Goal: Feedback & Contribution: Leave review/rating

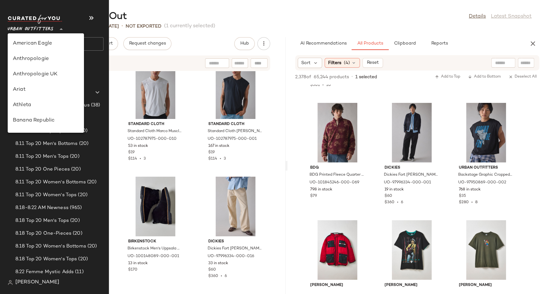
scroll to position [351, 0]
click at [41, 31] on span "Urban Outfitters" at bounding box center [31, 28] width 46 height 12
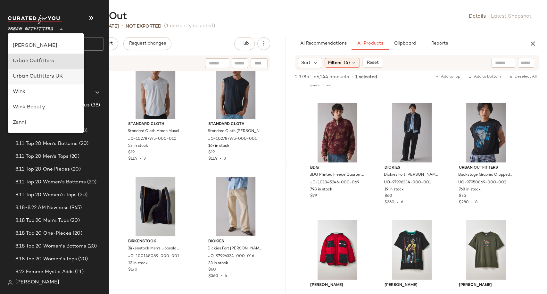
click at [47, 72] on div "Urban Outfitters UK" at bounding box center [46, 76] width 76 height 15
type input "**"
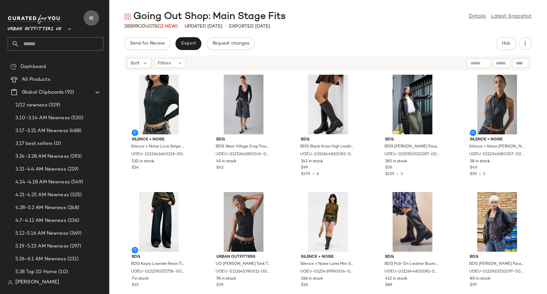
click at [91, 18] on icon "button" at bounding box center [91, 18] width 8 height 8
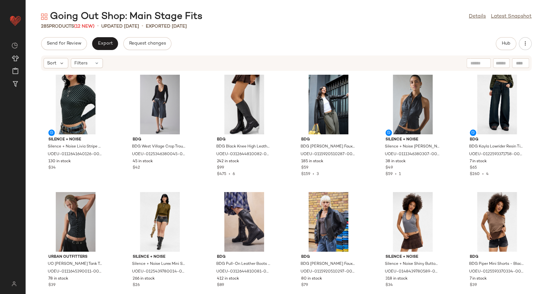
click at [86, 26] on span "(12 New)" at bounding box center [84, 26] width 20 height 5
click at [504, 43] on span "Hub" at bounding box center [505, 43] width 9 height 5
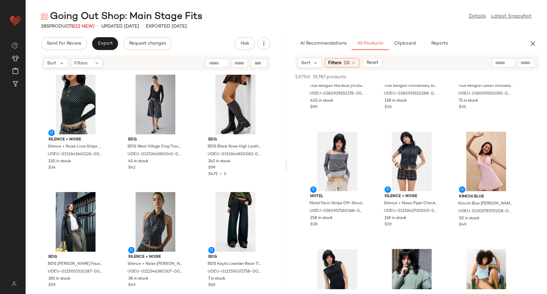
scroll to position [425, 0]
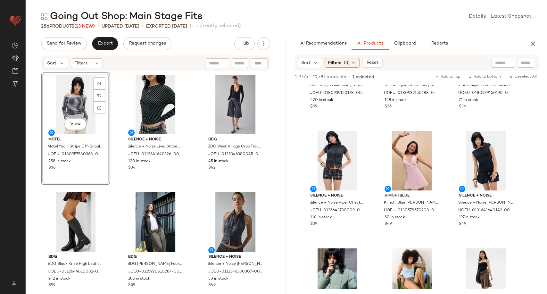
click at [65, 95] on div "View" at bounding box center [75, 105] width 65 height 60
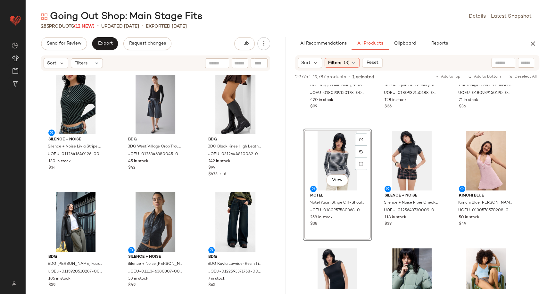
scroll to position [519, 0]
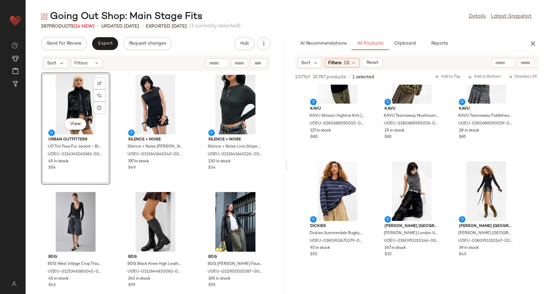
scroll to position [1802, 0]
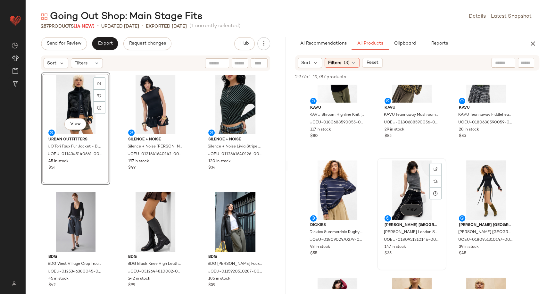
click at [419, 207] on button "View" at bounding box center [411, 210] width 22 height 12
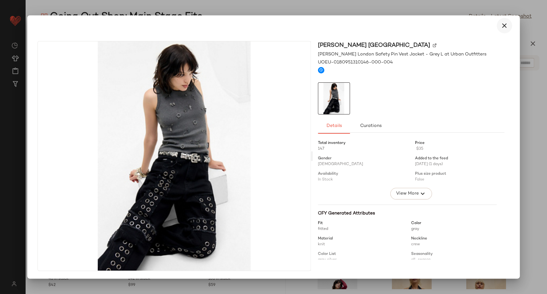
click at [504, 26] on icon "button" at bounding box center [504, 26] width 8 height 8
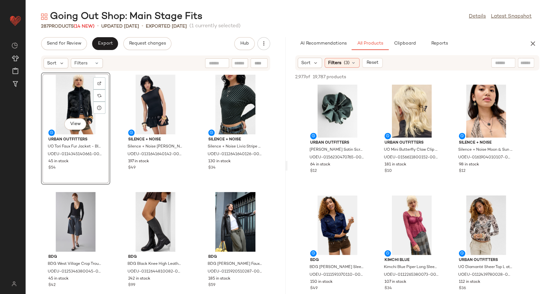
scroll to position [2247, 0]
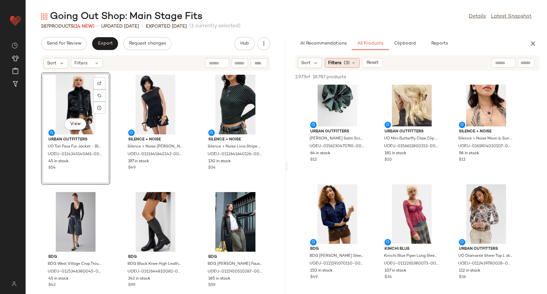
click at [352, 66] on div "Filters (3)" at bounding box center [341, 63] width 35 height 10
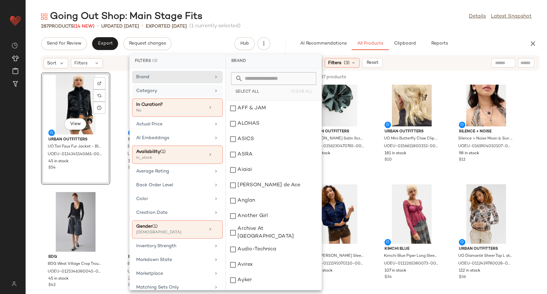
click at [204, 92] on div "Category" at bounding box center [173, 90] width 75 height 7
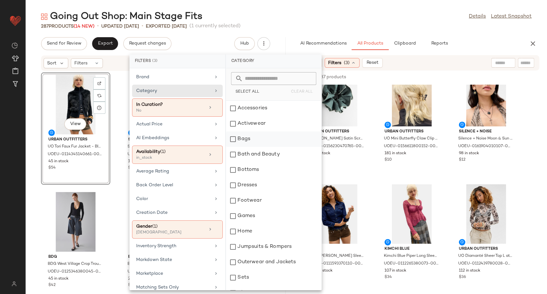
click at [252, 141] on div "Bags" at bounding box center [273, 138] width 95 height 15
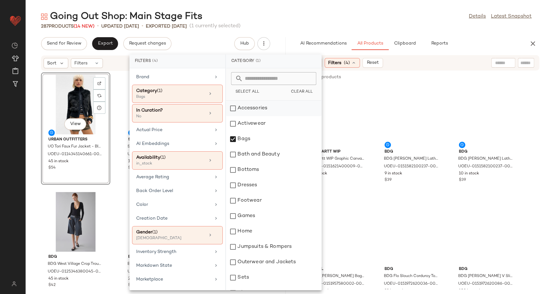
click at [239, 110] on div "Accessories" at bounding box center [273, 108] width 95 height 15
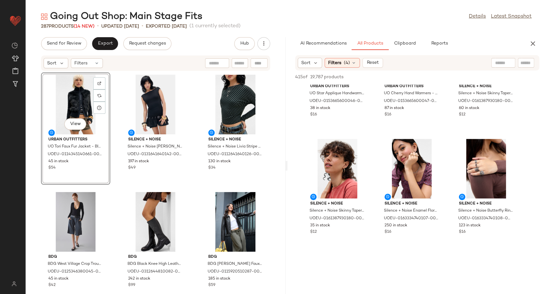
scroll to position [301, 0]
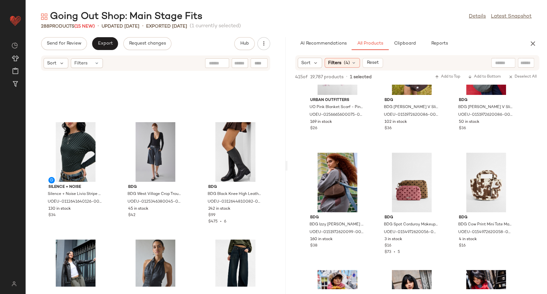
scroll to position [74, 0]
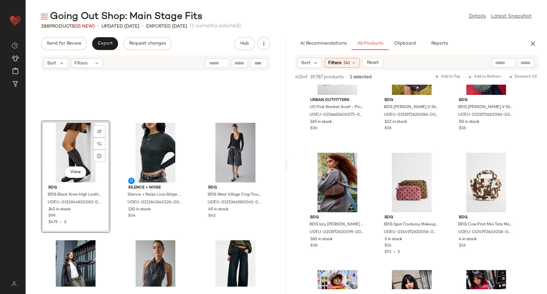
click at [190, 114] on div at bounding box center [155, 56] width 229 height 117
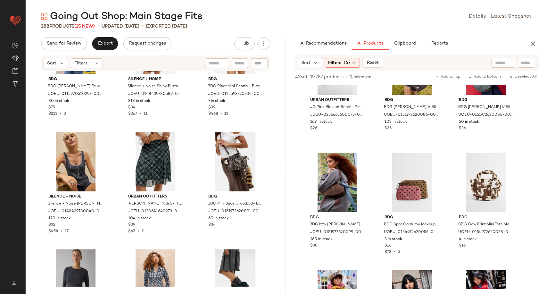
scroll to position [504, 0]
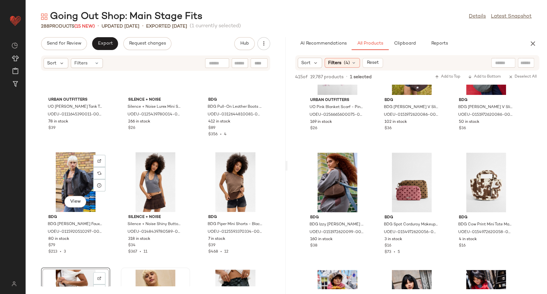
scroll to position [396, 0]
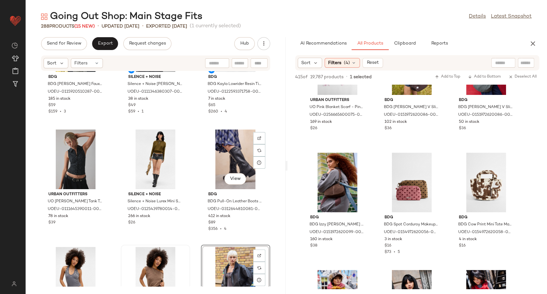
scroll to position [301, 0]
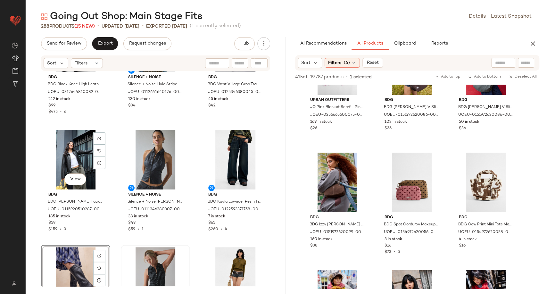
scroll to position [180, 0]
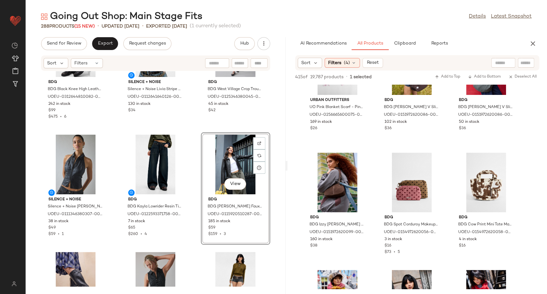
click at [193, 126] on div "BDG BDG Black Knee High Leather Boots - Black UK 8 at Urban Outfitters UOEU-031…" at bounding box center [156, 178] width 260 height 215
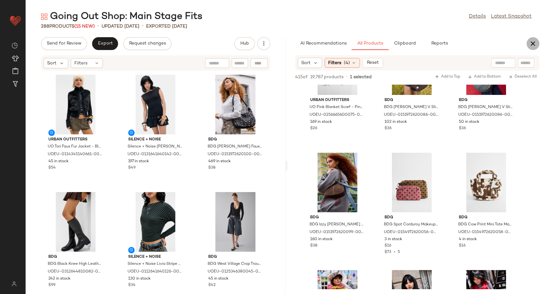
click at [532, 47] on icon "button" at bounding box center [533, 44] width 8 height 8
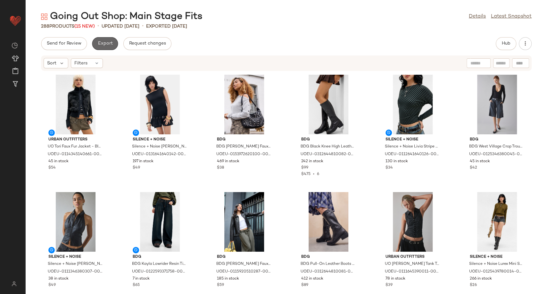
click at [104, 44] on span "Export" at bounding box center [104, 43] width 15 height 5
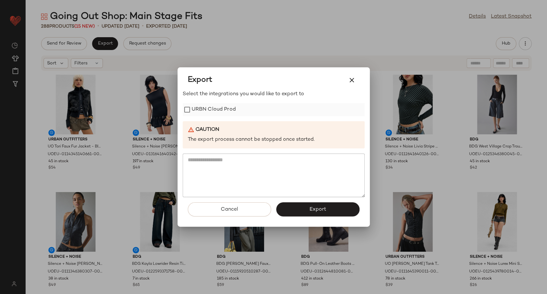
click at [213, 106] on label "URBN Cloud Prod" at bounding box center [213, 109] width 44 height 13
click at [313, 216] on button "Export" at bounding box center [317, 209] width 83 height 14
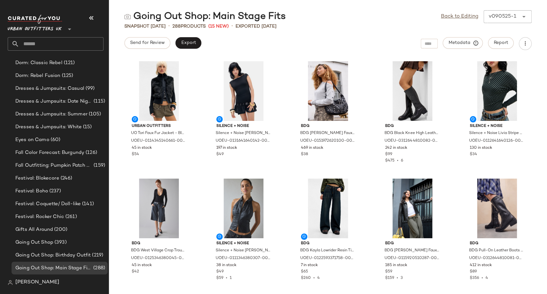
scroll to position [1554, 0]
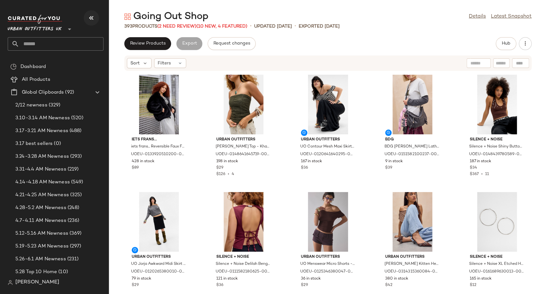
click at [93, 15] on icon "button" at bounding box center [91, 18] width 8 height 8
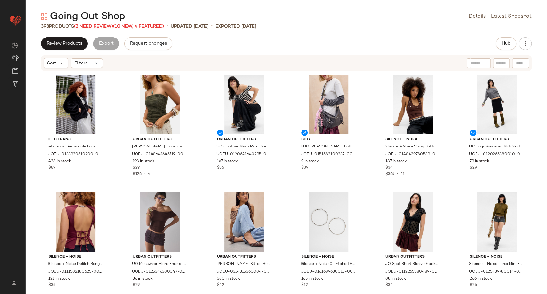
click at [92, 27] on span "(2 Need Review)" at bounding box center [93, 26] width 39 height 5
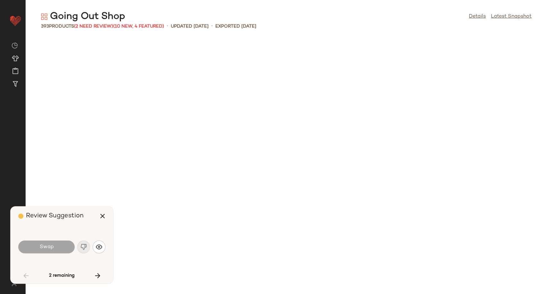
scroll to position [586, 0]
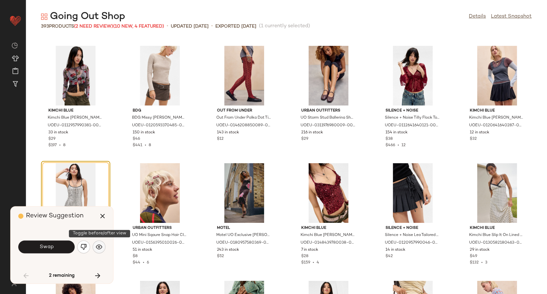
click at [99, 247] on img "button" at bounding box center [99, 246] width 6 height 6
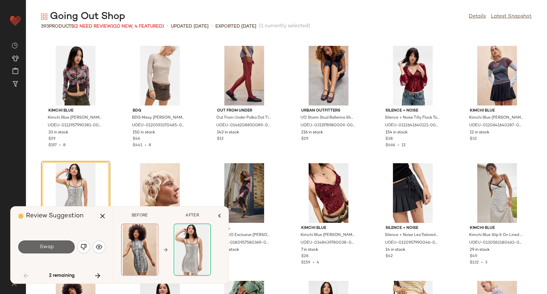
click at [59, 247] on button "Swap" at bounding box center [46, 246] width 56 height 13
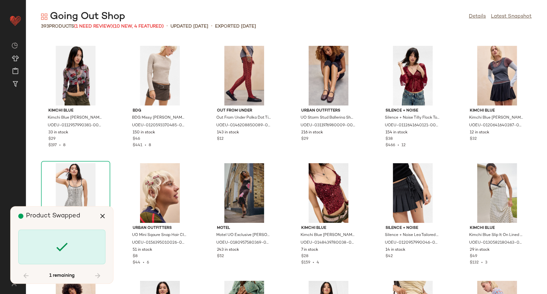
scroll to position [5039, 0]
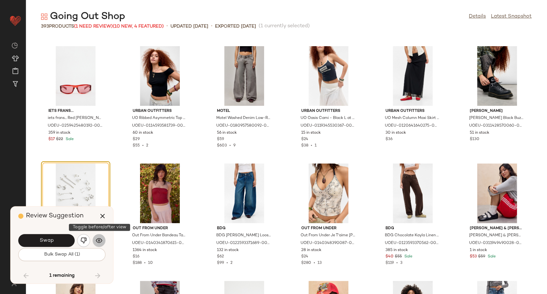
click at [96, 241] on img "button" at bounding box center [99, 240] width 6 height 6
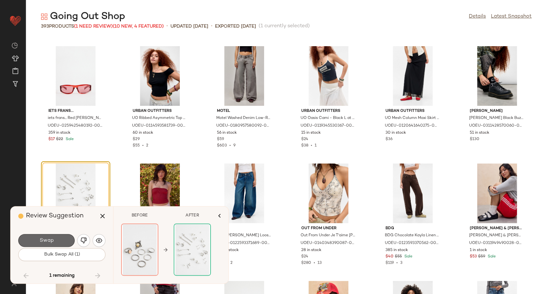
click at [59, 241] on button "Swap" at bounding box center [46, 240] width 56 height 13
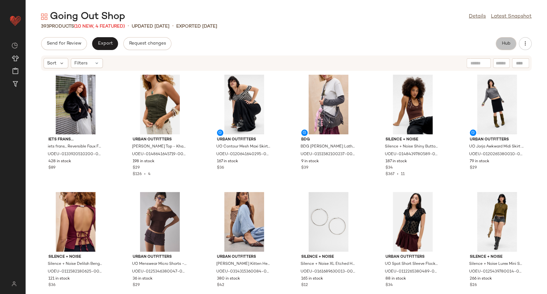
click at [501, 43] on span "Hub" at bounding box center [505, 43] width 9 height 5
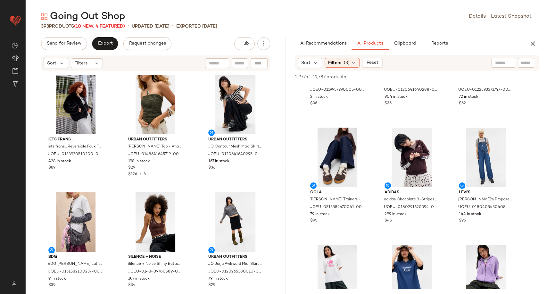
scroll to position [1483, 0]
click at [532, 43] on icon "button" at bounding box center [533, 44] width 8 height 8
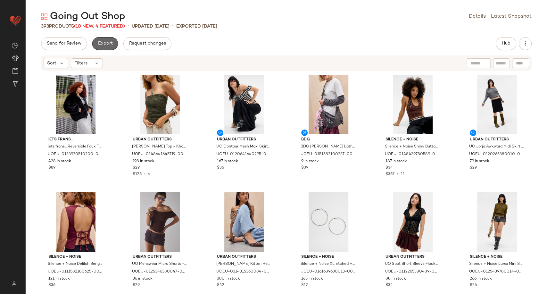
click at [105, 46] on span "Export" at bounding box center [104, 43] width 15 height 5
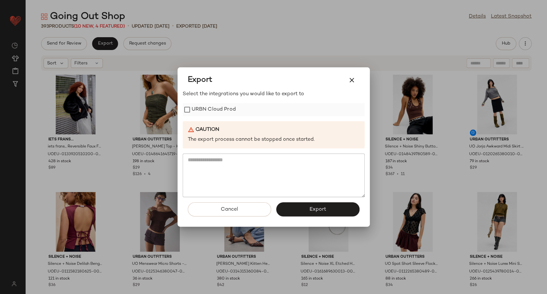
click at [201, 111] on label "URBN Cloud Prod" at bounding box center [213, 109] width 44 height 13
click at [307, 206] on button "Export" at bounding box center [317, 209] width 83 height 14
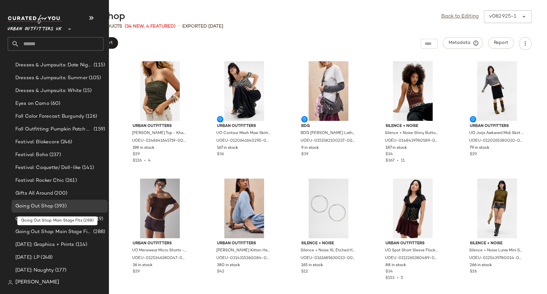
scroll to position [1611, 0]
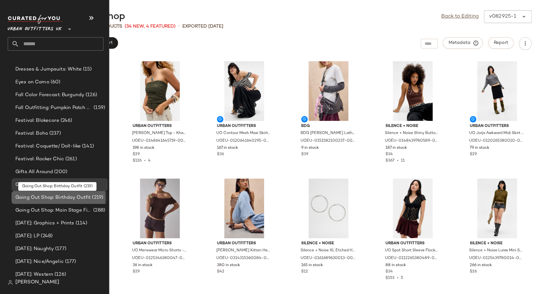
click at [73, 198] on span "Going Out Shop: Birthday Outfit" at bounding box center [52, 197] width 75 height 7
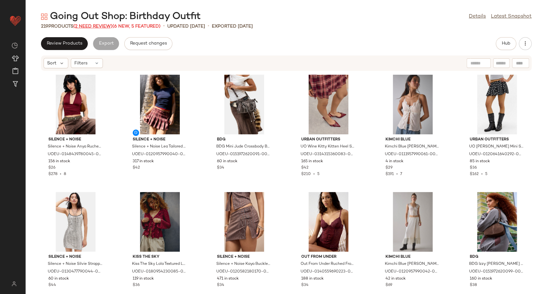
click at [87, 27] on span "(2 Need Review)" at bounding box center [92, 26] width 39 height 5
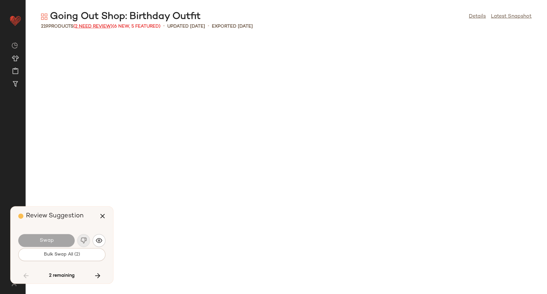
scroll to position [2344, 0]
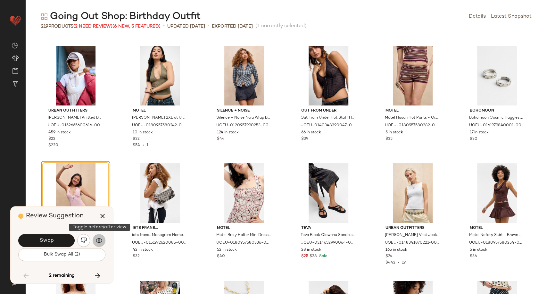
click at [101, 243] on img "button" at bounding box center [99, 240] width 6 height 6
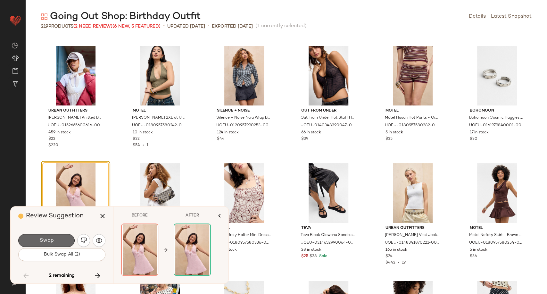
click at [58, 241] on button "Swap" at bounding box center [46, 240] width 56 height 13
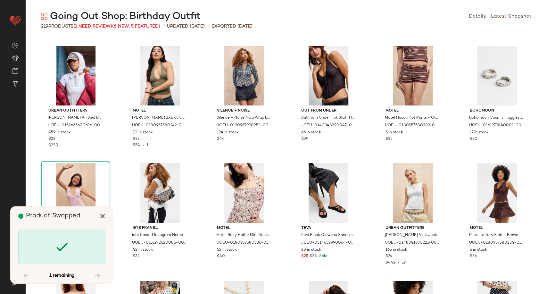
scroll to position [2813, 0]
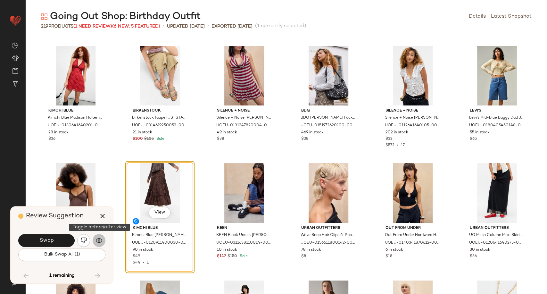
click at [103, 241] on button "button" at bounding box center [99, 240] width 13 height 13
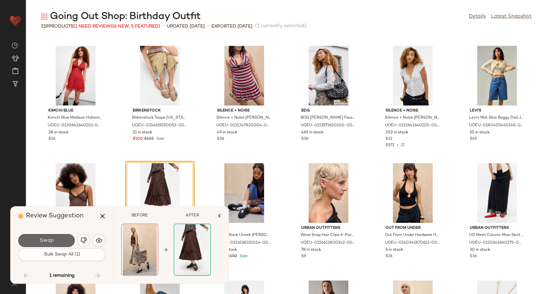
click at [70, 240] on button "Swap" at bounding box center [46, 240] width 56 height 13
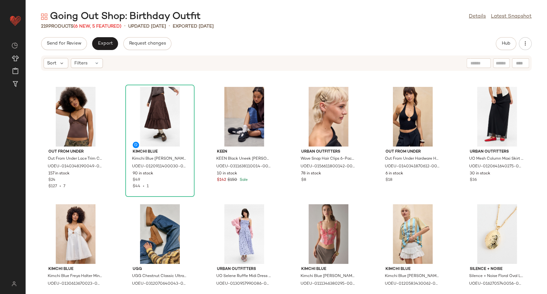
scroll to position [2759, 0]
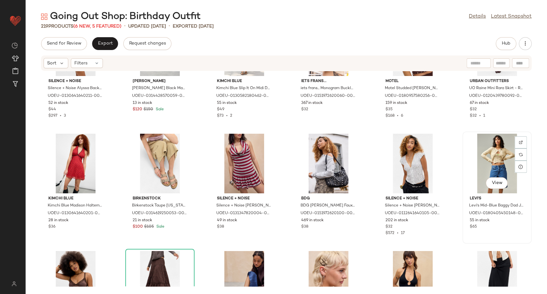
click at [493, 158] on div "View" at bounding box center [496, 164] width 65 height 60
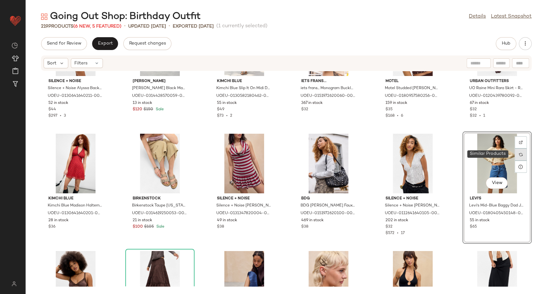
click at [520, 154] on div at bounding box center [520, 154] width 12 height 12
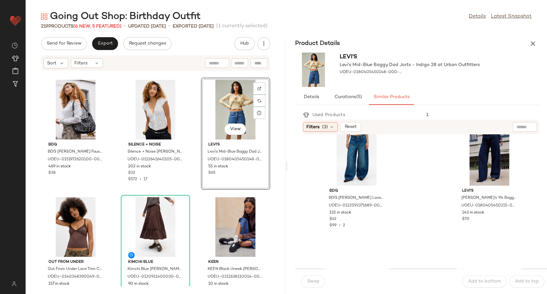
scroll to position [836, 0]
click at [534, 45] on icon "button" at bounding box center [533, 44] width 8 height 8
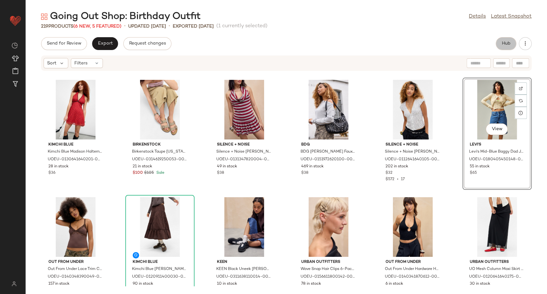
click at [503, 44] on span "Hub" at bounding box center [505, 43] width 9 height 5
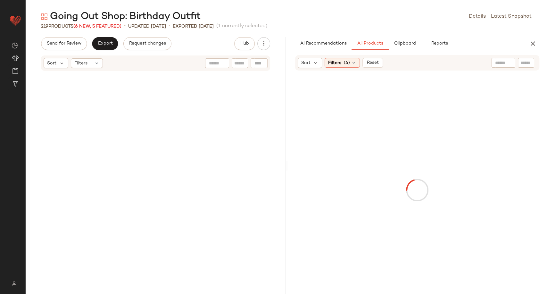
scroll to position [5742, 0]
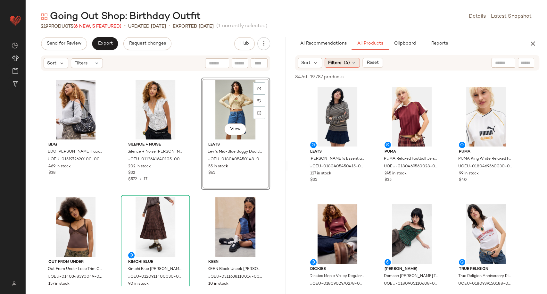
click at [353, 63] on icon at bounding box center [353, 62] width 5 height 5
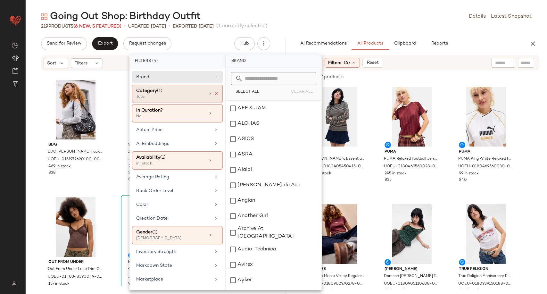
click at [214, 95] on icon at bounding box center [216, 93] width 4 height 4
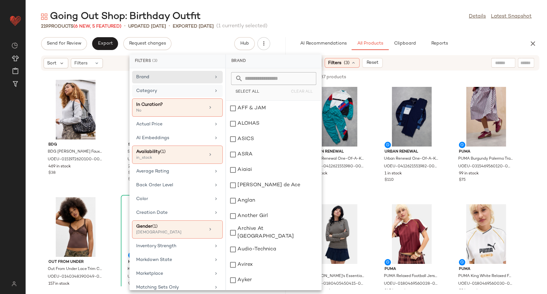
click at [194, 91] on div "Category" at bounding box center [173, 90] width 75 height 7
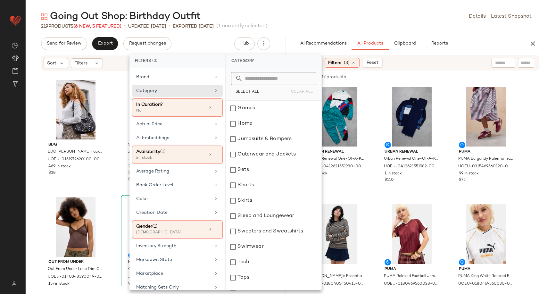
scroll to position [133, 0]
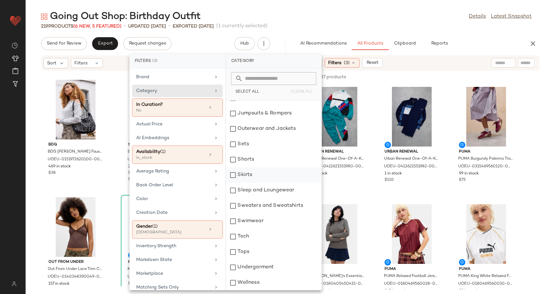
click at [247, 175] on div "Skirts" at bounding box center [273, 174] width 95 height 15
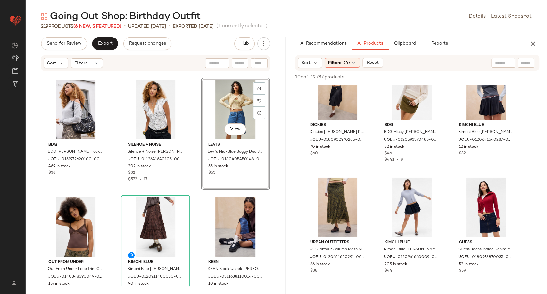
scroll to position [909, 0]
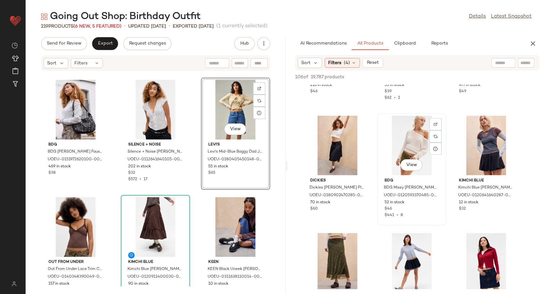
click at [417, 147] on div "View" at bounding box center [411, 146] width 65 height 60
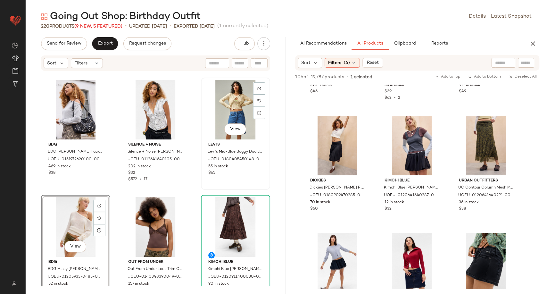
click at [224, 102] on div "View" at bounding box center [235, 110] width 65 height 60
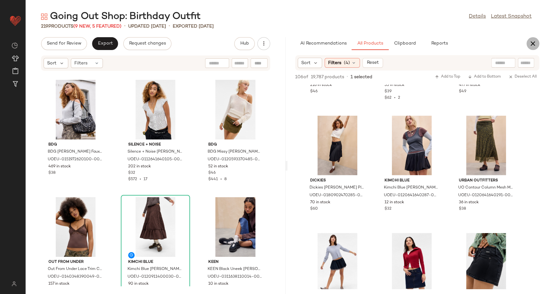
click at [531, 40] on icon "button" at bounding box center [533, 44] width 8 height 8
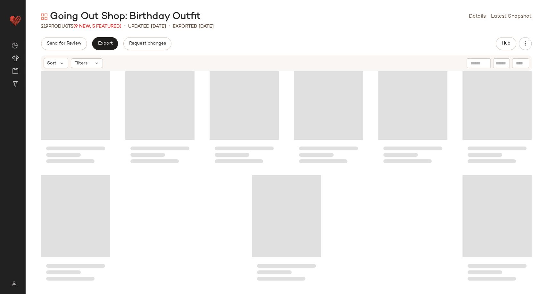
scroll to position [4122, 0]
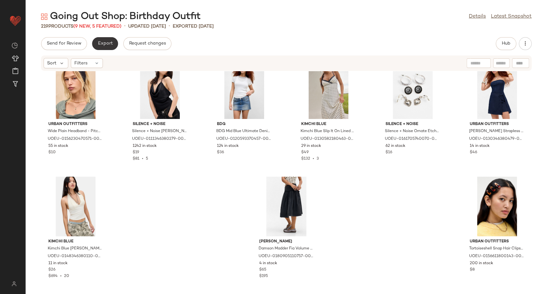
click at [103, 44] on span "Export" at bounding box center [104, 43] width 15 height 5
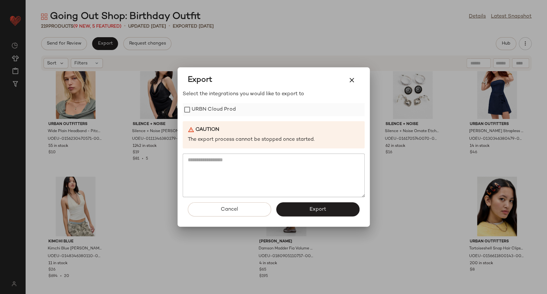
click at [202, 110] on label "URBN Cloud Prod" at bounding box center [213, 109] width 44 height 13
click at [311, 208] on span "Export" at bounding box center [317, 209] width 17 height 6
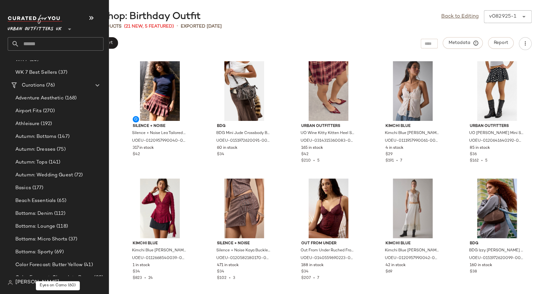
scroll to position [1198, 0]
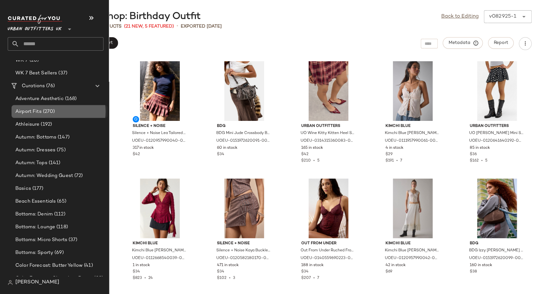
click at [30, 107] on div "Airport Fits (270)" at bounding box center [60, 111] width 96 height 13
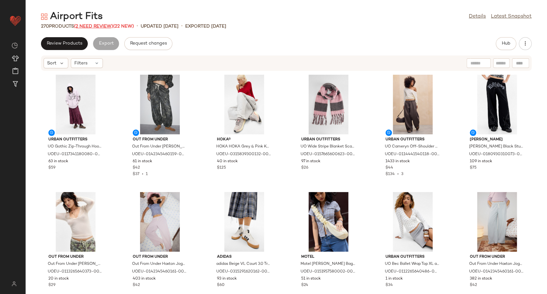
click at [100, 29] on span "(2 Need Review)" at bounding box center [93, 26] width 39 height 5
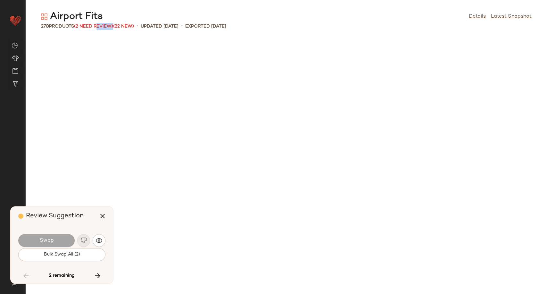
click at [100, 29] on span "(2 Need Review)" at bounding box center [93, 26] width 39 height 5
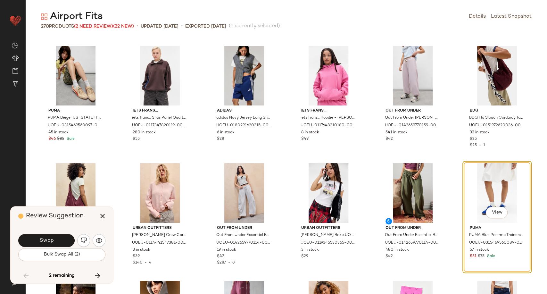
click at [92, 28] on span "(2 Need Review)" at bounding box center [93, 26] width 39 height 5
click at [101, 239] on img "button" at bounding box center [99, 240] width 6 height 6
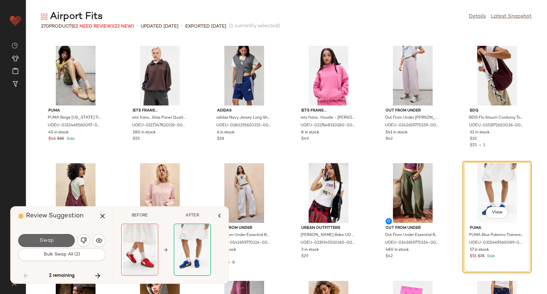
click at [64, 242] on button "Swap" at bounding box center [46, 240] width 56 height 13
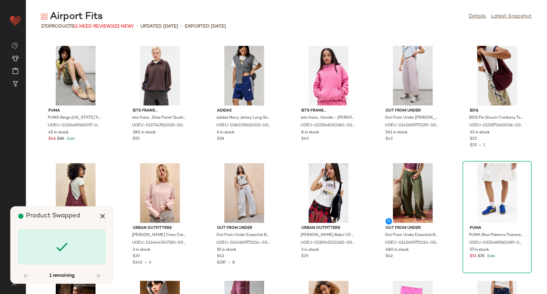
scroll to position [4101, 0]
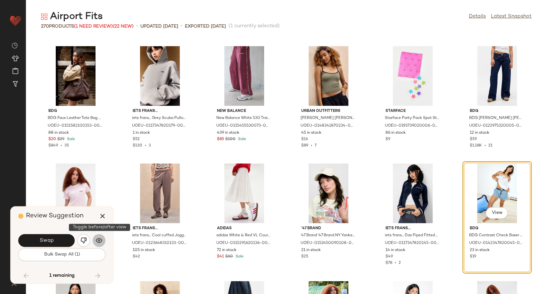
click at [98, 241] on img "button" at bounding box center [99, 240] width 6 height 6
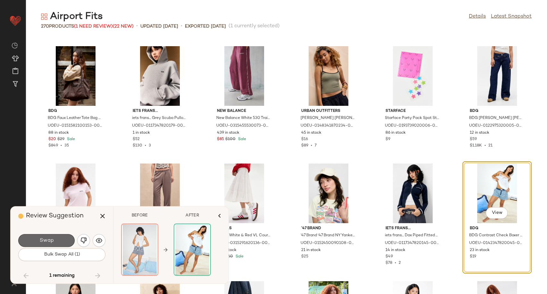
click at [61, 240] on button "Swap" at bounding box center [46, 240] width 56 height 13
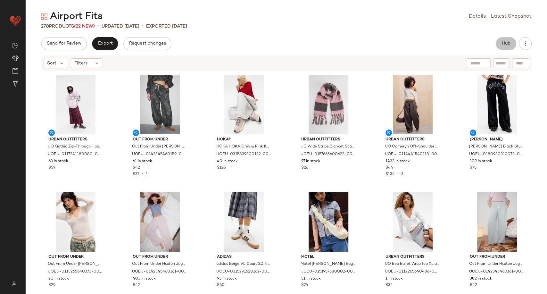
click at [503, 41] on span "Hub" at bounding box center [505, 43] width 9 height 5
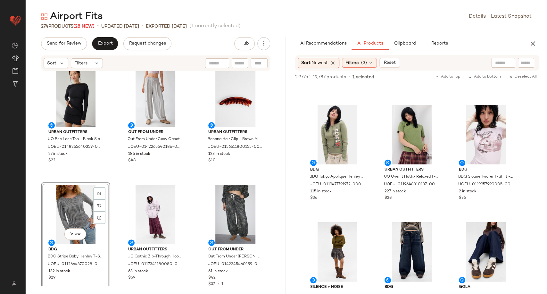
scroll to position [1154, 0]
click at [484, 152] on span "View" at bounding box center [485, 154] width 11 height 5
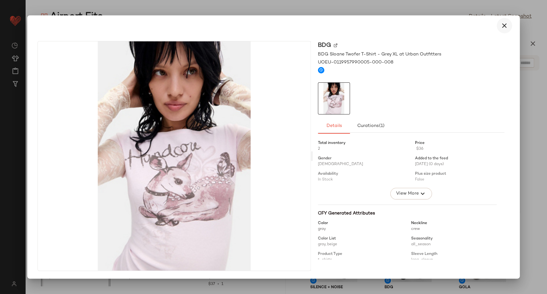
click at [504, 25] on icon "button" at bounding box center [504, 26] width 8 height 8
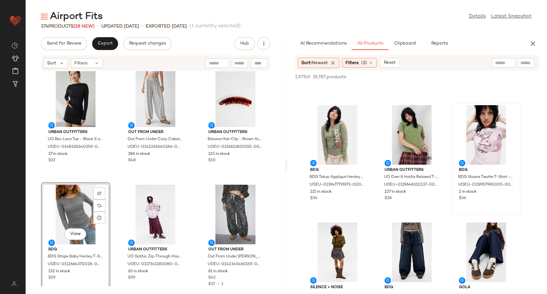
click at [72, 207] on div "View" at bounding box center [75, 214] width 65 height 60
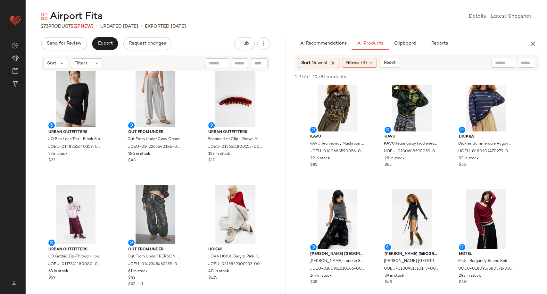
scroll to position [1941, 0]
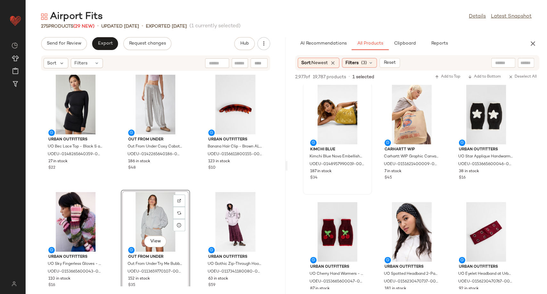
scroll to position [3792, 0]
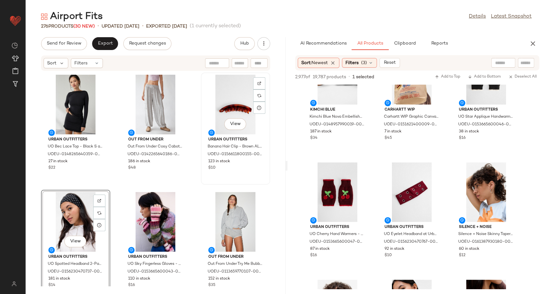
click at [232, 106] on div "View" at bounding box center [235, 105] width 65 height 60
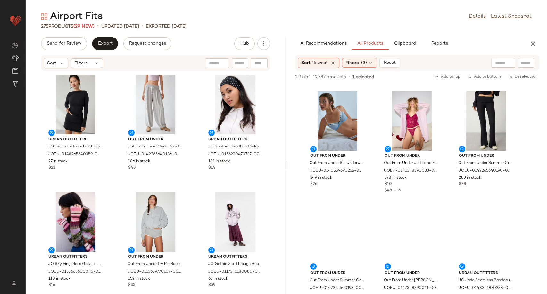
scroll to position [4801, 0]
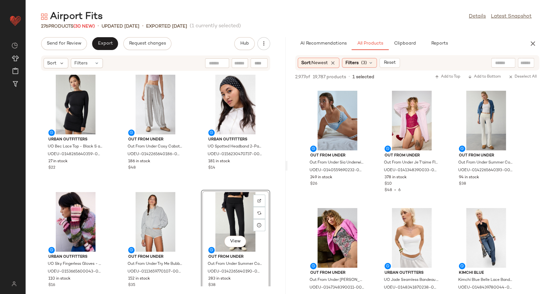
click at [192, 184] on div "Urban Outfitters UO Bec Lace Top - Black S at Urban Outfitters UOEU-01482656403…" at bounding box center [156, 178] width 260 height 215
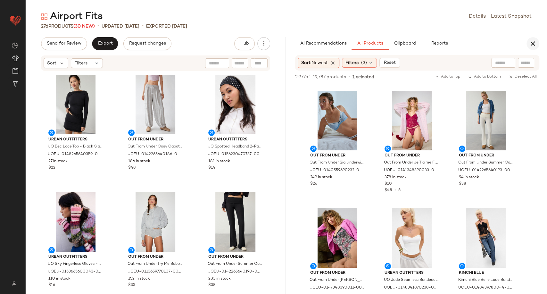
click at [531, 47] on icon "button" at bounding box center [533, 44] width 8 height 8
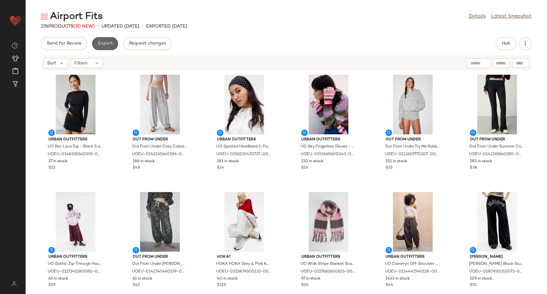
click at [109, 42] on span "Export" at bounding box center [104, 43] width 15 height 5
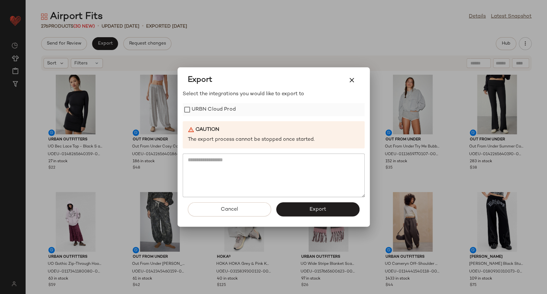
click at [234, 115] on label "URBN Cloud Prod" at bounding box center [213, 109] width 44 height 13
click at [313, 214] on button "Export" at bounding box center [317, 209] width 83 height 14
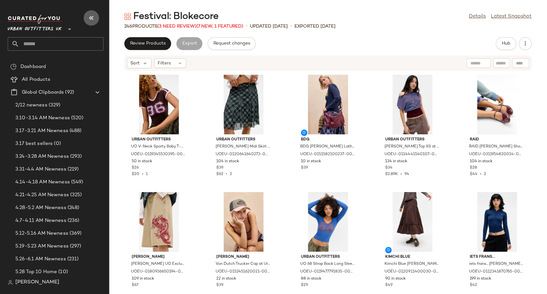
click at [93, 15] on icon "button" at bounding box center [91, 18] width 8 height 8
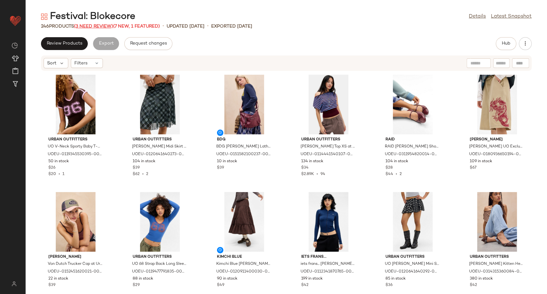
click at [90, 27] on span "(3 Need Review)" at bounding box center [93, 26] width 39 height 5
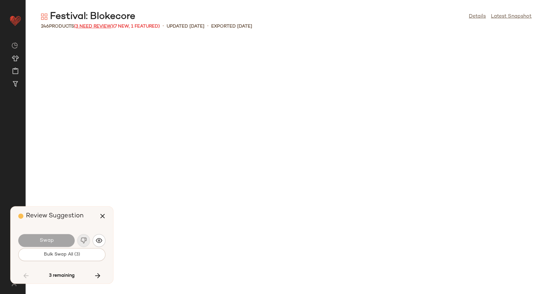
scroll to position [2813, 0]
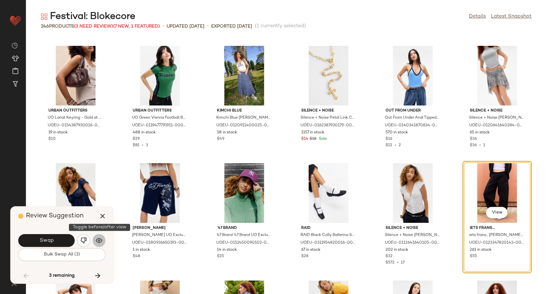
click at [100, 243] on img "button" at bounding box center [99, 240] width 6 height 6
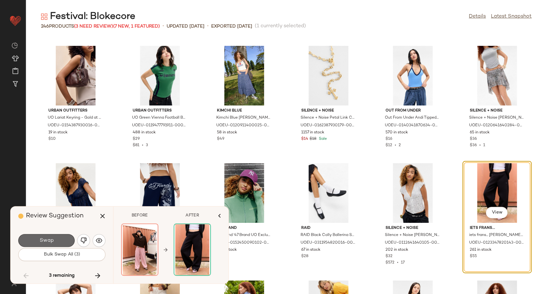
click at [53, 241] on button "Swap" at bounding box center [46, 240] width 56 height 13
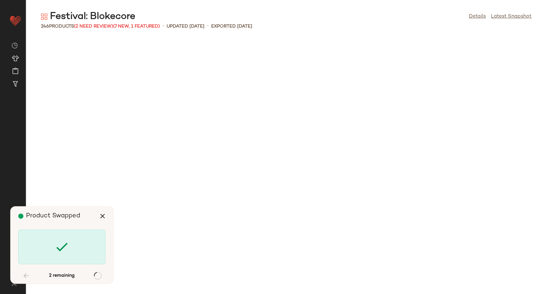
scroll to position [4549, 0]
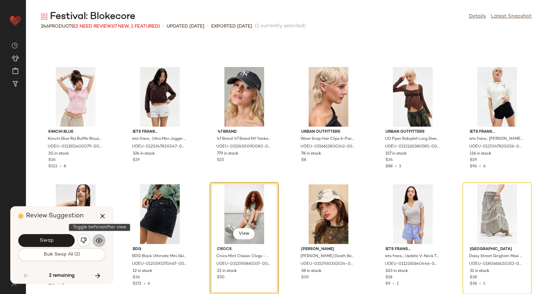
click at [102, 237] on img "button" at bounding box center [99, 240] width 6 height 6
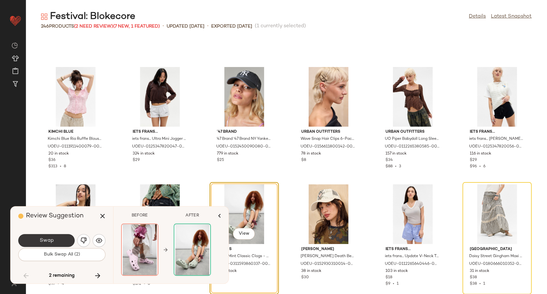
click at [71, 239] on button "Swap" at bounding box center [46, 240] width 56 height 13
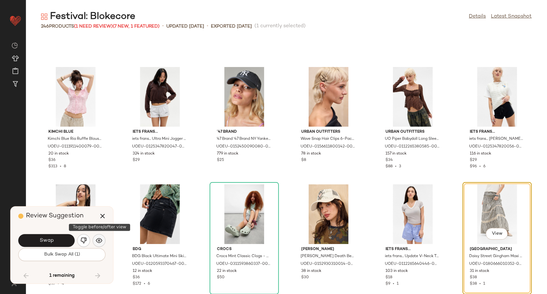
click at [100, 239] on img "button" at bounding box center [99, 240] width 6 height 6
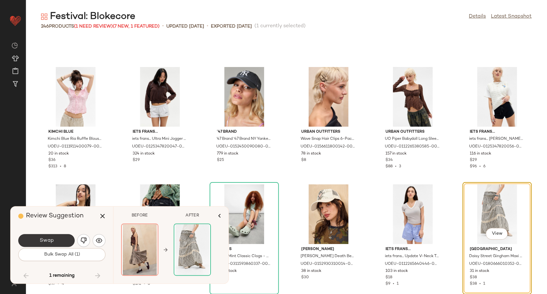
click at [64, 239] on button "Swap" at bounding box center [46, 240] width 56 height 13
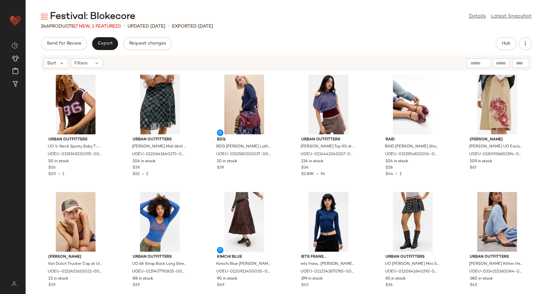
click at [86, 26] on span "(7 New, 1 Featured)" at bounding box center [97, 26] width 47 height 5
click at [163, 26] on p "updated [DATE]" at bounding box center [146, 26] width 38 height 7
click at [478, 17] on link "Details" at bounding box center [476, 17] width 17 height 8
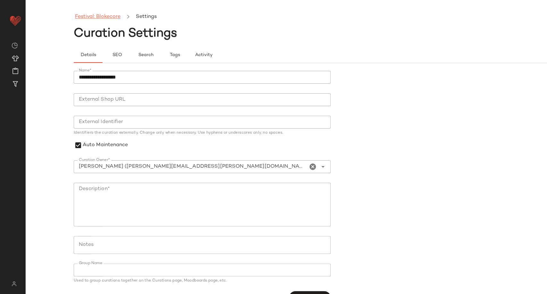
click at [92, 16] on link "Festival: Blokecore" at bounding box center [97, 17] width 45 height 8
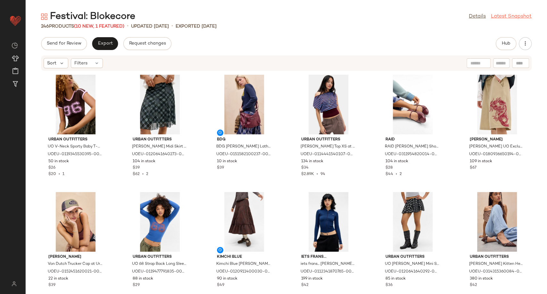
click at [510, 19] on link "Latest Snapshot" at bounding box center [511, 17] width 41 height 8
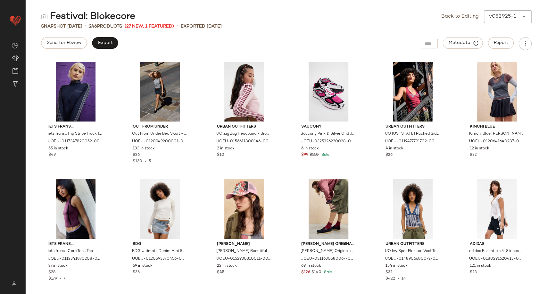
scroll to position [4338, 0]
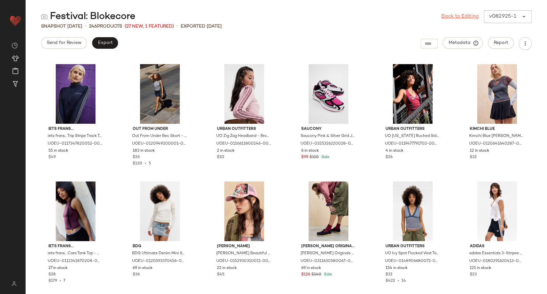
click at [456, 17] on link "Back to Editing" at bounding box center [459, 17] width 37 height 8
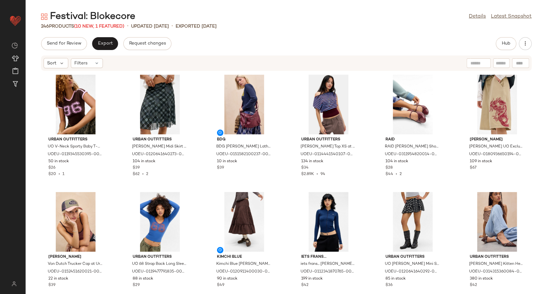
drag, startPoint x: 506, startPoint y: 48, endPoint x: 475, endPoint y: 41, distance: 32.2
click at [475, 41] on div "Send for Review Export Request changes Hub" at bounding box center [286, 43] width 490 height 13
click at [506, 44] on span "Hub" at bounding box center [505, 43] width 9 height 5
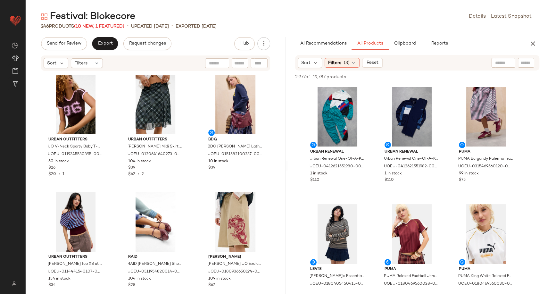
scroll to position [117, 0]
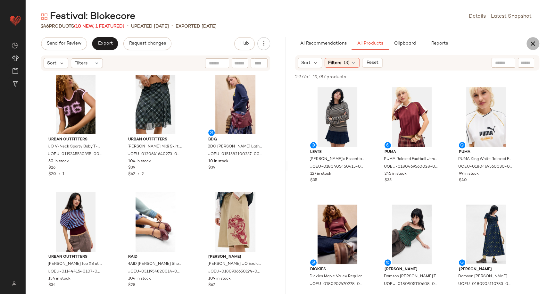
click at [531, 45] on icon "button" at bounding box center [533, 44] width 8 height 8
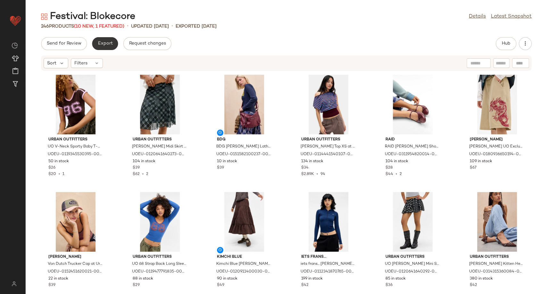
click at [97, 44] on span "Export" at bounding box center [104, 43] width 15 height 5
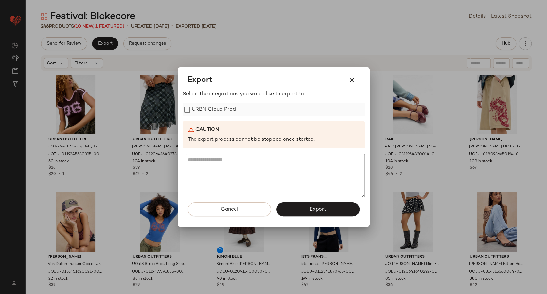
click at [215, 111] on label "URBN Cloud Prod" at bounding box center [213, 109] width 44 height 13
click at [317, 207] on span "Export" at bounding box center [317, 209] width 17 height 6
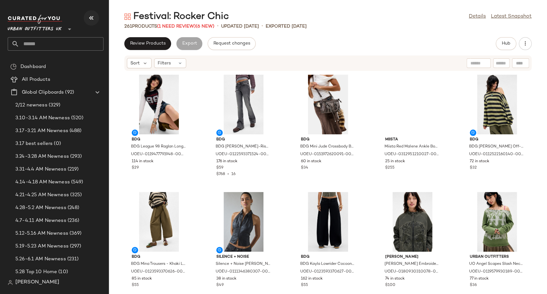
click at [93, 16] on icon "button" at bounding box center [91, 18] width 8 height 8
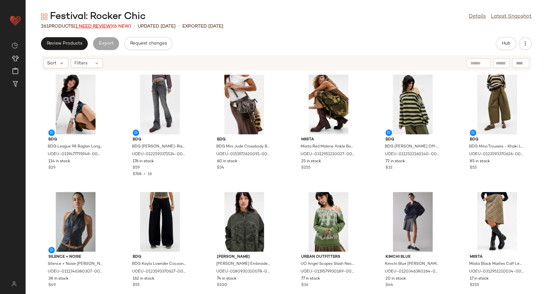
click at [85, 25] on span "(1 Need Review)" at bounding box center [93, 26] width 39 height 5
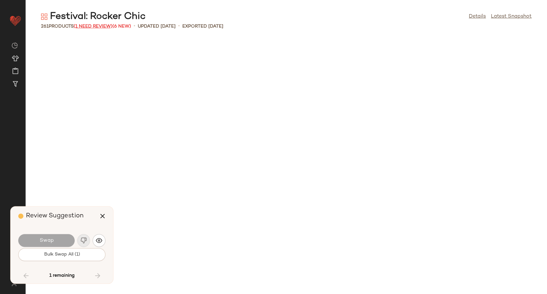
scroll to position [4453, 0]
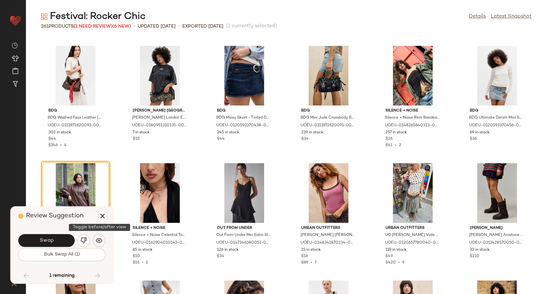
click at [99, 243] on img "button" at bounding box center [99, 240] width 6 height 6
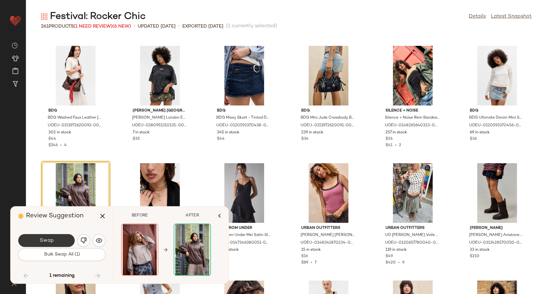
click at [63, 237] on button "Swap" at bounding box center [46, 240] width 56 height 13
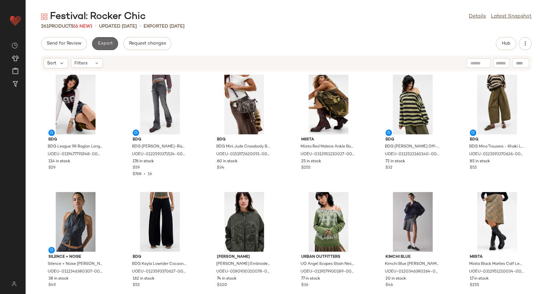
click at [108, 45] on span "Export" at bounding box center [104, 43] width 15 height 5
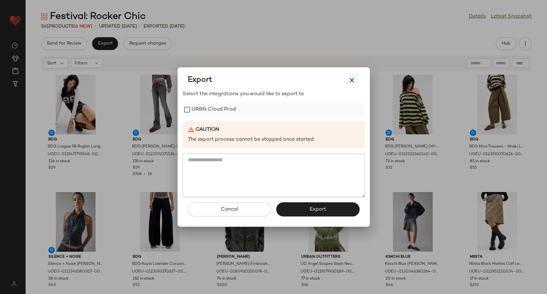
click at [195, 107] on label "URBN Cloud Prod" at bounding box center [213, 109] width 44 height 13
click at [324, 207] on span "Export" at bounding box center [317, 209] width 17 height 6
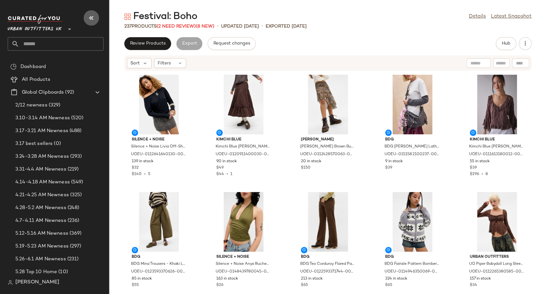
click at [86, 22] on button "button" at bounding box center [91, 17] width 15 height 15
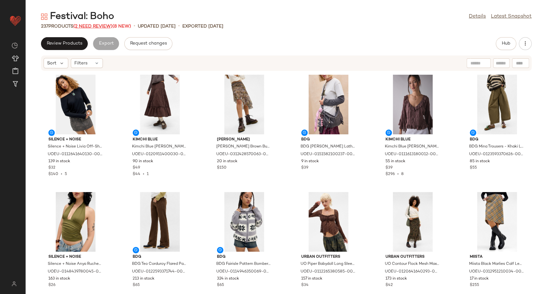
click at [91, 24] on span "(2 Need Review)" at bounding box center [92, 26] width 39 height 5
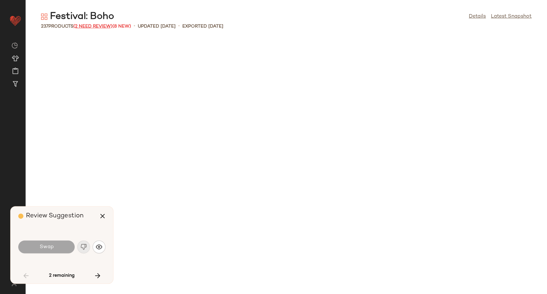
scroll to position [1055, 0]
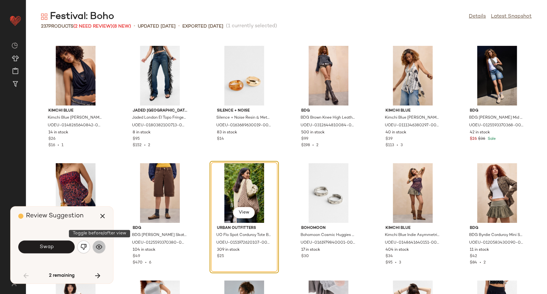
click at [97, 248] on img "button" at bounding box center [99, 246] width 6 height 6
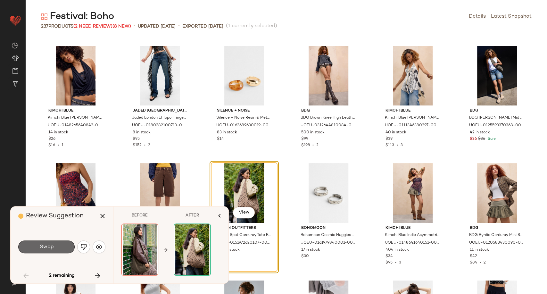
click at [62, 249] on button "Swap" at bounding box center [46, 246] width 56 height 13
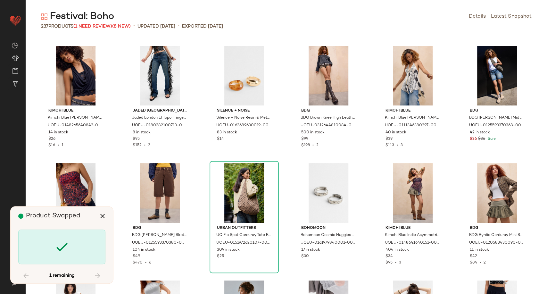
scroll to position [2930, 0]
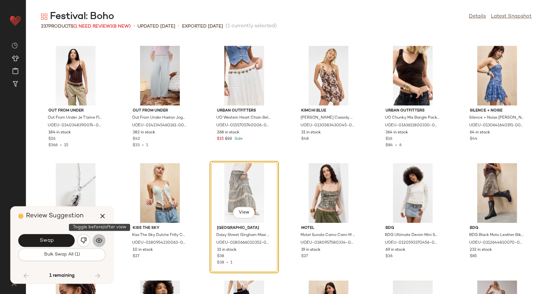
click at [98, 242] on img "button" at bounding box center [99, 240] width 6 height 6
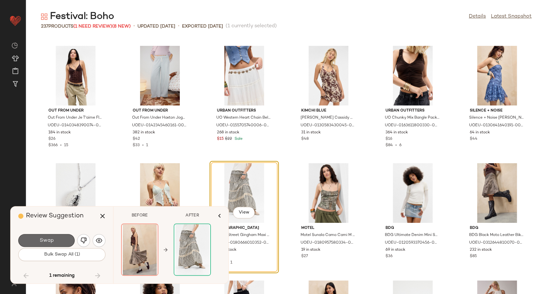
click at [57, 245] on button "Swap" at bounding box center [46, 240] width 56 height 13
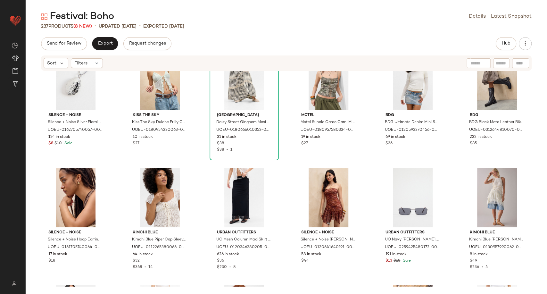
scroll to position [3077, 0]
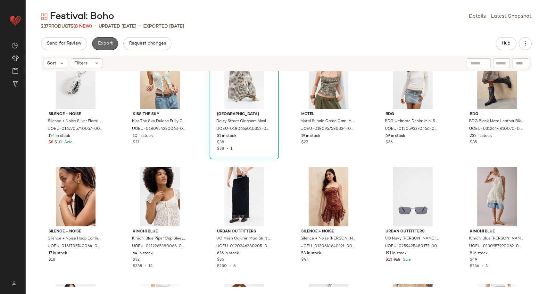
click at [113, 44] on button "Export" at bounding box center [105, 43] width 26 height 13
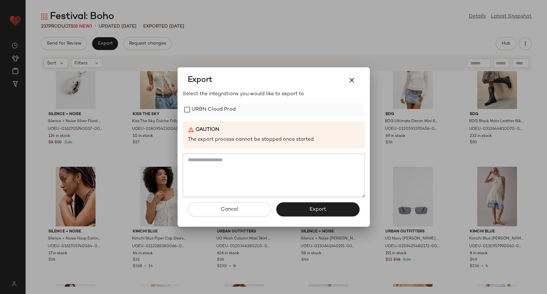
click at [212, 109] on label "URBN Cloud Prod" at bounding box center [213, 109] width 44 height 13
click at [305, 205] on button "Export" at bounding box center [317, 209] width 83 height 14
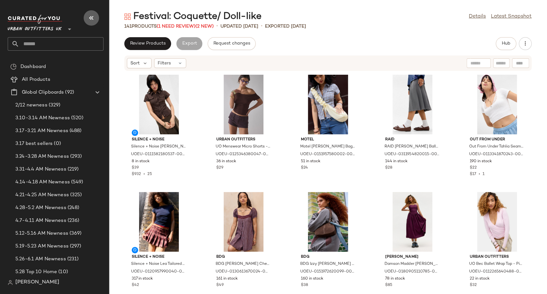
click at [93, 16] on icon "button" at bounding box center [91, 18] width 8 height 8
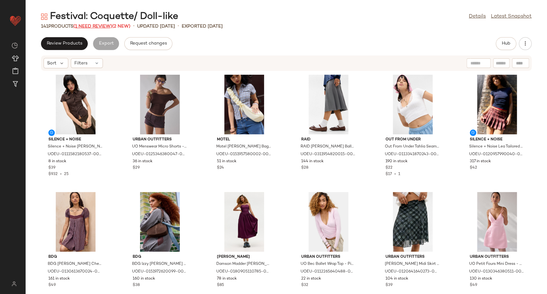
click at [97, 26] on span "(1 Need Review)" at bounding box center [92, 26] width 39 height 5
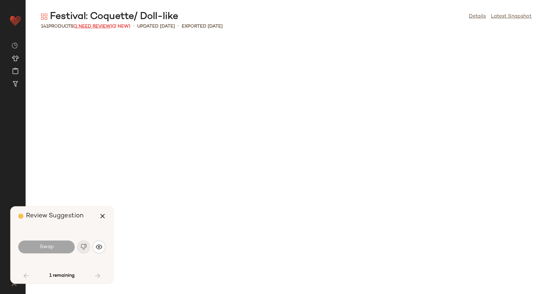
scroll to position [938, 0]
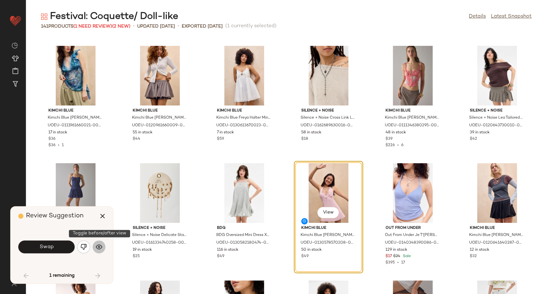
click at [100, 246] on img "button" at bounding box center [99, 246] width 6 height 6
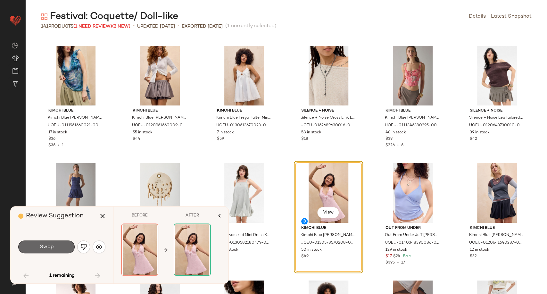
click at [61, 247] on button "Swap" at bounding box center [46, 246] width 56 height 13
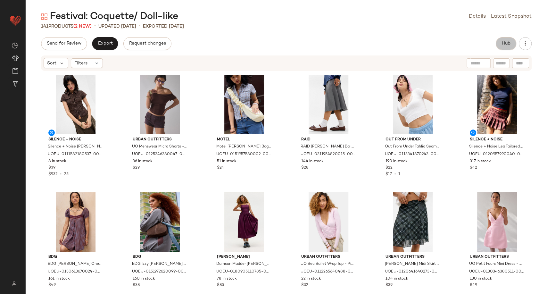
click at [500, 44] on button "Hub" at bounding box center [505, 43] width 20 height 13
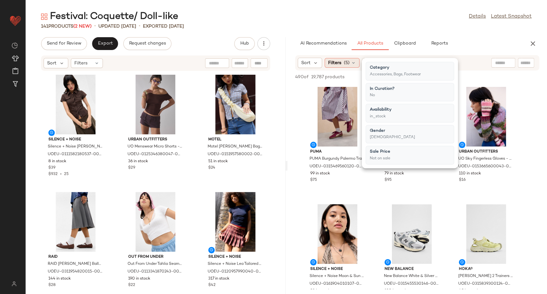
click at [354, 60] on icon at bounding box center [353, 62] width 5 height 5
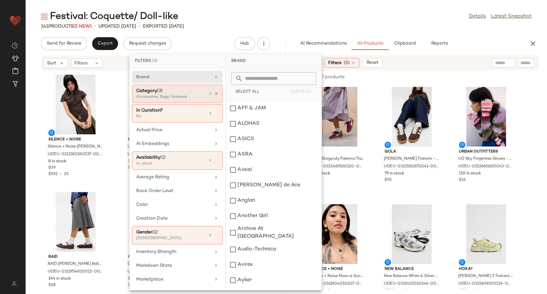
click at [214, 93] on icon at bounding box center [216, 93] width 4 height 4
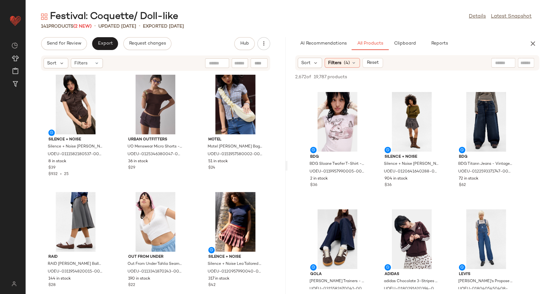
scroll to position [1366, 0]
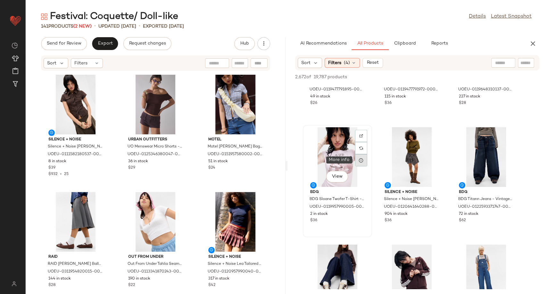
click at [359, 162] on icon at bounding box center [360, 160] width 5 height 5
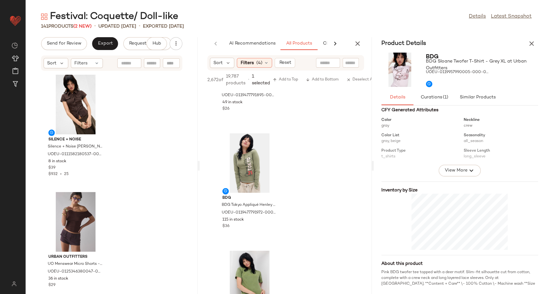
scroll to position [77, 0]
click at [534, 47] on icon "button" at bounding box center [531, 44] width 8 height 8
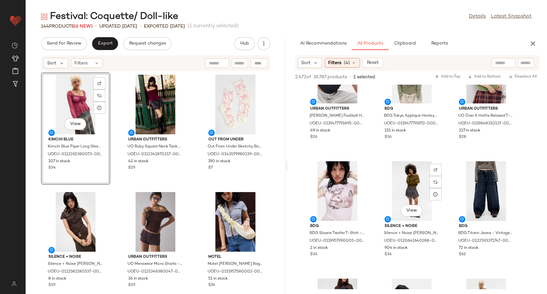
scroll to position [1329, 0]
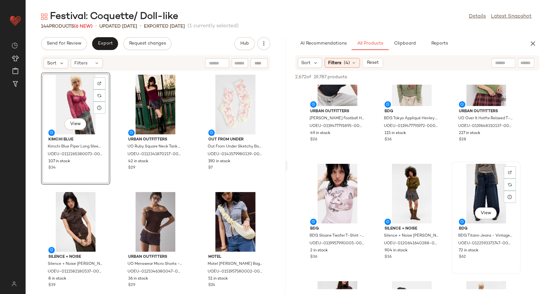
drag, startPoint x: 333, startPoint y: 198, endPoint x: 452, endPoint y: 226, distance: 122.3
click at [452, 226] on div "View BDG BDG Titann Jeans - Vintage Denim Medium 27W 32L at Urban Outfitters UO…" at bounding box center [486, 217] width 68 height 111
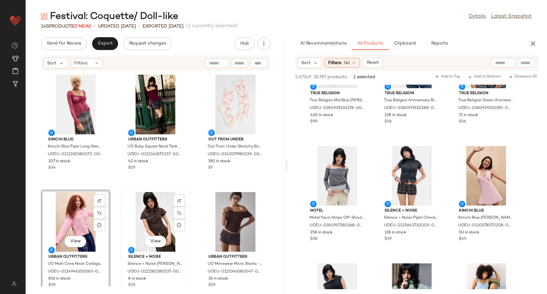
scroll to position [47, 0]
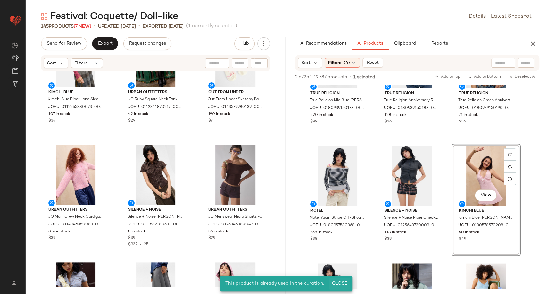
click at [339, 283] on span "Close" at bounding box center [339, 283] width 16 height 5
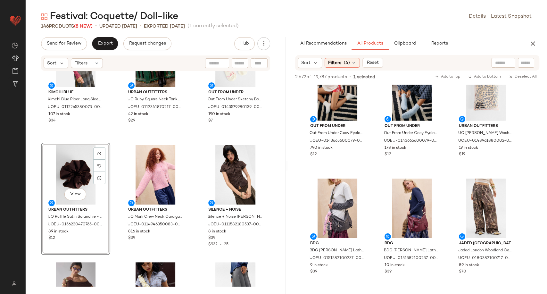
scroll to position [7593, 0]
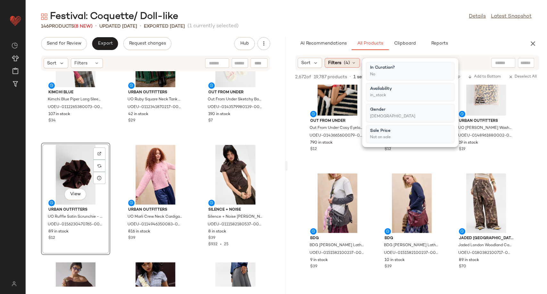
click at [353, 65] on icon at bounding box center [353, 62] width 5 height 5
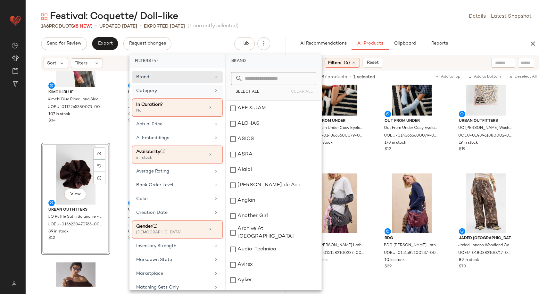
click at [203, 93] on div "Category" at bounding box center [173, 90] width 75 height 7
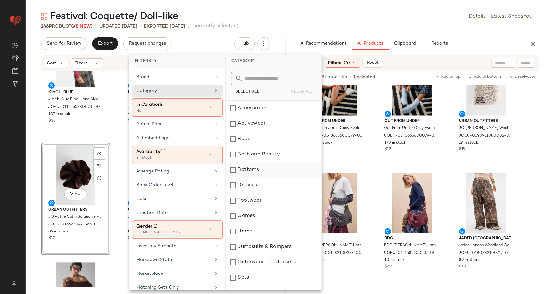
scroll to position [133, 0]
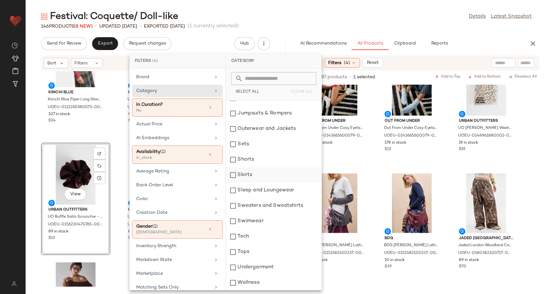
click at [246, 178] on div "Skirts" at bounding box center [273, 174] width 95 height 15
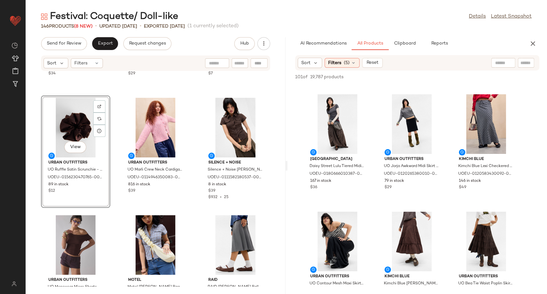
scroll to position [134, 0]
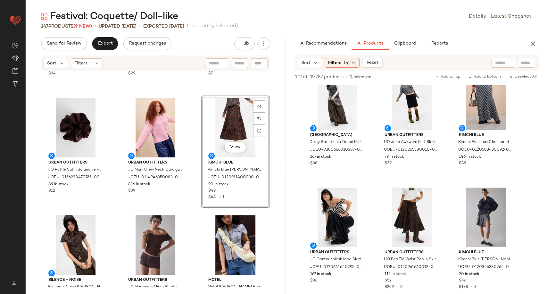
click at [190, 192] on div "Kimchi Blue Kimchi Blue Piper Long Sleeve Babydoll Blouse - Rose S at Urban Out…" at bounding box center [156, 178] width 260 height 215
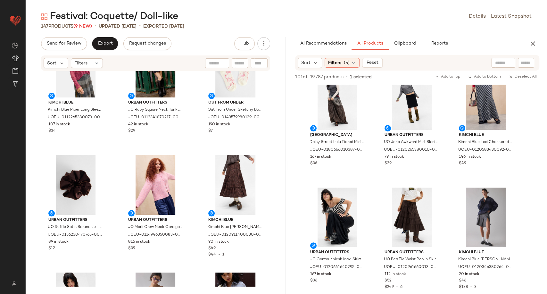
scroll to position [0, 0]
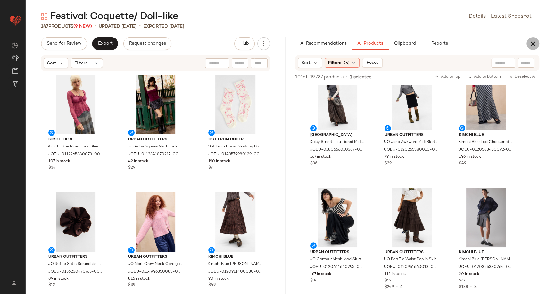
click at [530, 41] on icon "button" at bounding box center [533, 44] width 8 height 8
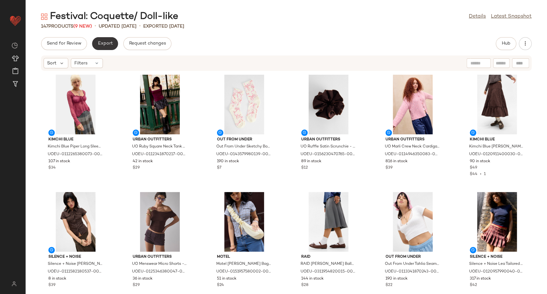
click at [103, 43] on span "Export" at bounding box center [104, 43] width 15 height 5
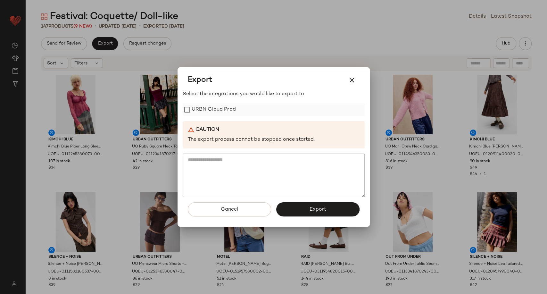
click at [215, 105] on label "URBN Cloud Prod" at bounding box center [213, 109] width 44 height 13
click at [323, 205] on button "Export" at bounding box center [317, 209] width 83 height 14
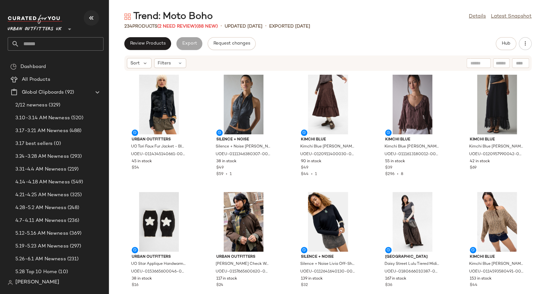
click at [91, 14] on icon "button" at bounding box center [91, 18] width 8 height 8
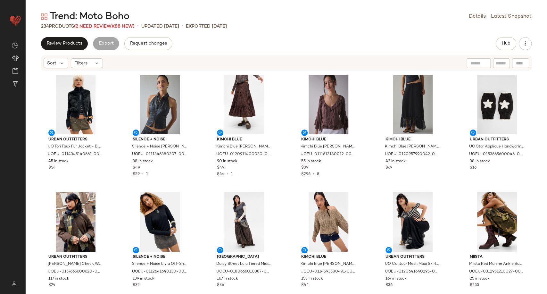
click at [92, 27] on span "(2 Need Review)" at bounding box center [93, 26] width 39 height 5
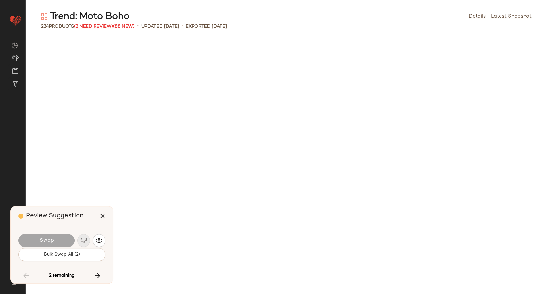
scroll to position [1992, 0]
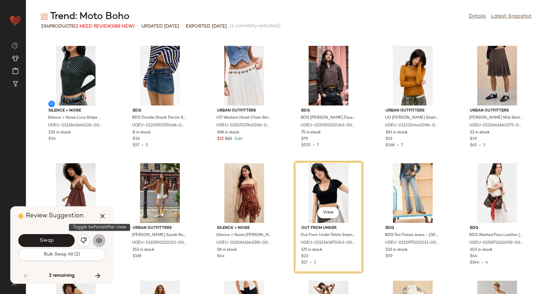
click at [99, 241] on img "button" at bounding box center [99, 240] width 6 height 6
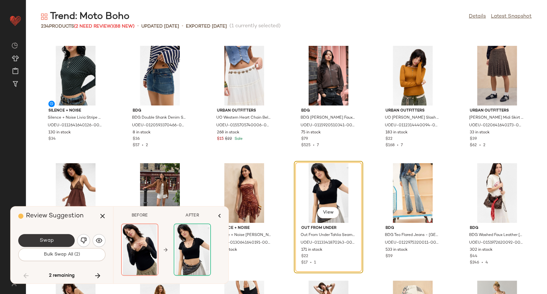
click at [61, 242] on button "Swap" at bounding box center [46, 240] width 56 height 13
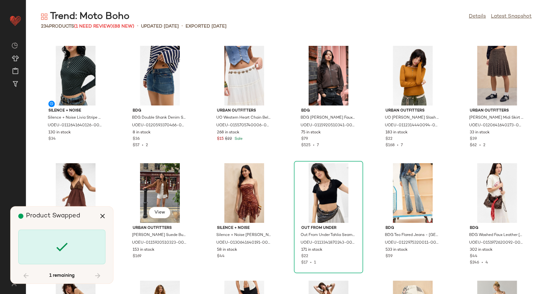
scroll to position [2226, 0]
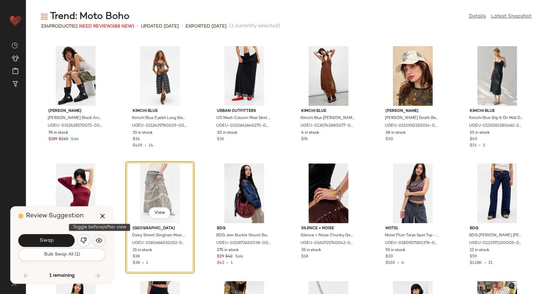
click at [99, 235] on button "button" at bounding box center [99, 240] width 13 height 13
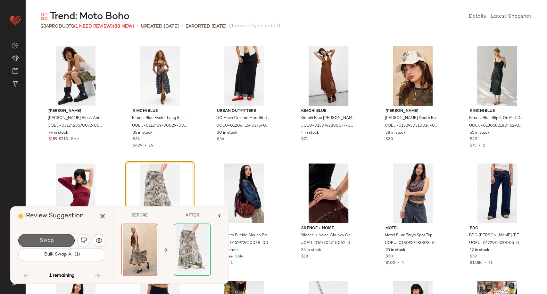
click at [57, 239] on button "Swap" at bounding box center [46, 240] width 56 height 13
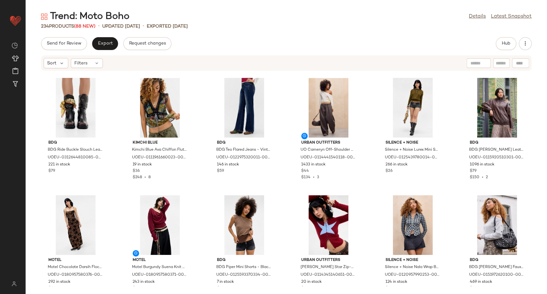
scroll to position [487, 0]
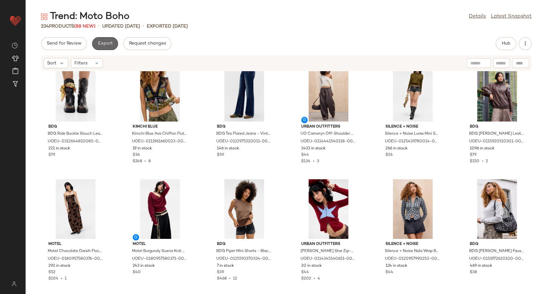
click at [94, 39] on button "Export" at bounding box center [105, 43] width 26 height 13
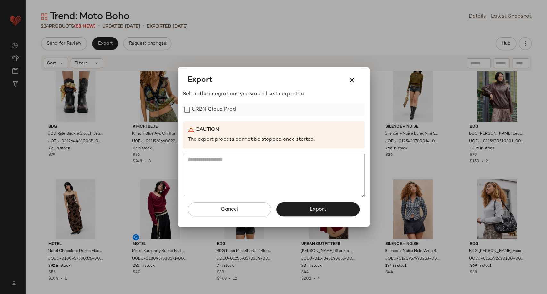
click at [200, 110] on label "URBN Cloud Prod" at bounding box center [213, 109] width 44 height 13
click at [316, 212] on span "Export" at bounding box center [317, 209] width 17 height 6
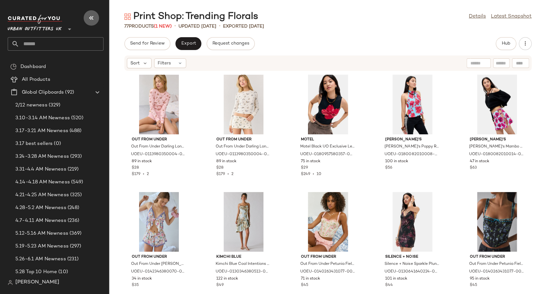
click at [91, 20] on icon "button" at bounding box center [91, 18] width 8 height 8
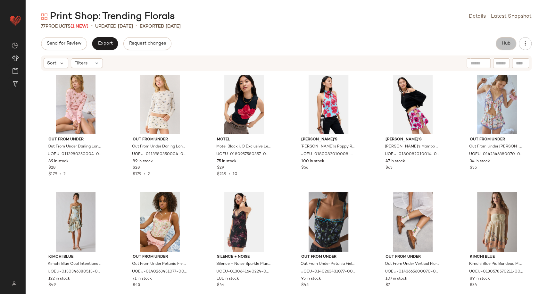
click at [507, 44] on span "Hub" at bounding box center [505, 43] width 9 height 5
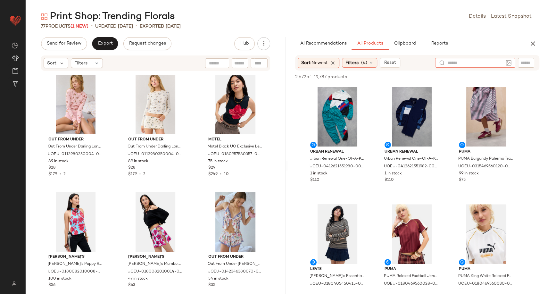
click at [502, 61] on div at bounding box center [475, 63] width 80 height 10
type input "******"
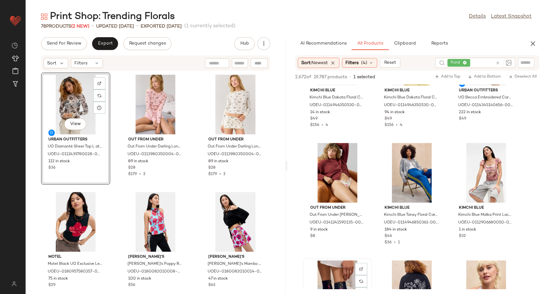
scroll to position [30, 0]
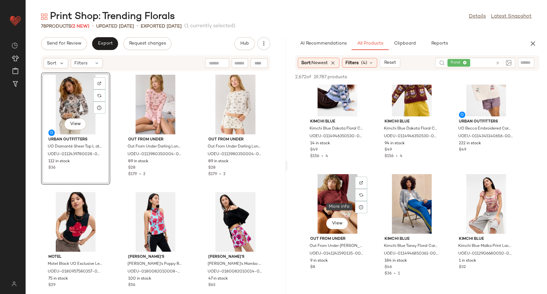
click at [360, 202] on div at bounding box center [361, 207] width 12 height 12
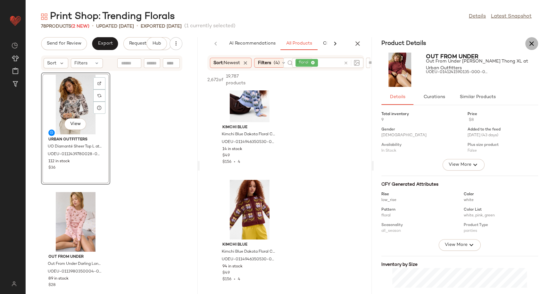
click at [532, 40] on icon "button" at bounding box center [531, 44] width 8 height 8
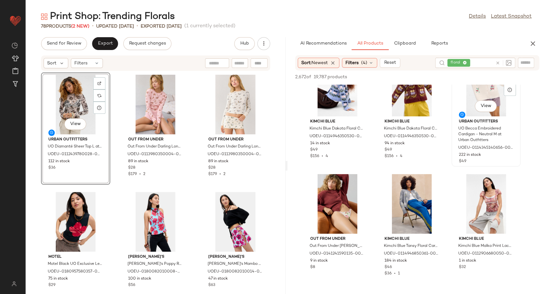
scroll to position [0, 0]
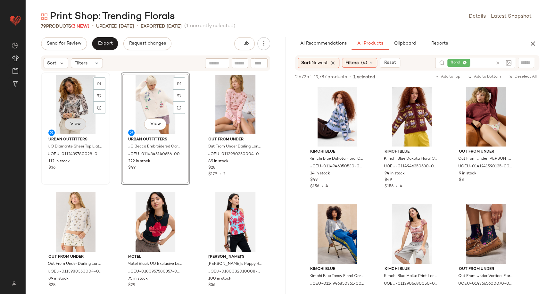
click at [74, 124] on span "View" at bounding box center [75, 123] width 11 height 5
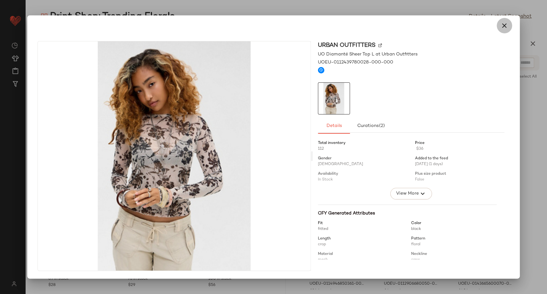
click at [508, 31] on button "button" at bounding box center [503, 25] width 15 height 15
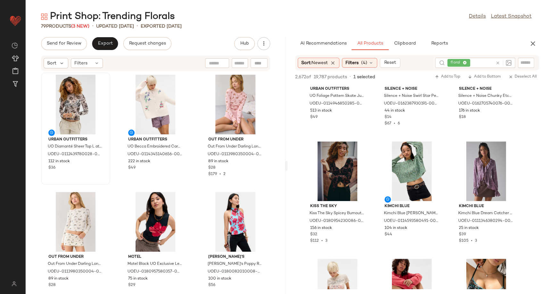
scroll to position [216, 0]
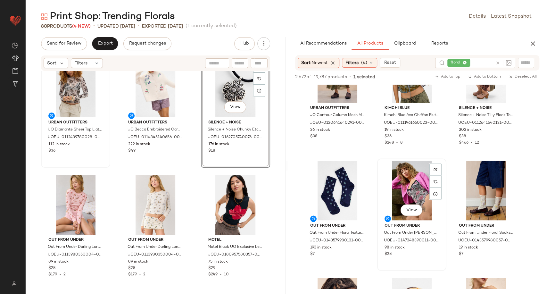
scroll to position [688, 0]
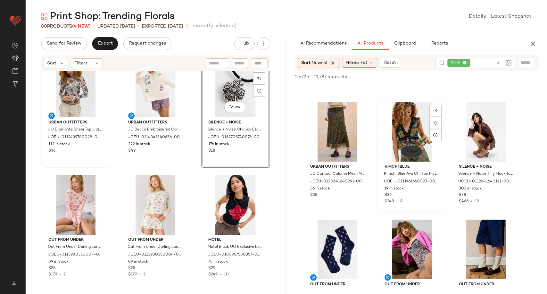
click at [410, 152] on span "View" at bounding box center [411, 151] width 11 height 5
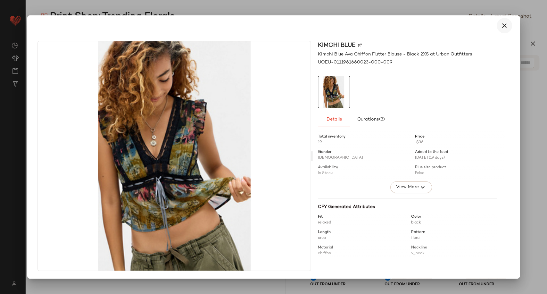
click at [503, 29] on icon "button" at bounding box center [504, 26] width 8 height 8
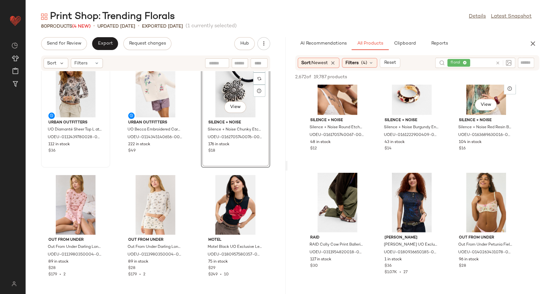
scroll to position [969, 0]
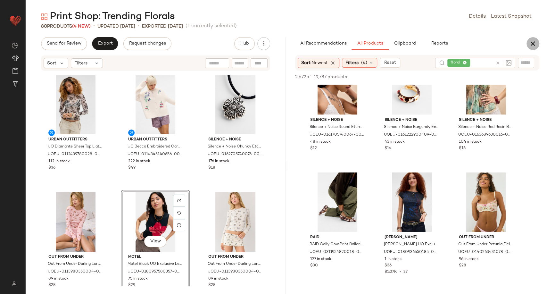
click at [529, 44] on icon "button" at bounding box center [533, 44] width 8 height 8
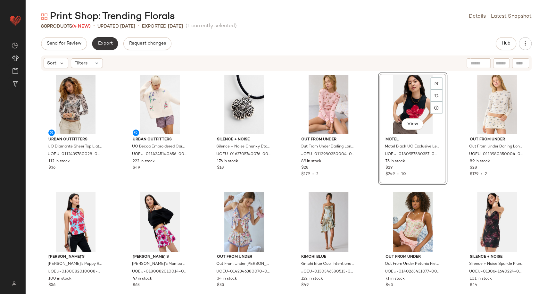
click at [108, 41] on span "Export" at bounding box center [104, 43] width 15 height 5
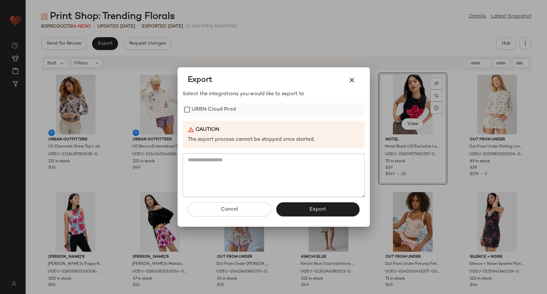
click at [230, 112] on label "URBN Cloud Prod" at bounding box center [213, 109] width 44 height 13
click at [305, 205] on button "Export" at bounding box center [317, 209] width 83 height 14
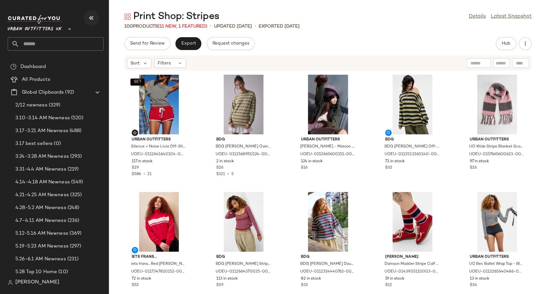
click at [93, 19] on icon "button" at bounding box center [91, 18] width 8 height 8
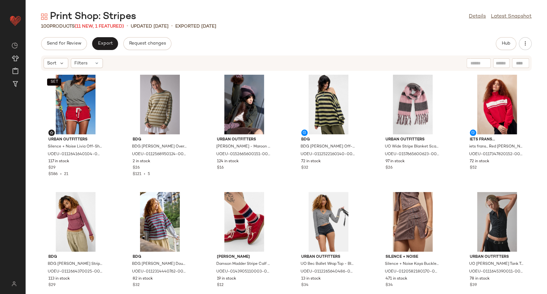
click at [93, 27] on span "(11 New, 1 Featured)" at bounding box center [99, 26] width 49 height 5
click at [100, 42] on span "Export" at bounding box center [104, 43] width 15 height 5
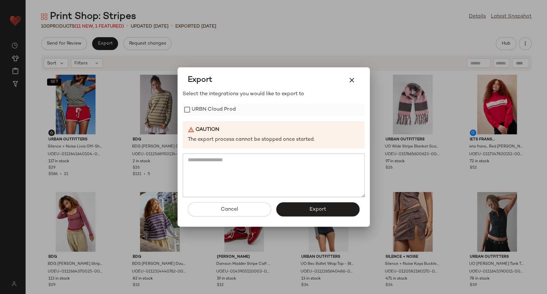
click at [203, 108] on label "URBN Cloud Prod" at bounding box center [213, 109] width 44 height 13
click at [301, 206] on button "Export" at bounding box center [317, 209] width 83 height 14
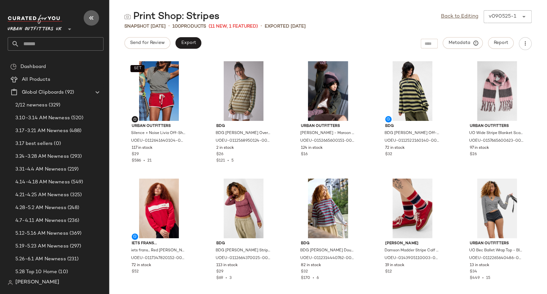
click at [93, 18] on icon "button" at bounding box center [91, 18] width 8 height 8
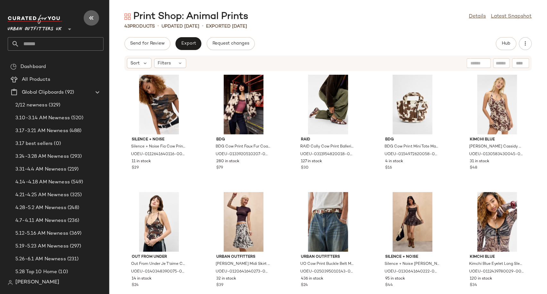
click at [87, 20] on icon "button" at bounding box center [91, 18] width 8 height 8
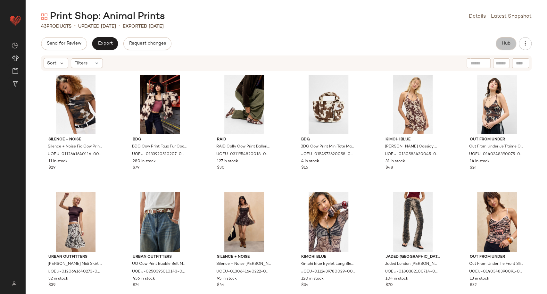
click at [502, 44] on span "Hub" at bounding box center [505, 43] width 9 height 5
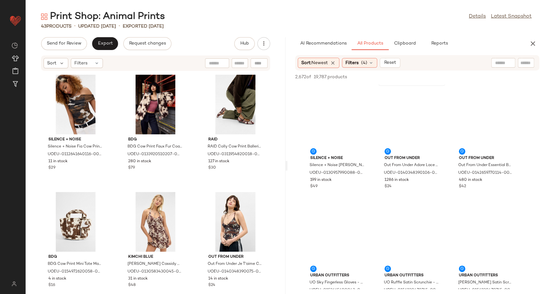
scroll to position [2103, 0]
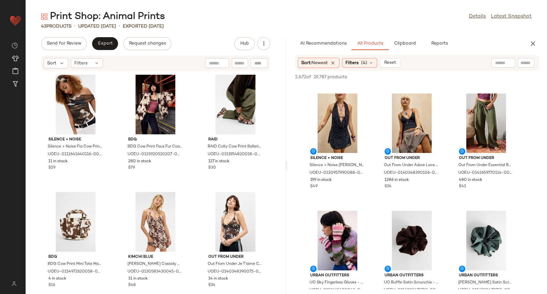
click at [499, 65] on input "text" at bounding box center [503, 63] width 16 height 7
type input "**********"
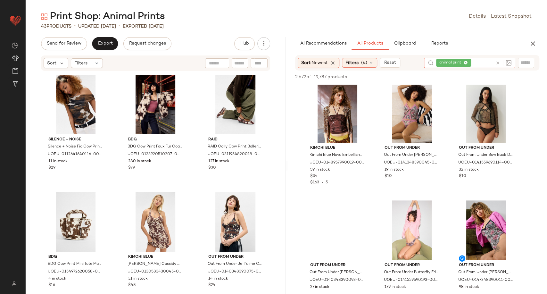
scroll to position [122, 0]
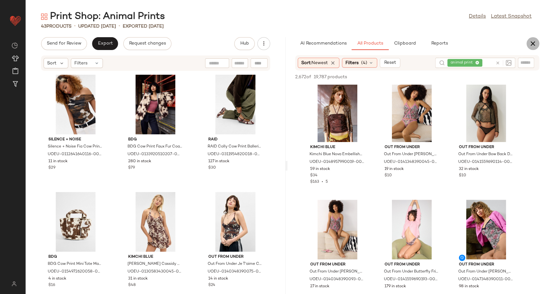
click at [533, 41] on icon "button" at bounding box center [533, 44] width 8 height 8
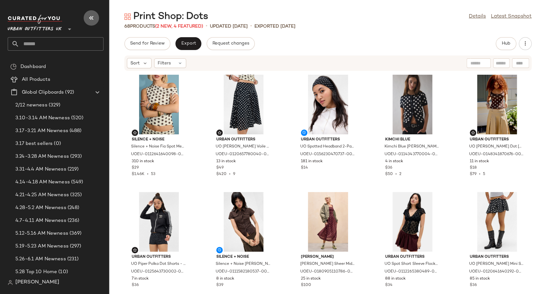
click at [93, 20] on icon "button" at bounding box center [91, 18] width 8 height 8
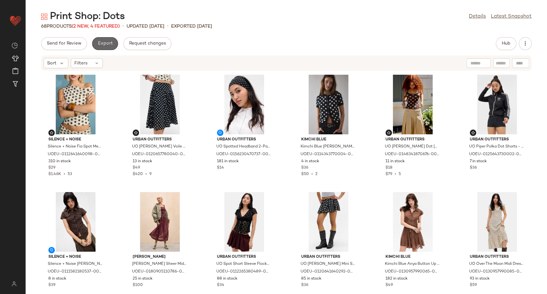
click at [106, 47] on button "Export" at bounding box center [105, 43] width 26 height 13
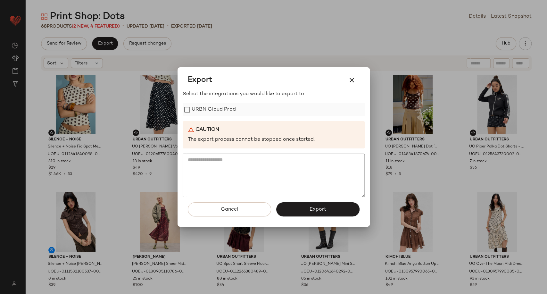
click at [215, 111] on label "URBN Cloud Prod" at bounding box center [213, 109] width 44 height 13
click at [300, 208] on button "Export" at bounding box center [317, 209] width 83 height 14
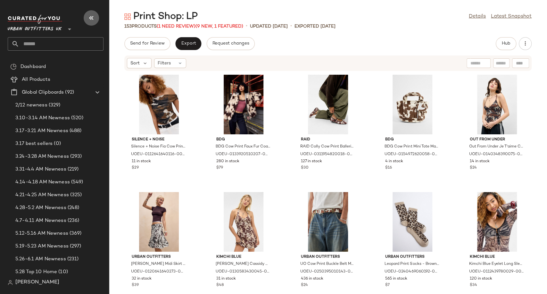
click at [88, 15] on icon "button" at bounding box center [91, 18] width 8 height 8
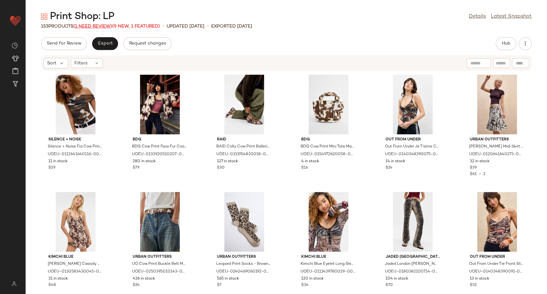
click at [85, 28] on span "(1 Need Review)" at bounding box center [92, 26] width 39 height 5
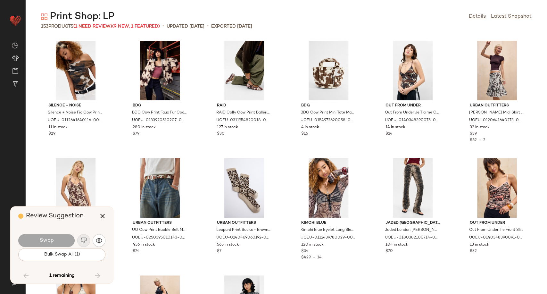
scroll to position [1758, 0]
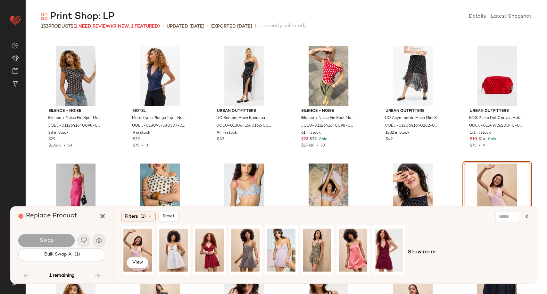
drag, startPoint x: 136, startPoint y: 253, endPoint x: 127, endPoint y: 245, distance: 11.6
click at [127, 245] on div "View" at bounding box center [137, 249] width 28 height 45
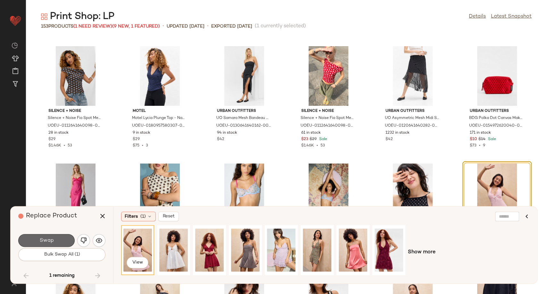
click at [55, 238] on button "Swap" at bounding box center [46, 240] width 56 height 13
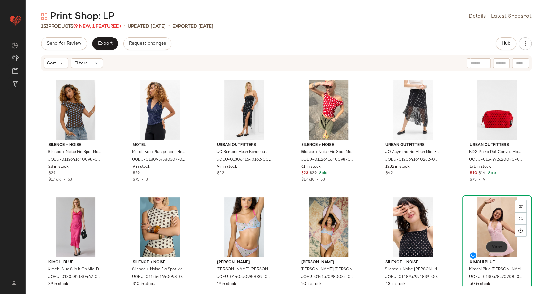
click at [495, 247] on span "View" at bounding box center [496, 246] width 11 height 5
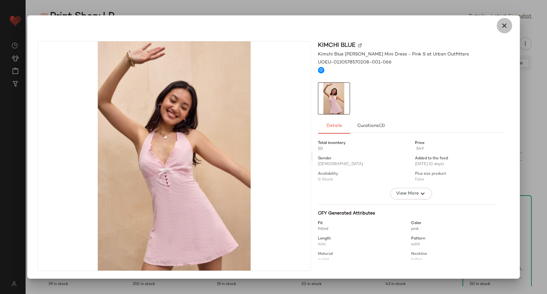
click at [500, 27] on button "button" at bounding box center [503, 25] width 15 height 15
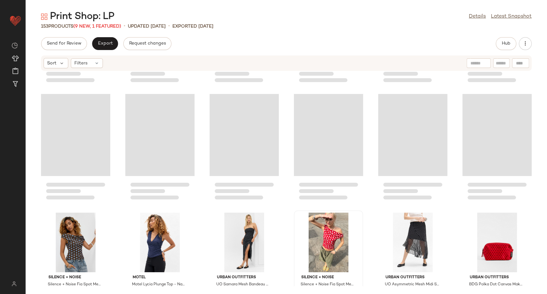
scroll to position [1621, 0]
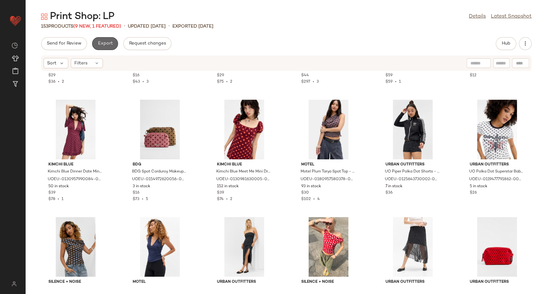
click at [106, 44] on span "Export" at bounding box center [104, 43] width 15 height 5
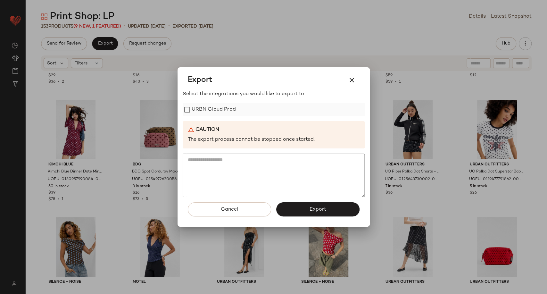
click at [216, 110] on label "URBN Cloud Prod" at bounding box center [213, 109] width 44 height 13
click at [318, 209] on span "Export" at bounding box center [317, 209] width 17 height 6
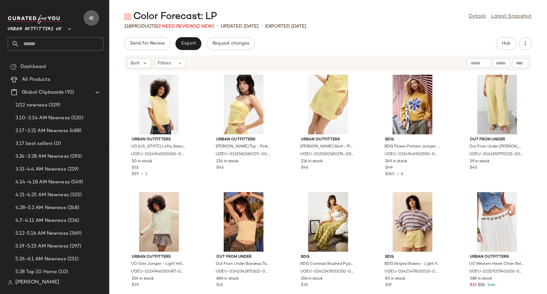
click at [91, 21] on icon "button" at bounding box center [91, 18] width 8 height 8
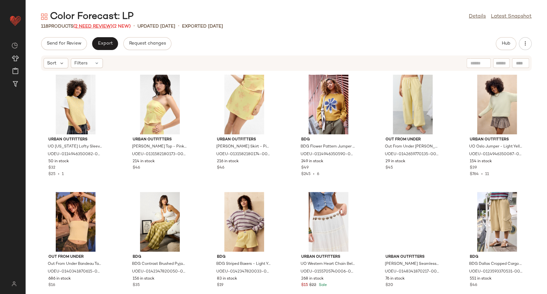
click at [90, 27] on span "(2 Need Review)" at bounding box center [92, 26] width 39 height 5
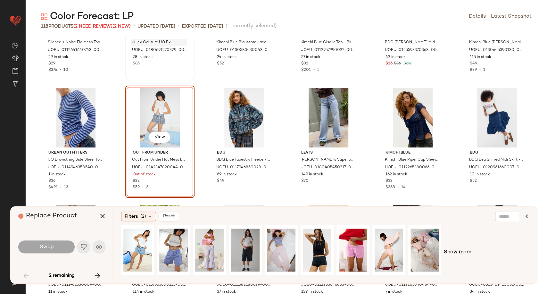
scroll to position [896, 0]
click at [176, 257] on button "View" at bounding box center [173, 262] width 22 height 12
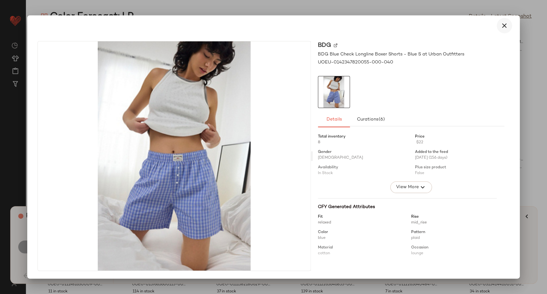
click at [503, 26] on icon "button" at bounding box center [504, 26] width 8 height 8
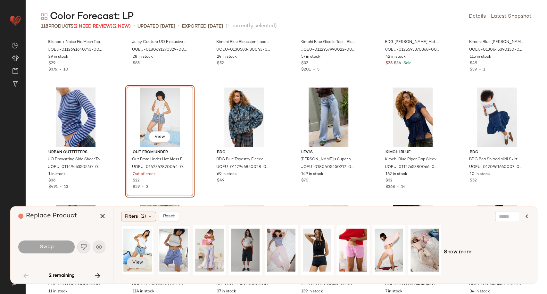
click at [137, 260] on span "View" at bounding box center [137, 262] width 11 height 5
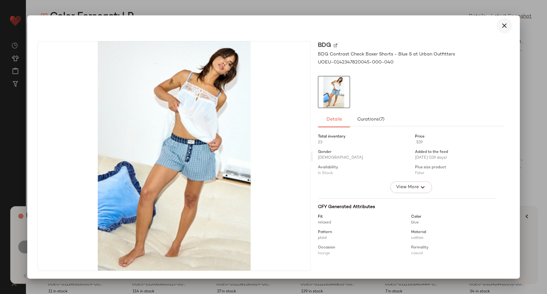
click at [501, 24] on icon "button" at bounding box center [504, 26] width 8 height 8
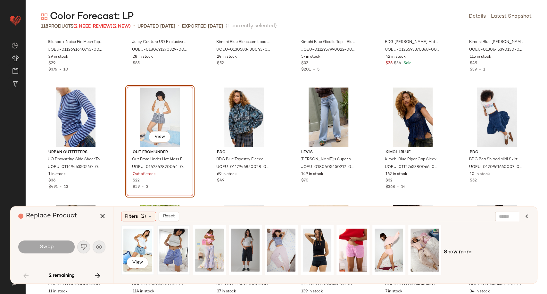
click at [134, 249] on div "View" at bounding box center [137, 249] width 28 height 45
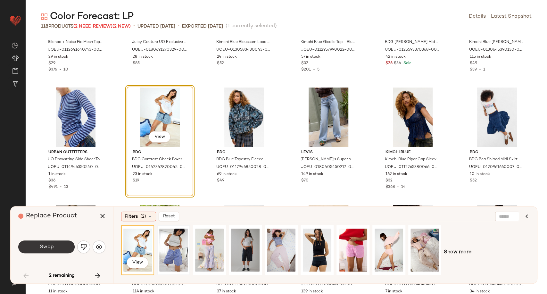
click at [34, 247] on button "Swap" at bounding box center [46, 246] width 56 height 13
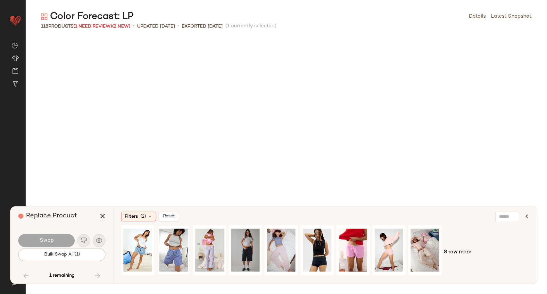
scroll to position [1758, 0]
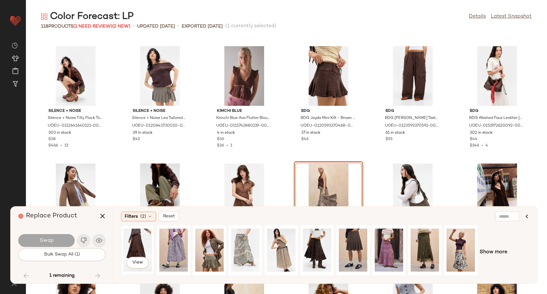
click at [138, 245] on div "View" at bounding box center [137, 249] width 28 height 45
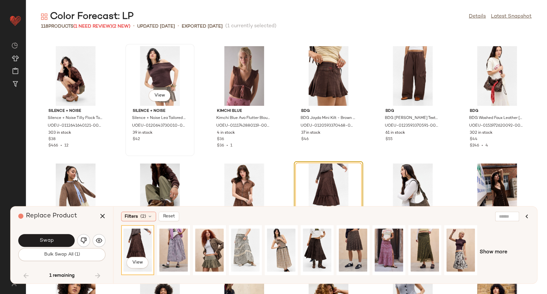
scroll to position [1809, 0]
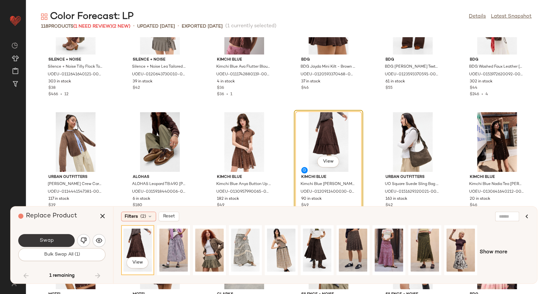
click at [60, 239] on button "Swap" at bounding box center [46, 240] width 56 height 13
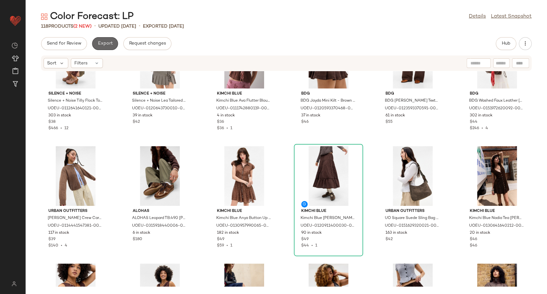
click at [106, 37] on button "Export" at bounding box center [105, 43] width 26 height 13
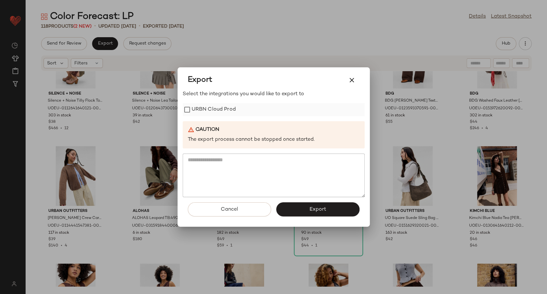
click at [209, 108] on label "URBN Cloud Prod" at bounding box center [213, 109] width 44 height 13
click at [335, 212] on button "Export" at bounding box center [317, 209] width 83 height 14
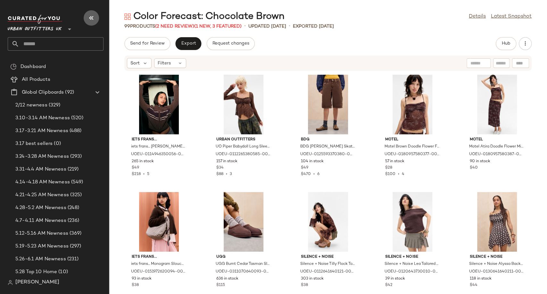
click at [89, 20] on icon "button" at bounding box center [91, 18] width 8 height 8
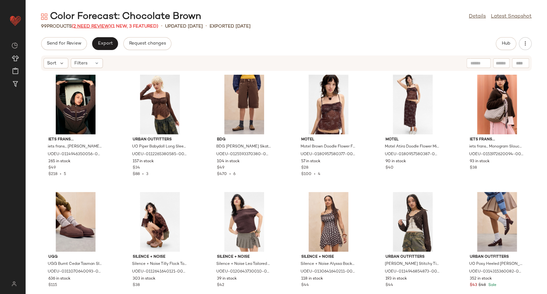
click at [100, 27] on span "(2 Need Review)" at bounding box center [91, 26] width 39 height 5
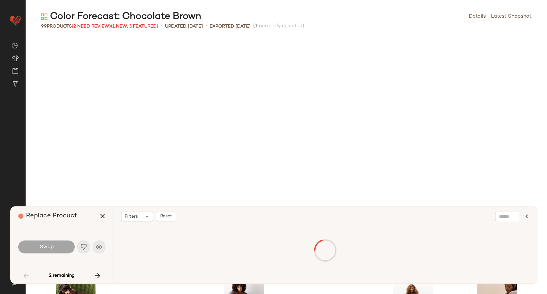
scroll to position [240, 0]
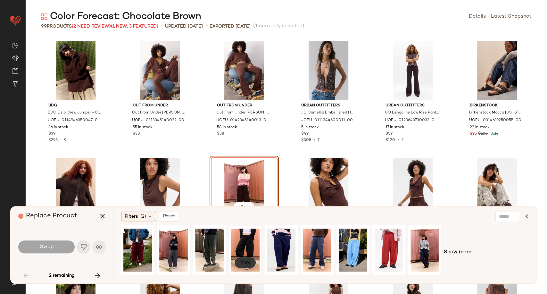
click at [245, 262] on span "View" at bounding box center [245, 262] width 11 height 5
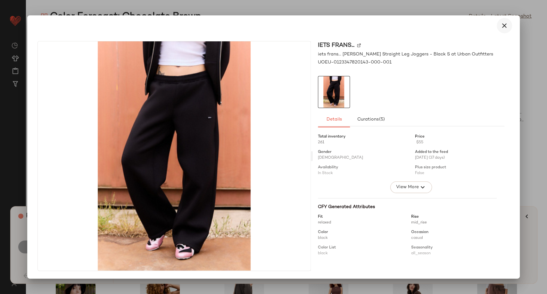
click at [502, 30] on button "button" at bounding box center [503, 25] width 15 height 15
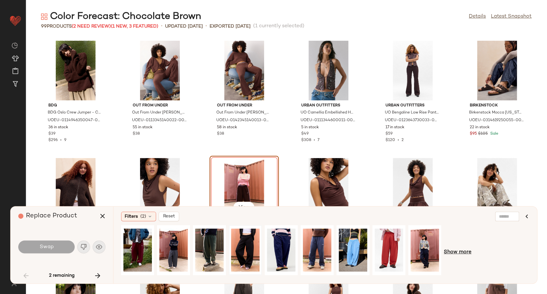
click at [466, 255] on span "Show more" at bounding box center [457, 252] width 28 height 8
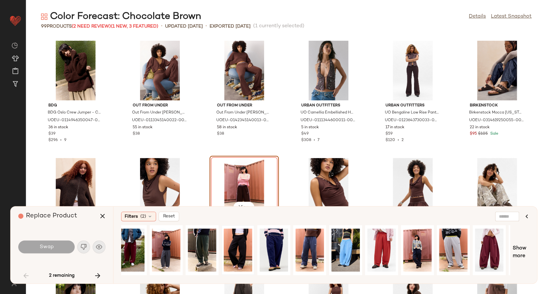
scroll to position [0, 0]
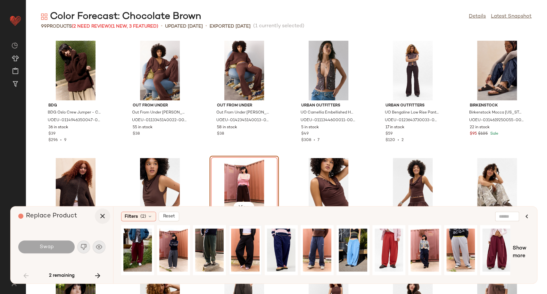
click at [104, 220] on button "button" at bounding box center [102, 215] width 15 height 15
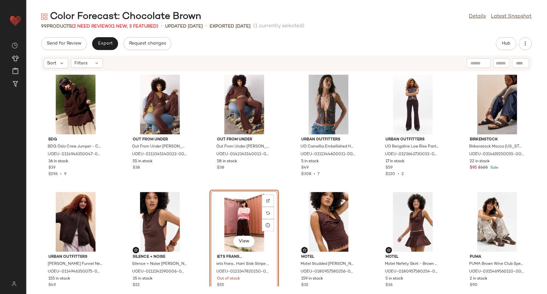
click at [253, 201] on div "View" at bounding box center [244, 222] width 65 height 60
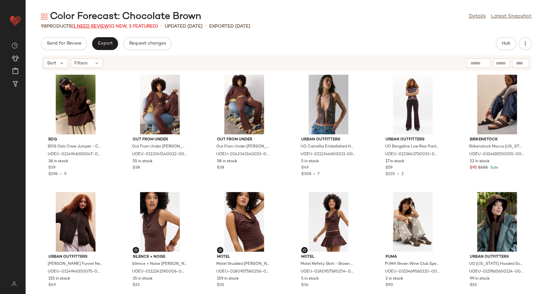
click at [103, 27] on span "(1 Need Review)" at bounding box center [91, 26] width 39 height 5
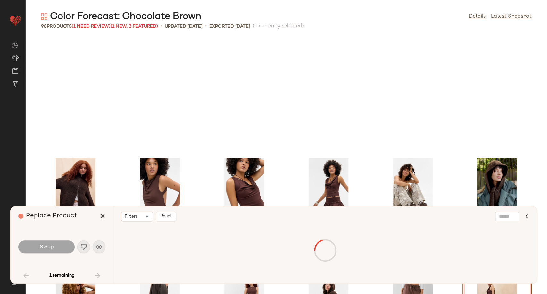
scroll to position [351, 0]
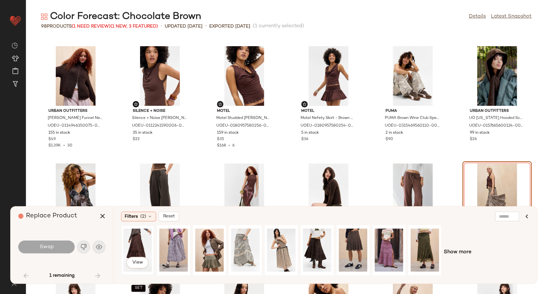
click at [143, 237] on div "View" at bounding box center [137, 249] width 28 height 45
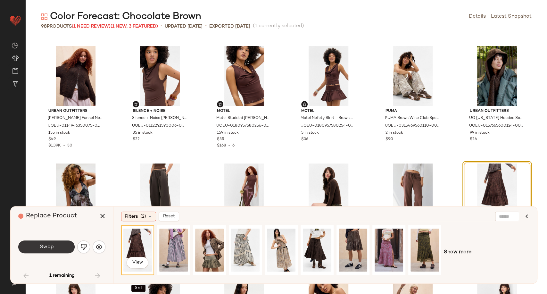
click at [54, 250] on button "Swap" at bounding box center [46, 246] width 56 height 13
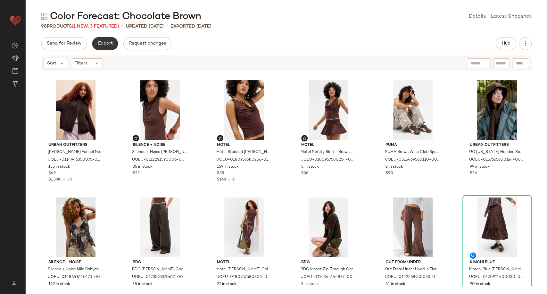
click at [97, 43] on span "Export" at bounding box center [104, 43] width 15 height 5
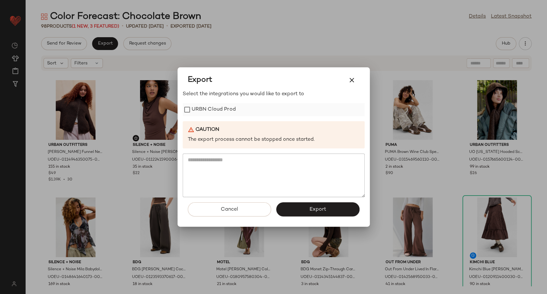
click at [196, 110] on label "URBN Cloud Prod" at bounding box center [213, 109] width 44 height 13
click at [313, 218] on div "Cancel Export" at bounding box center [274, 211] width 182 height 29
click at [303, 209] on button "Export" at bounding box center [317, 209] width 83 height 14
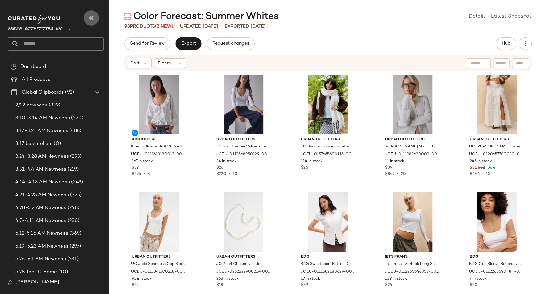
click at [90, 19] on icon "button" at bounding box center [91, 18] width 8 height 8
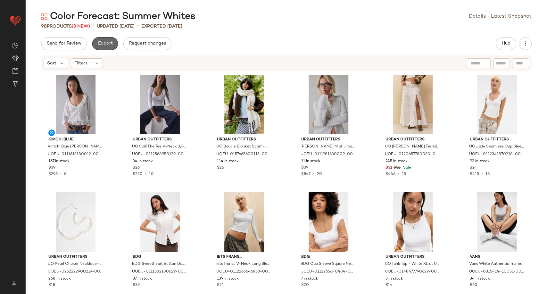
click at [108, 42] on span "Export" at bounding box center [104, 43] width 15 height 5
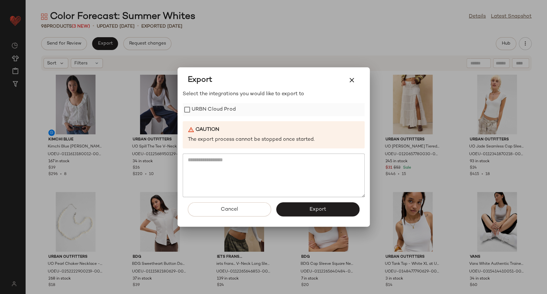
click at [222, 109] on label "URBN Cloud Prod" at bounding box center [213, 109] width 44 height 13
click at [315, 208] on span "Export" at bounding box center [317, 209] width 17 height 6
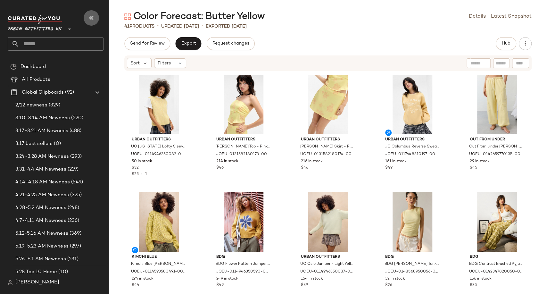
click at [94, 18] on icon "button" at bounding box center [91, 18] width 8 height 8
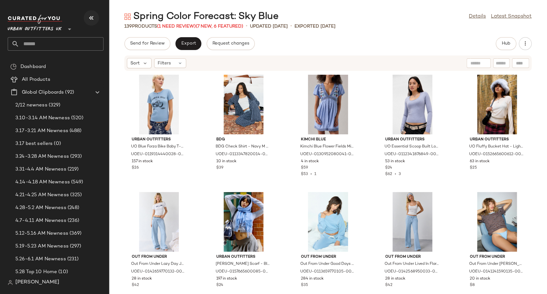
click at [87, 17] on button "button" at bounding box center [91, 17] width 15 height 15
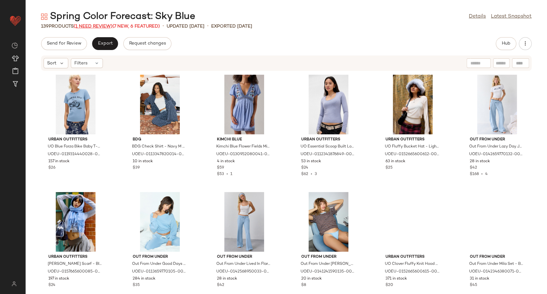
click at [93, 25] on span "(1 Need Review)" at bounding box center [93, 26] width 39 height 5
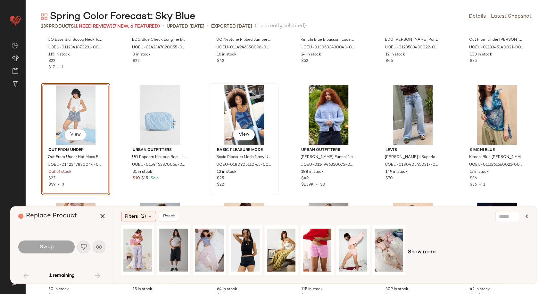
scroll to position [562, 0]
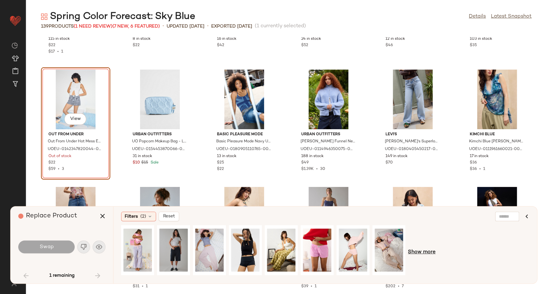
click at [418, 256] on span "Show more" at bounding box center [422, 252] width 28 height 8
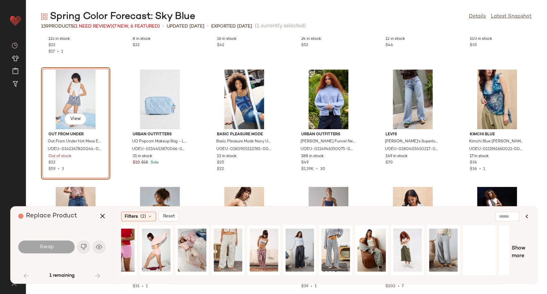
scroll to position [0, 219]
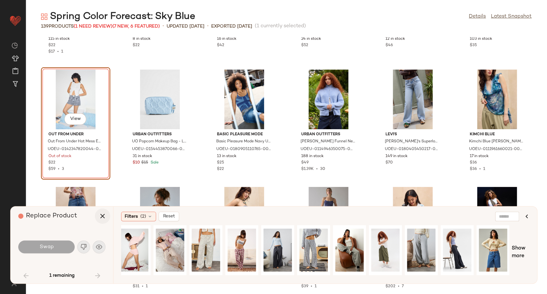
click at [100, 218] on icon "button" at bounding box center [103, 216] width 8 height 8
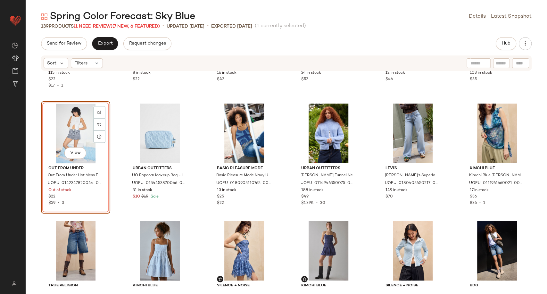
click at [71, 134] on div "View" at bounding box center [75, 133] width 65 height 60
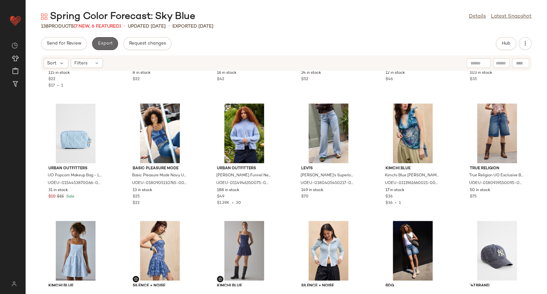
click at [108, 46] on span "Export" at bounding box center [104, 43] width 15 height 5
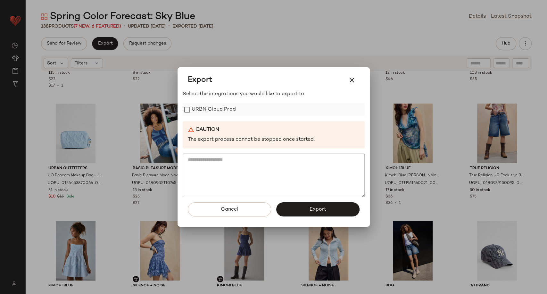
click at [193, 110] on label "URBN Cloud Prod" at bounding box center [213, 109] width 44 height 13
click at [322, 209] on span "Export" at bounding box center [317, 209] width 17 height 6
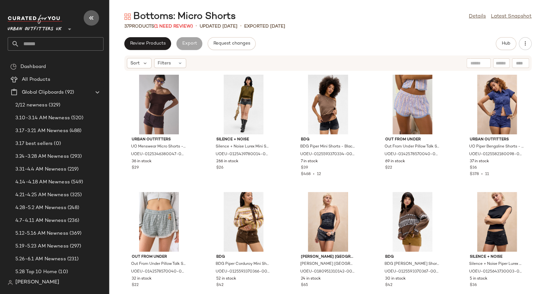
click at [92, 20] on icon "button" at bounding box center [91, 18] width 8 height 8
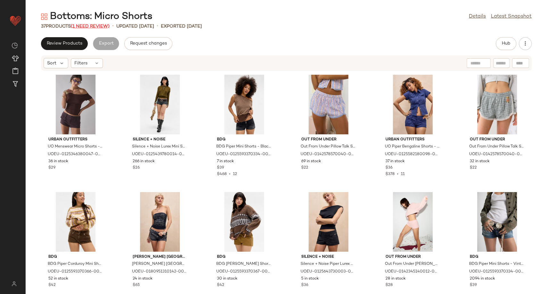
click at [89, 27] on span "(1 Need Review)" at bounding box center [90, 26] width 39 height 5
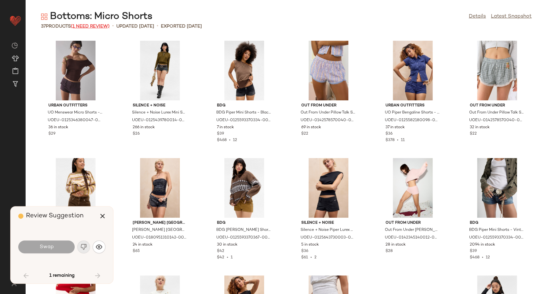
scroll to position [565, 0]
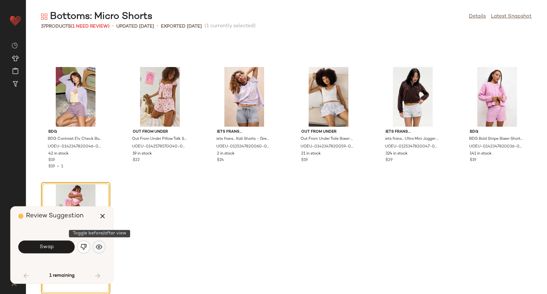
click at [100, 244] on img "button" at bounding box center [99, 246] width 6 height 6
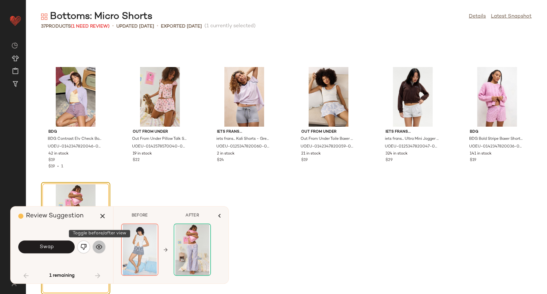
click at [100, 244] on img "button" at bounding box center [99, 246] width 6 height 6
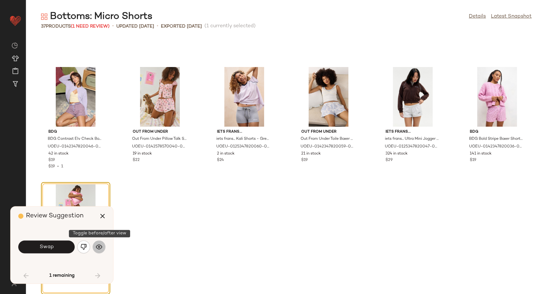
click at [100, 244] on img "button" at bounding box center [99, 246] width 6 height 6
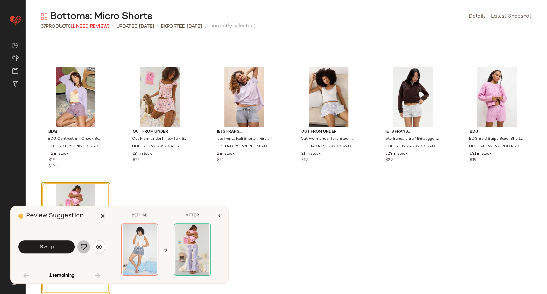
click at [83, 246] on img "button" at bounding box center [83, 246] width 6 height 6
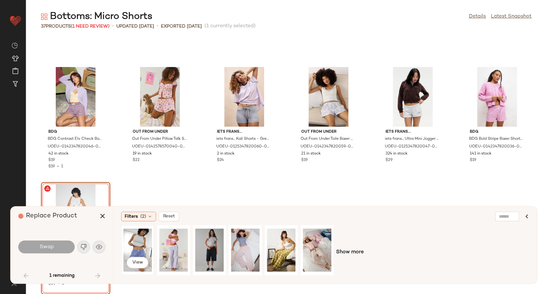
click at [141, 249] on div "View" at bounding box center [137, 249] width 28 height 45
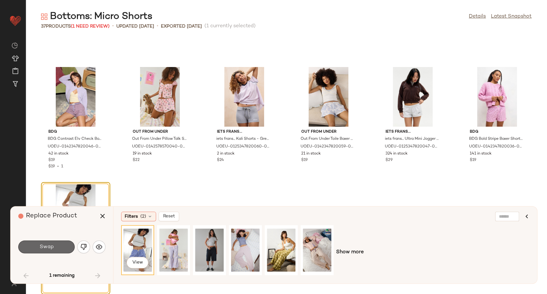
click at [62, 251] on button "Swap" at bounding box center [46, 246] width 56 height 13
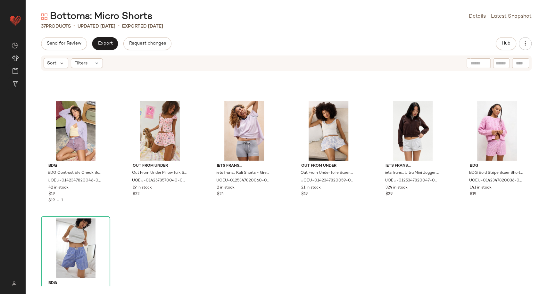
click at [186, 241] on div "BDG BDG Contrast Elv Check Boxer Shorts L at Urban Outfitters UOEU-014234782004…" at bounding box center [286, 178] width 521 height 215
click at [102, 42] on span "Export" at bounding box center [104, 43] width 15 height 5
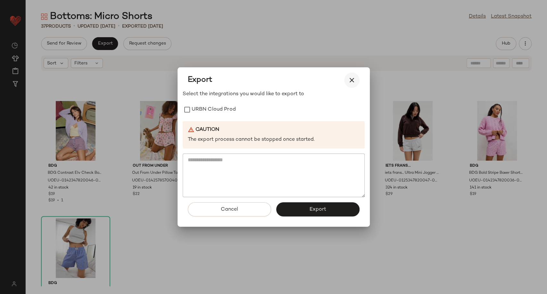
click at [353, 79] on icon "button" at bounding box center [352, 80] width 8 height 8
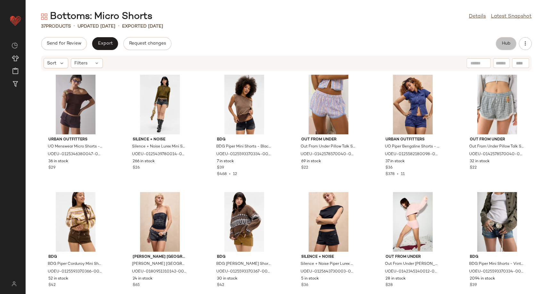
click at [501, 50] on button "Hub" at bounding box center [505, 43] width 20 height 13
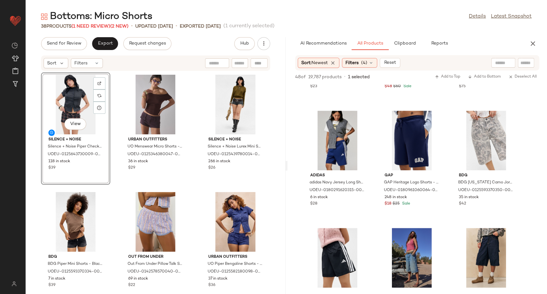
scroll to position [445, 0]
click at [533, 41] on icon "button" at bounding box center [533, 44] width 8 height 8
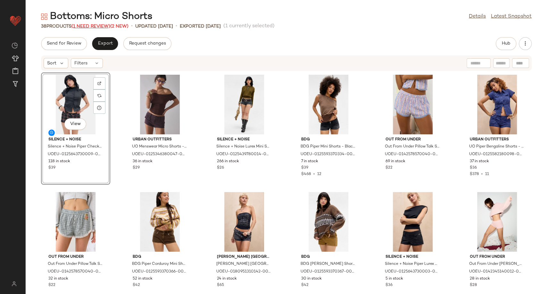
click at [98, 27] on span "(1 Need Review)" at bounding box center [90, 26] width 39 height 5
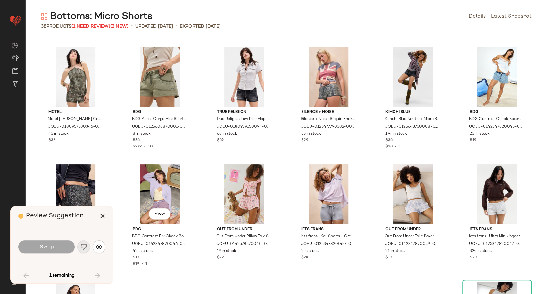
scroll to position [565, 0]
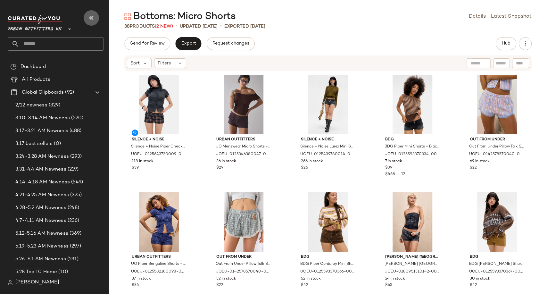
click at [91, 19] on icon "button" at bounding box center [91, 18] width 8 height 8
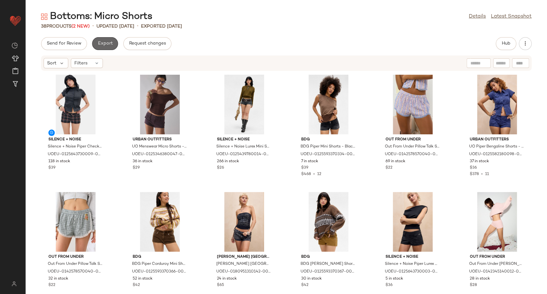
click at [105, 46] on span "Export" at bounding box center [104, 43] width 15 height 5
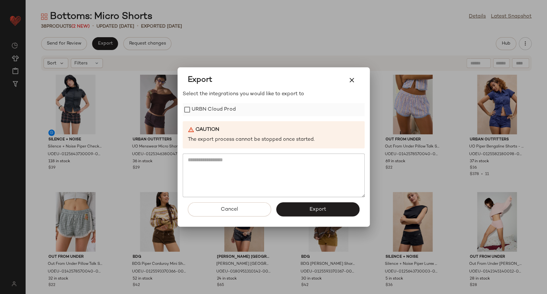
click at [212, 109] on label "URBN Cloud Prod" at bounding box center [213, 109] width 44 height 13
click at [298, 203] on button "Export" at bounding box center [317, 209] width 83 height 14
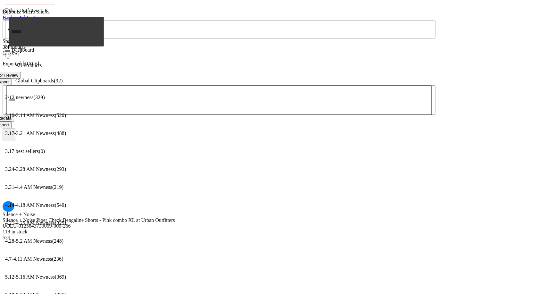
click at [8, 51] on icon "button" at bounding box center [8, 51] width 0 height 0
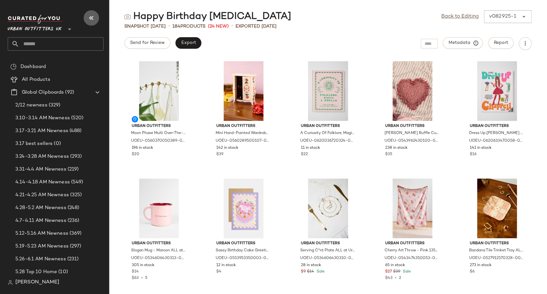
click at [87, 19] on icon "button" at bounding box center [91, 18] width 8 height 8
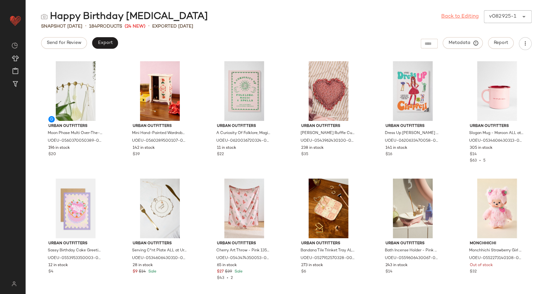
click at [461, 18] on link "Back to Editing" at bounding box center [459, 17] width 37 height 8
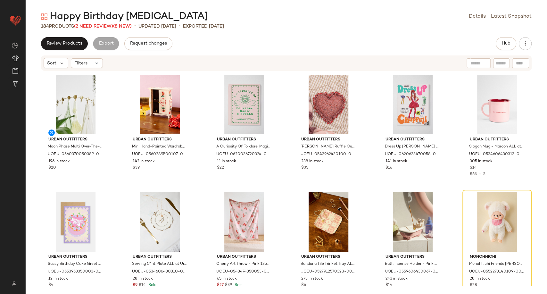
click at [107, 26] on span "(2 Need Review)" at bounding box center [93, 26] width 39 height 5
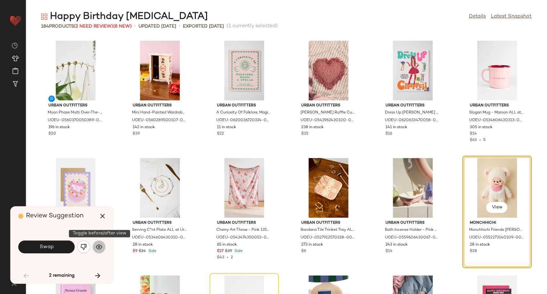
click at [99, 252] on button "button" at bounding box center [99, 246] width 13 height 13
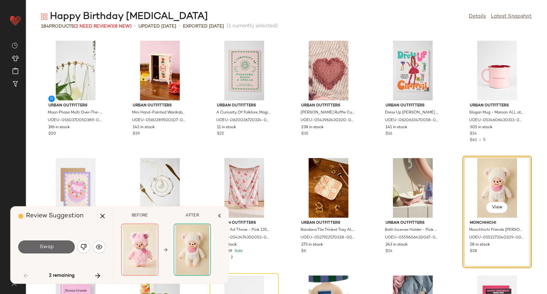
click at [52, 246] on span "Swap" at bounding box center [46, 247] width 14 height 6
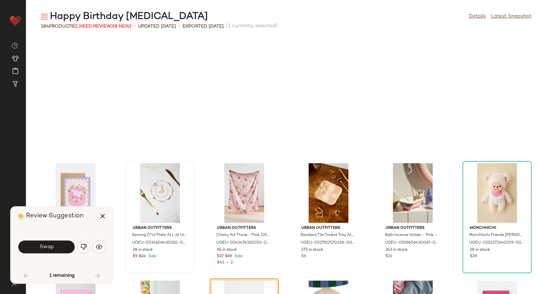
scroll to position [122, 0]
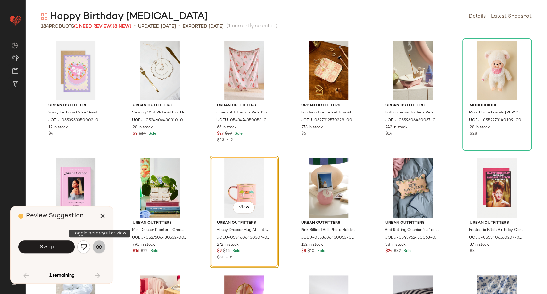
click at [96, 246] on img "button" at bounding box center [99, 246] width 6 height 6
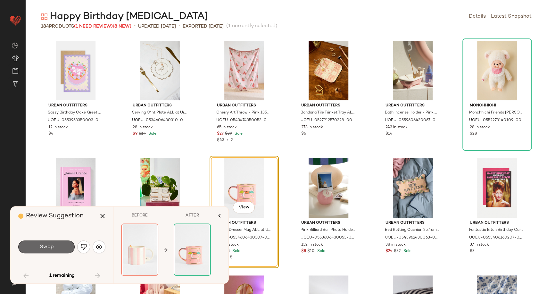
click at [61, 246] on button "Swap" at bounding box center [46, 246] width 56 height 13
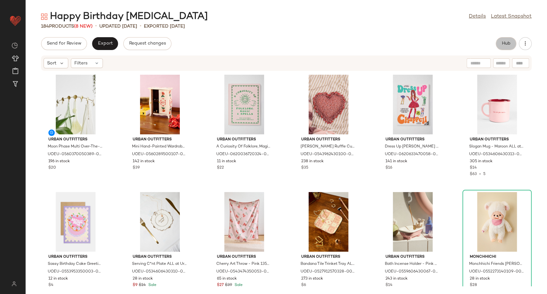
click at [502, 46] on span "Hub" at bounding box center [505, 43] width 9 height 5
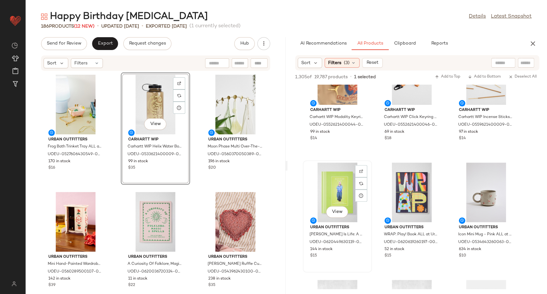
scroll to position [185, 0]
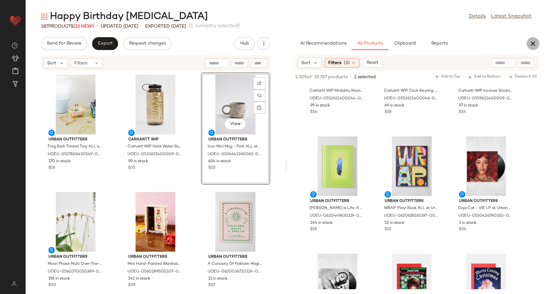
click at [530, 44] on icon "button" at bounding box center [533, 44] width 8 height 8
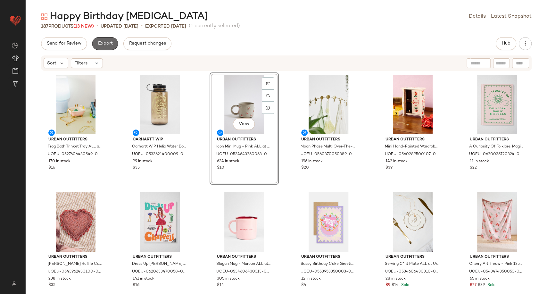
click at [98, 44] on span "Export" at bounding box center [104, 43] width 15 height 5
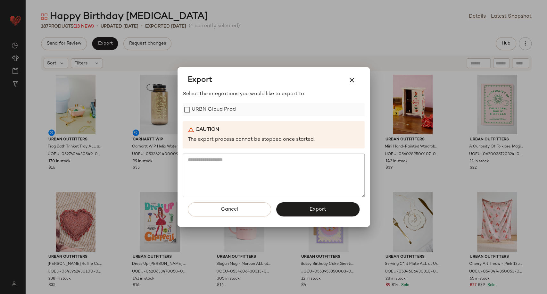
click at [199, 110] on label "URBN Cloud Prod" at bounding box center [213, 109] width 44 height 13
click at [293, 214] on button "Export" at bounding box center [317, 209] width 83 height 14
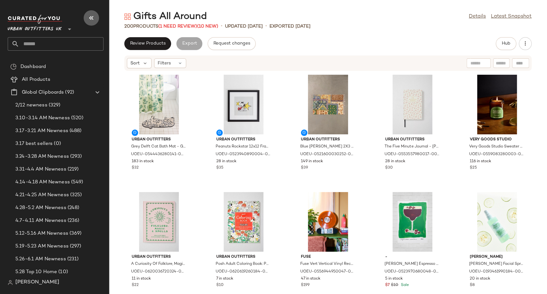
click at [88, 17] on icon "button" at bounding box center [91, 18] width 8 height 8
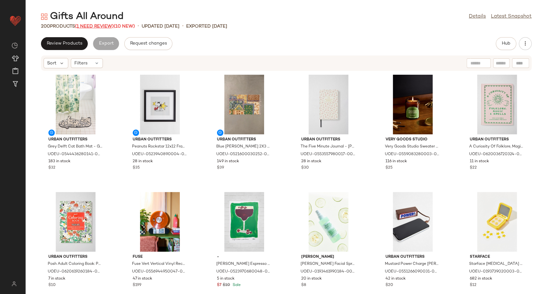
click at [108, 25] on span "(1 Need Review)" at bounding box center [94, 26] width 39 height 5
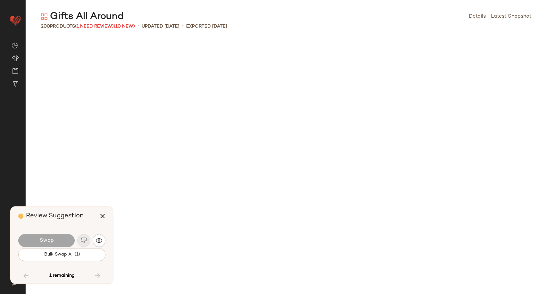
scroll to position [3633, 0]
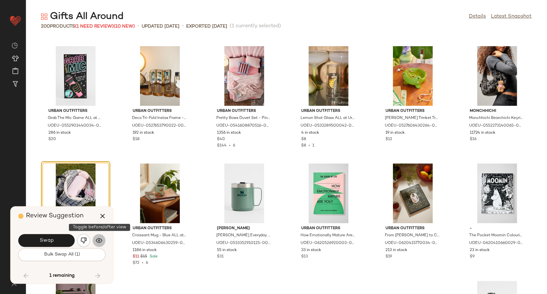
click at [101, 238] on img "button" at bounding box center [99, 240] width 6 height 6
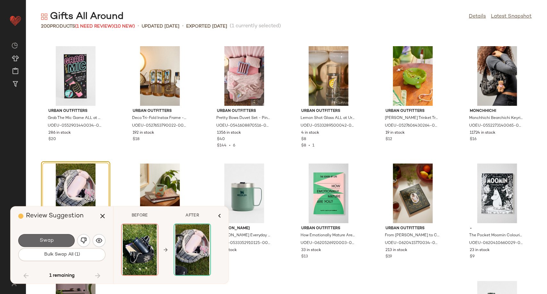
click at [66, 238] on button "Swap" at bounding box center [46, 240] width 56 height 13
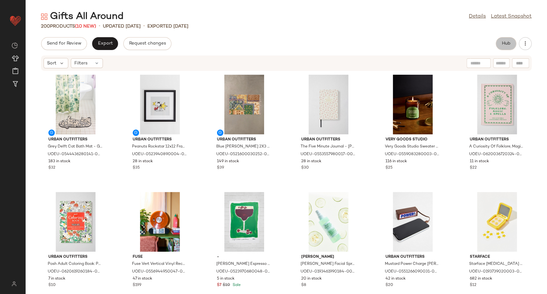
click at [511, 44] on button "Hub" at bounding box center [505, 43] width 20 height 13
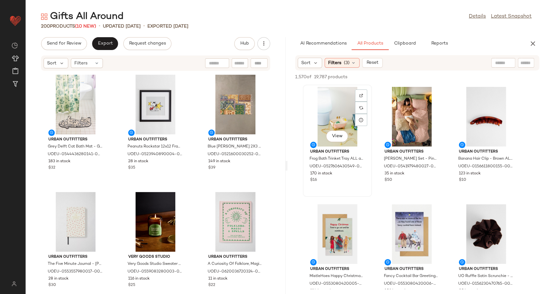
click at [342, 118] on div "View" at bounding box center [337, 117] width 65 height 60
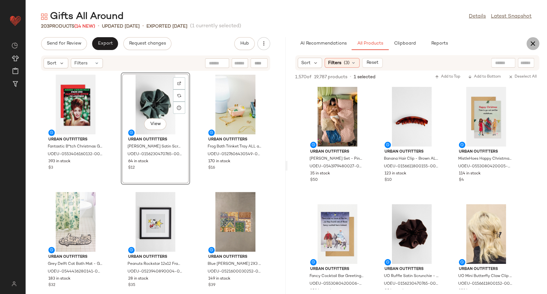
click at [533, 45] on icon "button" at bounding box center [533, 44] width 8 height 8
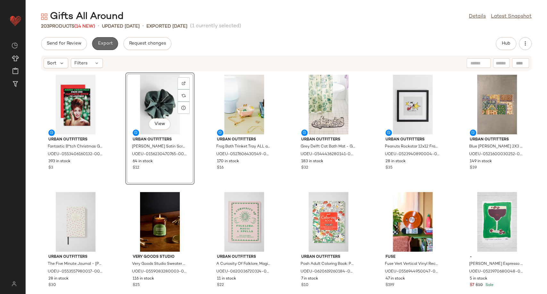
click at [109, 45] on span "Export" at bounding box center [104, 43] width 15 height 5
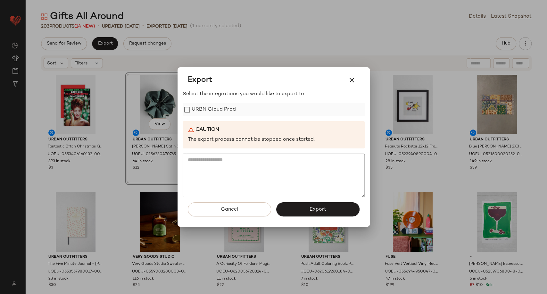
click at [199, 113] on label "URBN Cloud Prod" at bounding box center [213, 109] width 44 height 13
click at [298, 210] on button "Export" at bounding box center [317, 209] width 83 height 14
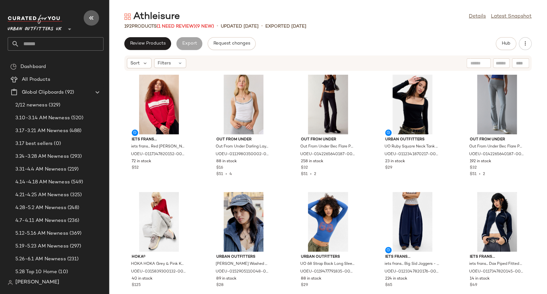
click at [89, 16] on icon "button" at bounding box center [91, 18] width 8 height 8
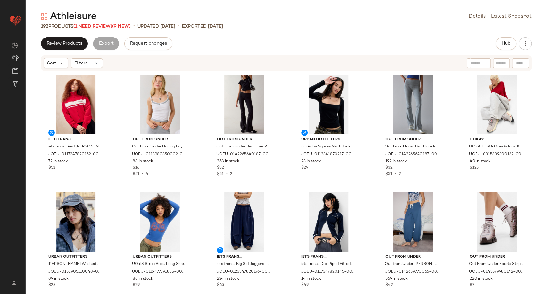
click at [91, 25] on span "(1 Need Review)" at bounding box center [92, 26] width 39 height 5
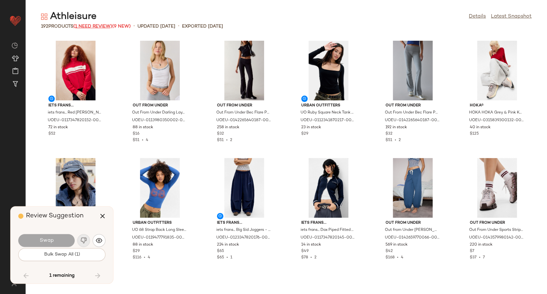
scroll to position [2109, 0]
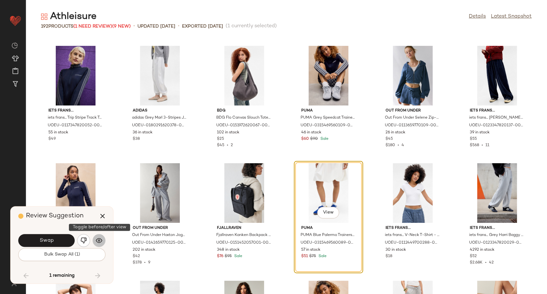
click at [103, 239] on button "button" at bounding box center [99, 240] width 13 height 13
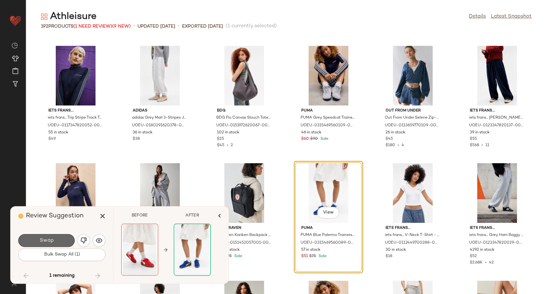
click at [61, 241] on button "Swap" at bounding box center [46, 240] width 56 height 13
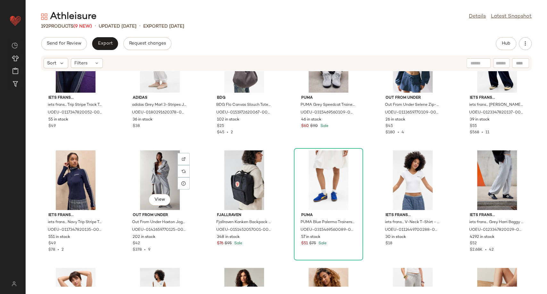
scroll to position [2152, 0]
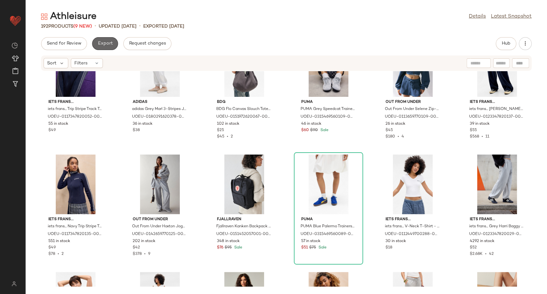
click at [112, 38] on button "Export" at bounding box center [105, 43] width 26 height 13
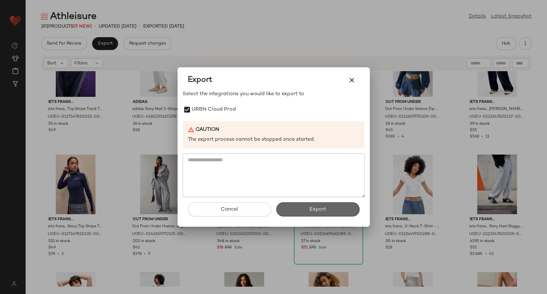
click at [305, 212] on button "Export" at bounding box center [317, 209] width 83 height 14
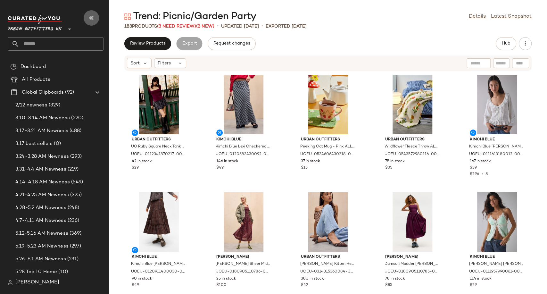
click at [92, 15] on icon "button" at bounding box center [91, 18] width 8 height 8
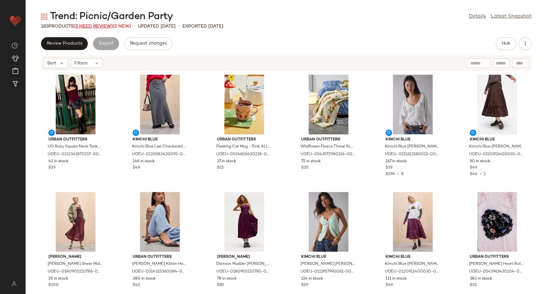
click at [97, 29] on span "(3 Need Review)" at bounding box center [93, 26] width 39 height 5
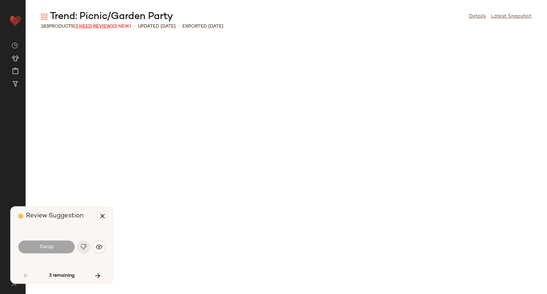
scroll to position [1055, 0]
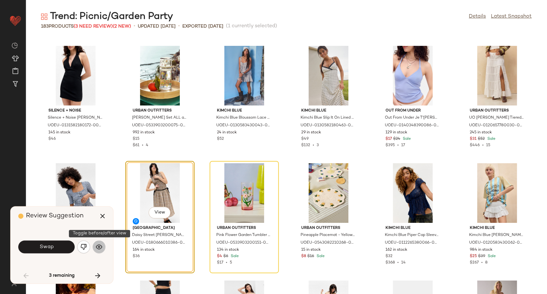
click at [100, 250] on button "button" at bounding box center [99, 246] width 13 height 13
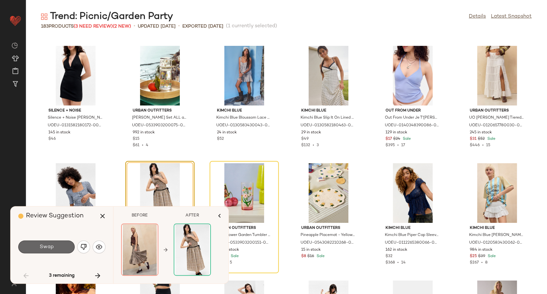
click at [62, 249] on button "Swap" at bounding box center [46, 246] width 56 height 13
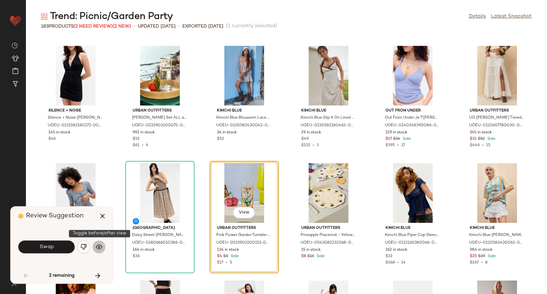
click at [102, 247] on button "button" at bounding box center [99, 246] width 13 height 13
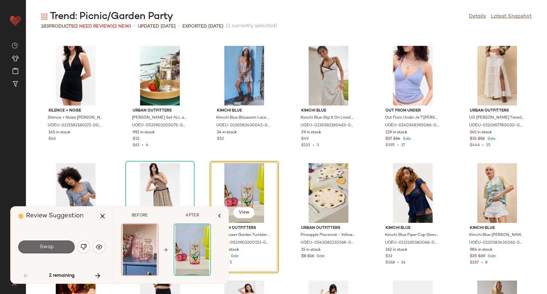
click at [47, 247] on span "Swap" at bounding box center [46, 247] width 14 height 6
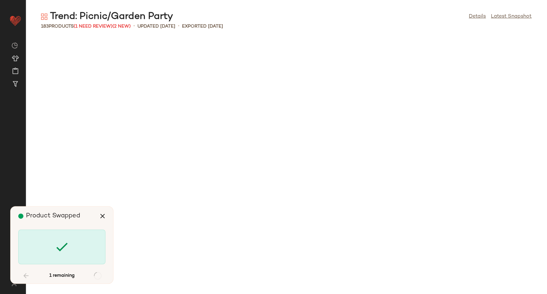
scroll to position [2109, 0]
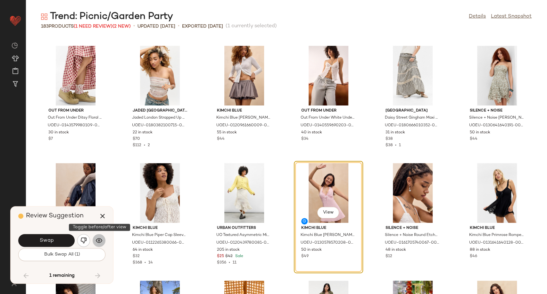
click at [100, 244] on button "button" at bounding box center [99, 240] width 13 height 13
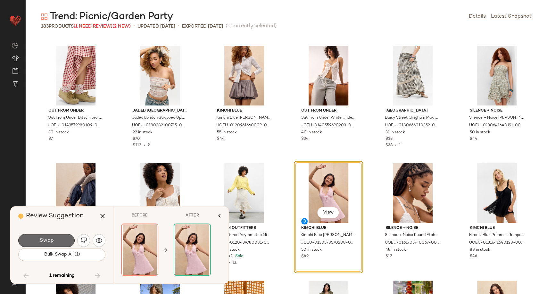
click at [63, 237] on button "Swap" at bounding box center [46, 240] width 56 height 13
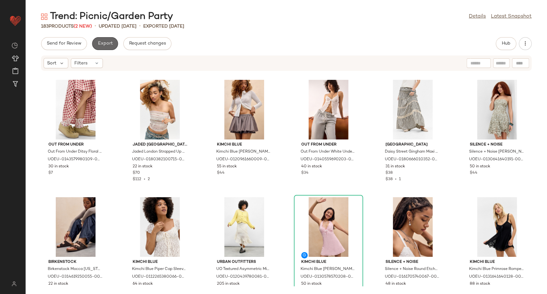
click at [108, 47] on button "Export" at bounding box center [105, 43] width 26 height 13
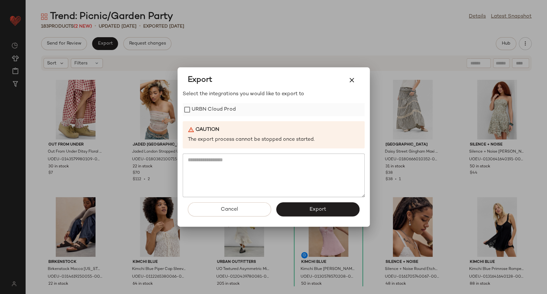
click at [197, 108] on label "URBN Cloud Prod" at bounding box center [213, 109] width 44 height 13
click at [307, 213] on button "Export" at bounding box center [317, 209] width 83 height 14
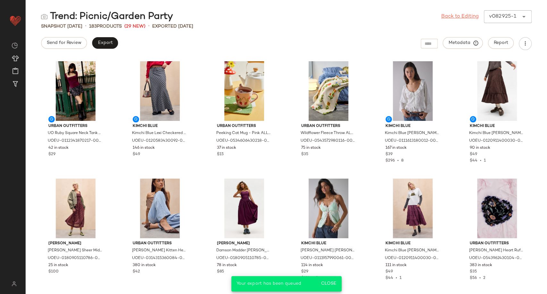
click at [467, 17] on link "Back to Editing" at bounding box center [459, 17] width 37 height 8
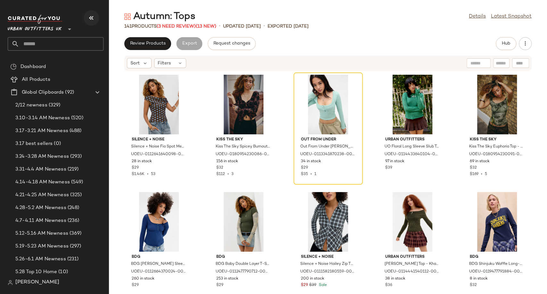
click at [93, 19] on icon "button" at bounding box center [91, 18] width 8 height 8
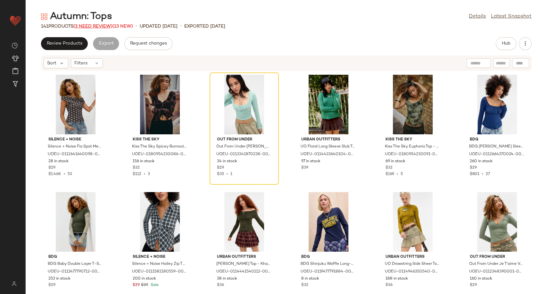
click at [108, 24] on span "(3 Need Review)" at bounding box center [92, 26] width 39 height 5
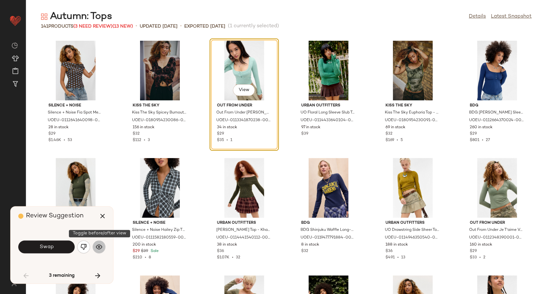
click at [97, 241] on button "button" at bounding box center [99, 246] width 13 height 13
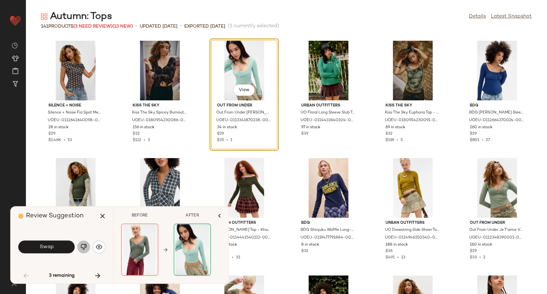
click at [85, 247] on img "button" at bounding box center [83, 246] width 6 height 6
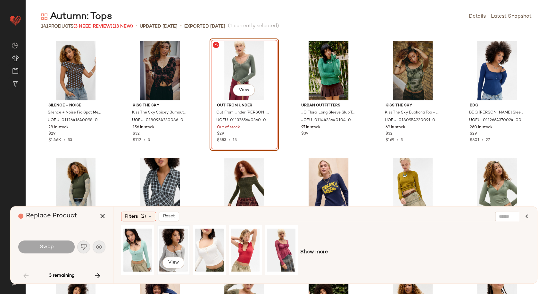
click at [174, 248] on div "View" at bounding box center [173, 249] width 28 height 45
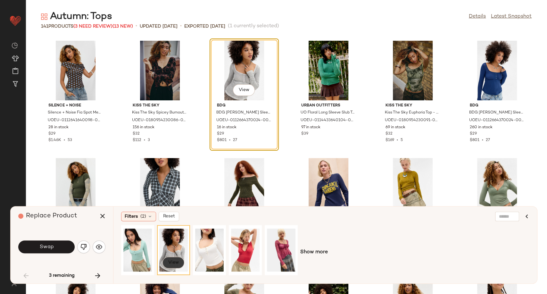
click at [173, 262] on span "View" at bounding box center [173, 262] width 11 height 5
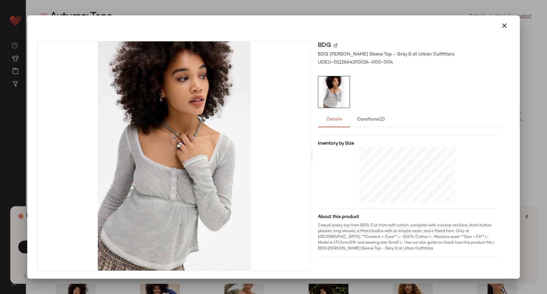
scroll to position [145, 0]
click at [502, 28] on icon "button" at bounding box center [504, 26] width 8 height 8
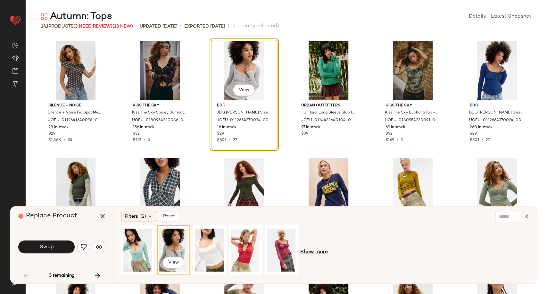
click at [309, 254] on span "Show more" at bounding box center [314, 252] width 28 height 8
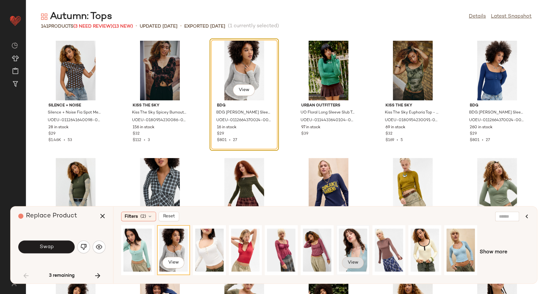
click at [353, 263] on span "View" at bounding box center [352, 262] width 11 height 5
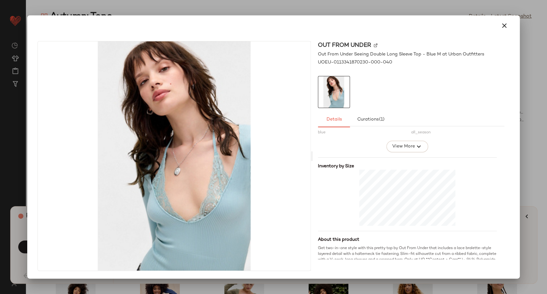
scroll to position [127, 0]
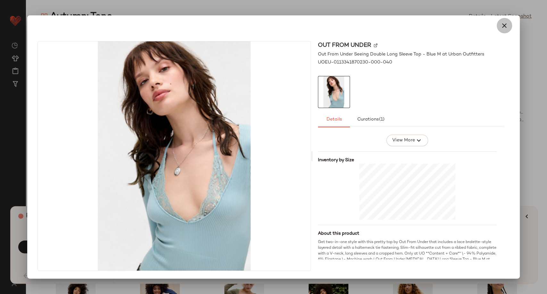
click at [502, 26] on icon "button" at bounding box center [504, 26] width 8 height 8
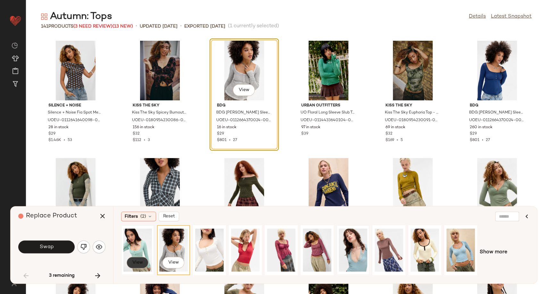
click at [135, 263] on span "View" at bounding box center [137, 262] width 11 height 5
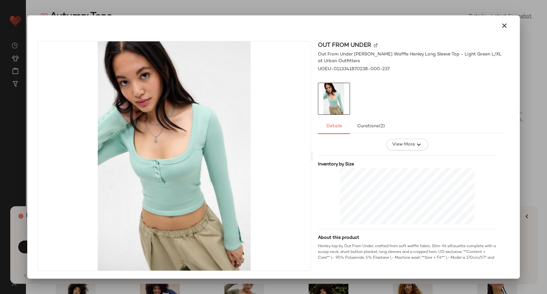
scroll to position [132, 0]
click at [505, 26] on icon "button" at bounding box center [504, 26] width 8 height 8
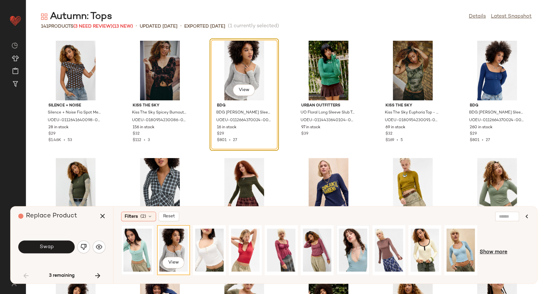
click at [500, 254] on span "Show more" at bounding box center [493, 252] width 28 height 8
click at [495, 264] on span "View" at bounding box center [496, 262] width 11 height 5
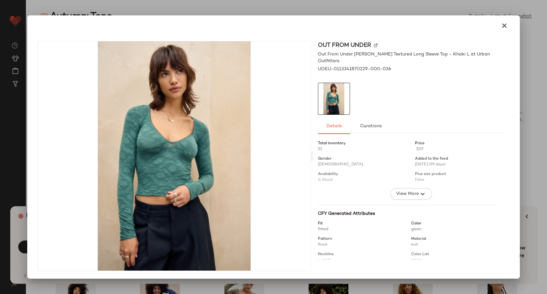
scroll to position [119, 0]
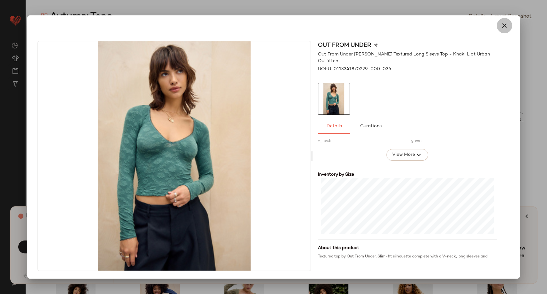
click at [504, 25] on icon "button" at bounding box center [504, 26] width 8 height 8
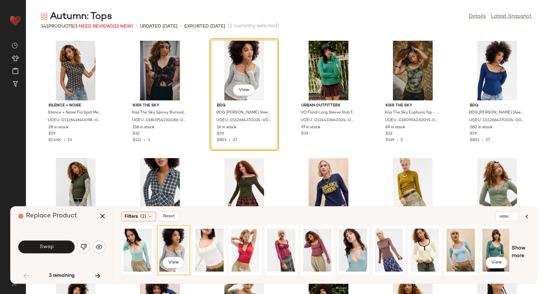
click at [484, 243] on div "View" at bounding box center [496, 249] width 28 height 45
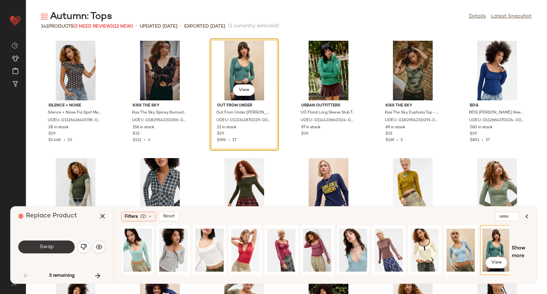
click at [57, 244] on button "Swap" at bounding box center [46, 246] width 56 height 13
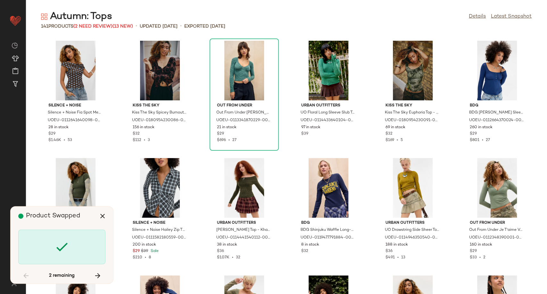
scroll to position [474, 0]
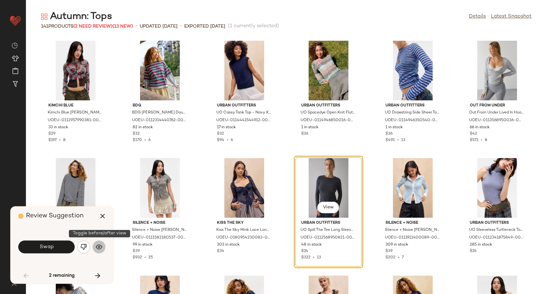
click at [101, 246] on img "button" at bounding box center [99, 246] width 6 height 6
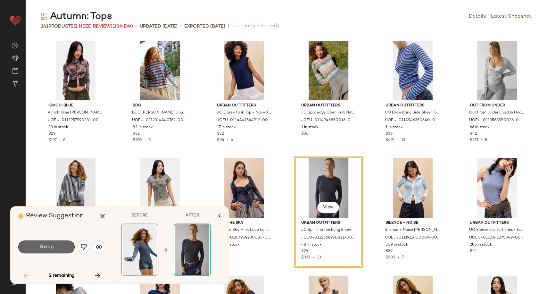
click at [58, 251] on button "Swap" at bounding box center [46, 246] width 56 height 13
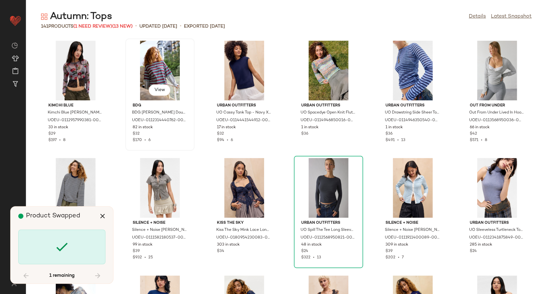
scroll to position [2344, 0]
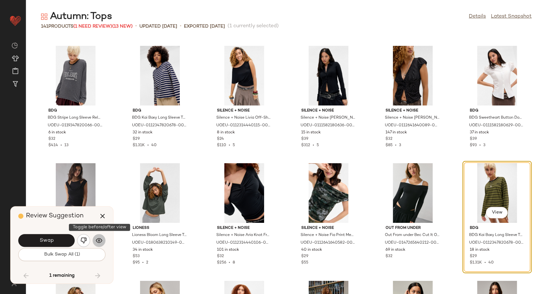
click at [101, 238] on img "button" at bounding box center [99, 240] width 6 height 6
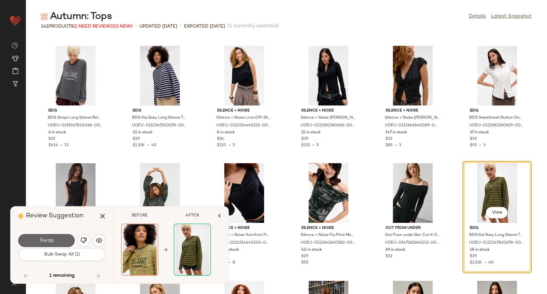
click at [67, 242] on button "Swap" at bounding box center [46, 240] width 56 height 13
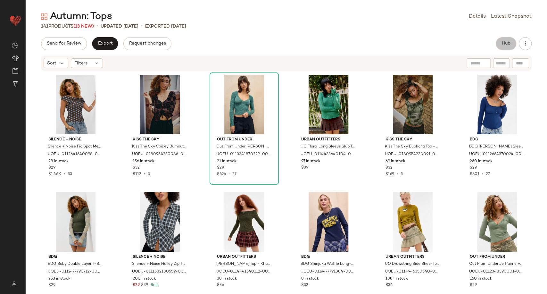
click at [510, 41] on button "Hub" at bounding box center [505, 43] width 20 height 13
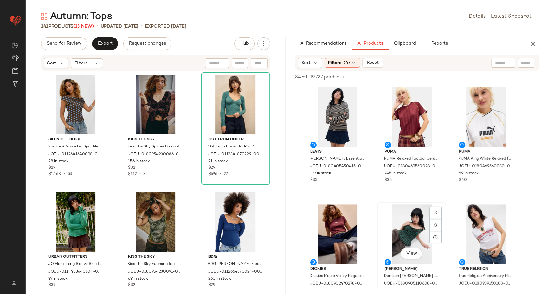
click at [402, 225] on div "View" at bounding box center [411, 234] width 65 height 60
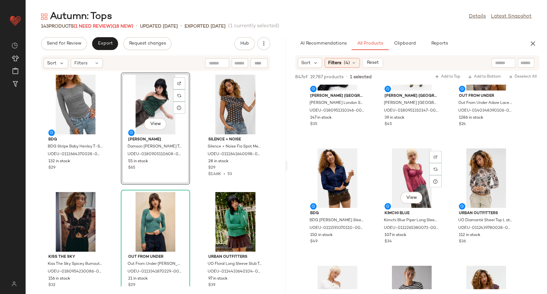
scroll to position [877, 0]
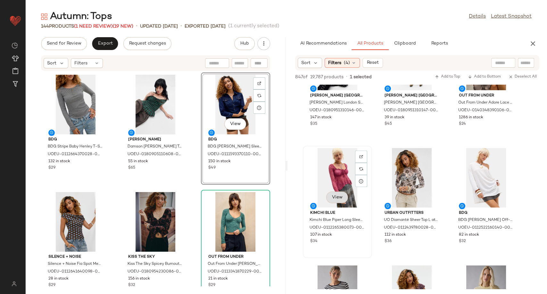
click at [345, 198] on button "View" at bounding box center [337, 197] width 22 height 12
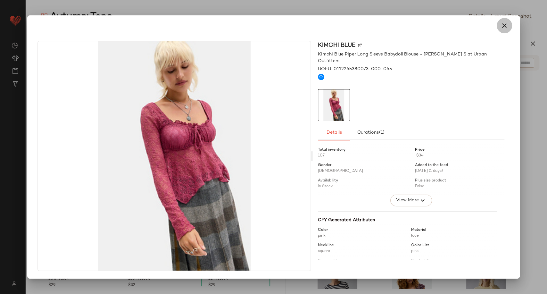
click at [505, 23] on icon "button" at bounding box center [504, 26] width 8 height 8
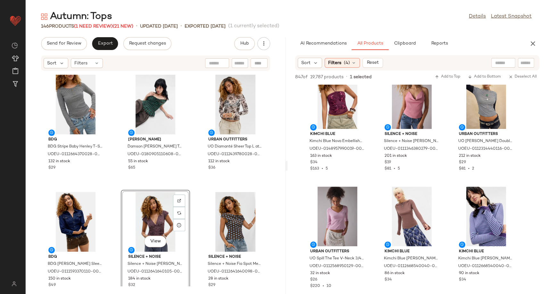
scroll to position [1893, 0]
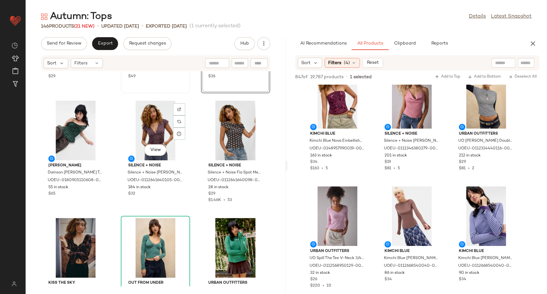
scroll to position [91, 0]
click at [69, 129] on div "View" at bounding box center [75, 131] width 65 height 60
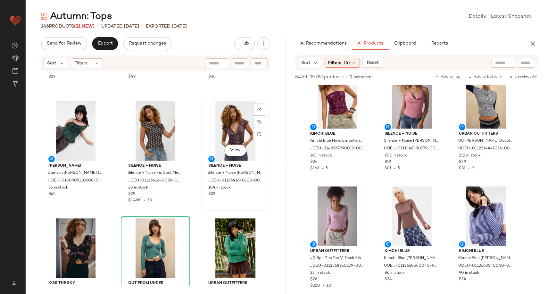
click at [201, 162] on div "View Silence + Noise Silence + Noise Penny Ruched Spot Shirt - Maroon XS at Urb…" at bounding box center [235, 155] width 69 height 112
click at [192, 162] on div "BDG BDG Stripe Baby Henley T-Shirt - Black XS at Urban Outfitters UOEU-01126643…" at bounding box center [156, 178] width 260 height 215
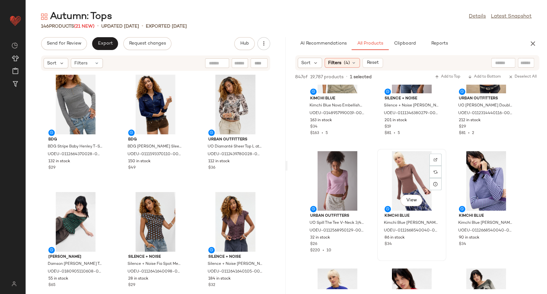
scroll to position [1929, 0]
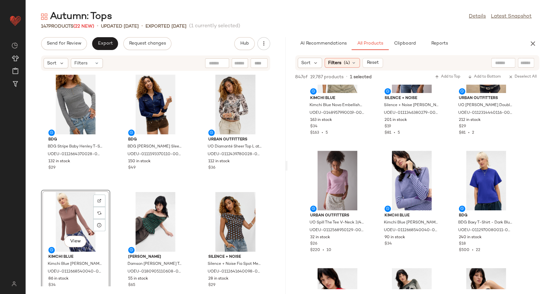
click at [188, 188] on div "BDG BDG Stripe Baby Henley T-Shirt - Black XS at Urban Outfitters UOEU-01126643…" at bounding box center [156, 178] width 260 height 215
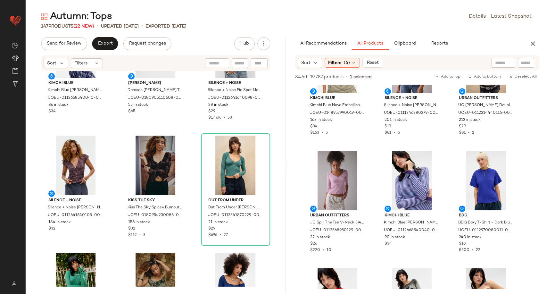
scroll to position [179, 0]
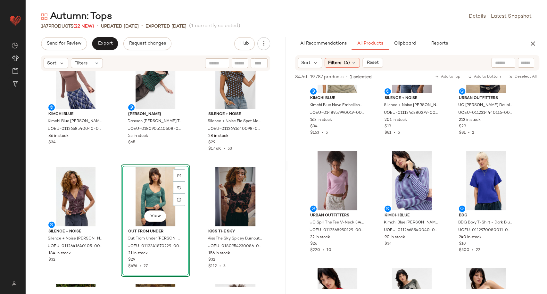
scroll to position [143, 0]
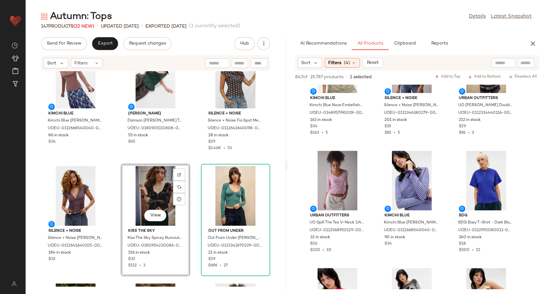
click at [193, 156] on div "BDG BDG Stripe Baby Henley T-Shirt - Black XS at Urban Outfitters UOEU-01126643…" at bounding box center [156, 178] width 260 height 215
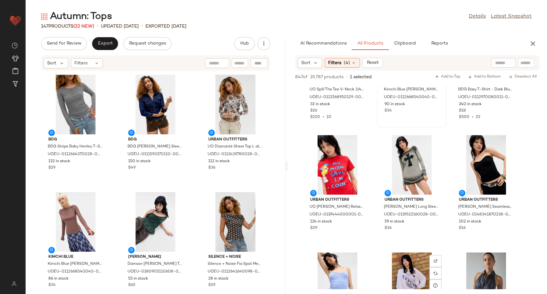
scroll to position [2062, 0]
click at [532, 44] on icon "button" at bounding box center [533, 44] width 8 height 8
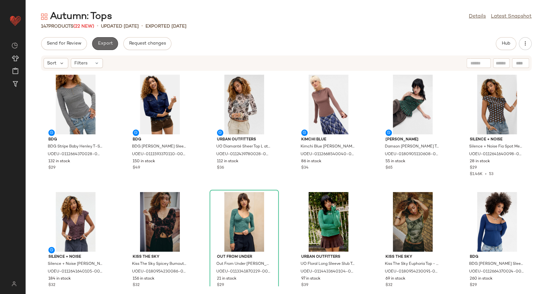
click at [110, 45] on span "Export" at bounding box center [104, 43] width 15 height 5
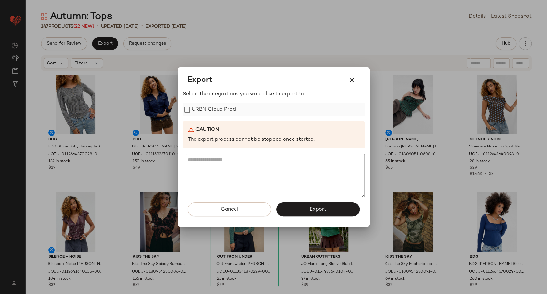
click at [195, 115] on label "URBN Cloud Prod" at bounding box center [213, 109] width 44 height 13
click at [297, 216] on button "Export" at bounding box center [317, 209] width 83 height 14
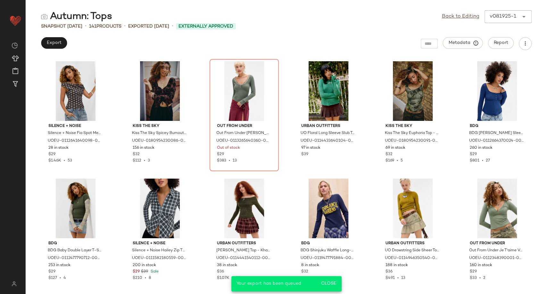
click at [447, 20] on div "Back to Editing v081925-1 ******" at bounding box center [487, 16] width 90 height 13
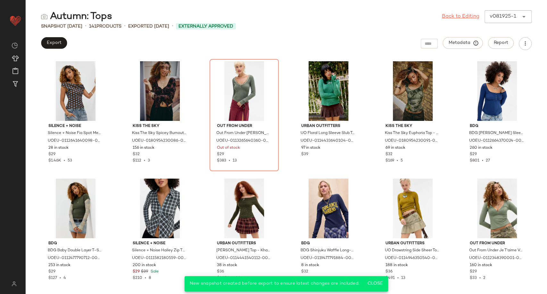
click at [450, 19] on link "Back to Editing" at bounding box center [460, 17] width 37 height 8
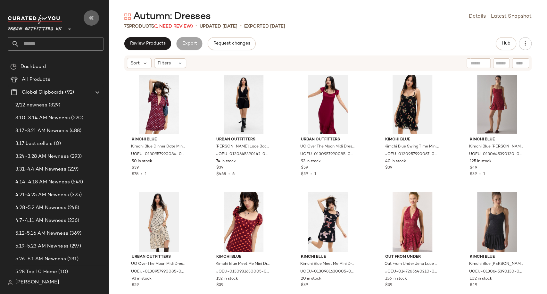
click at [93, 18] on icon "button" at bounding box center [91, 18] width 8 height 8
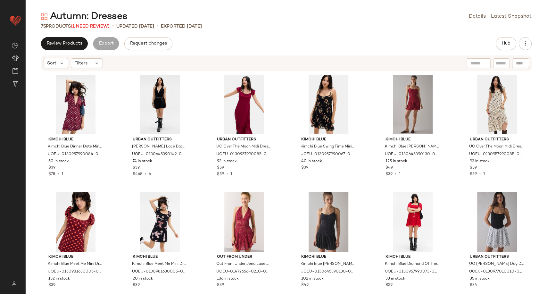
click at [96, 29] on div "75 Products (1 Need Review)" at bounding box center [75, 26] width 69 height 7
click at [94, 26] on span "(1 Need Review)" at bounding box center [90, 26] width 39 height 5
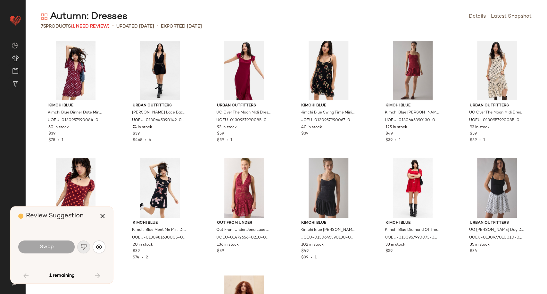
scroll to position [1172, 0]
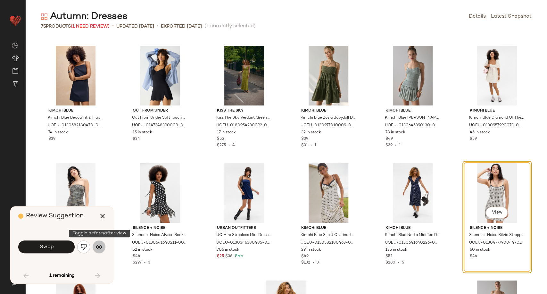
click at [100, 247] on img "button" at bounding box center [99, 246] width 6 height 6
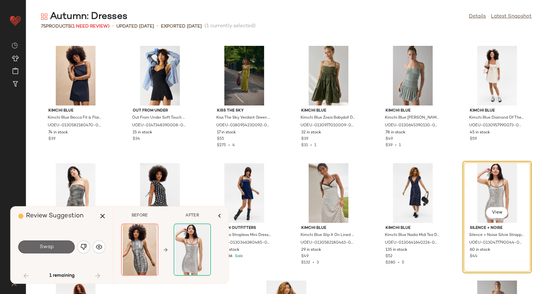
click at [48, 245] on span "Swap" at bounding box center [46, 247] width 14 height 6
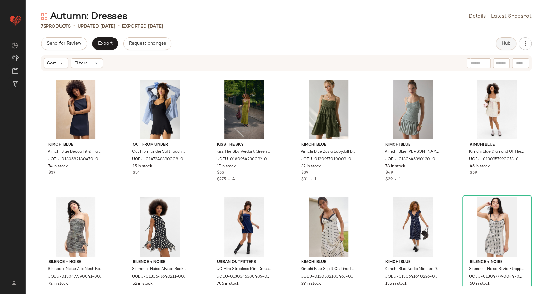
click at [506, 43] on span "Hub" at bounding box center [505, 43] width 9 height 5
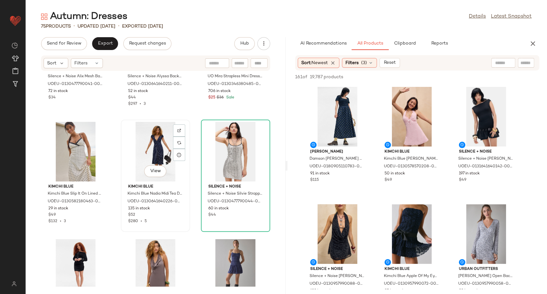
scroll to position [2706, 0]
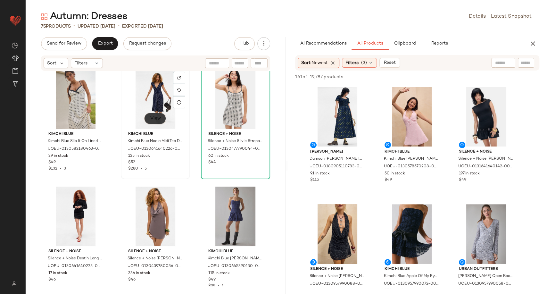
click at [150, 120] on span "View" at bounding box center [155, 118] width 11 height 5
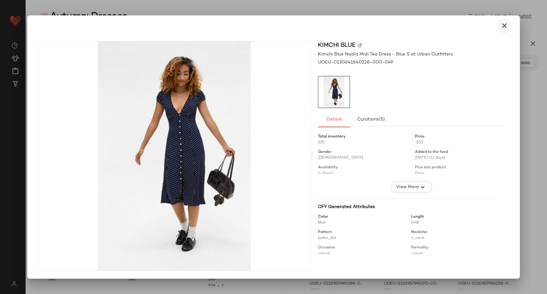
click at [501, 30] on button "button" at bounding box center [503, 25] width 15 height 15
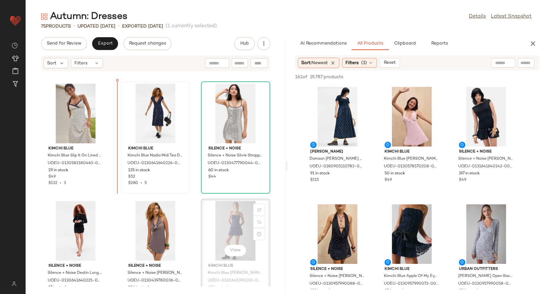
scroll to position [2689, 0]
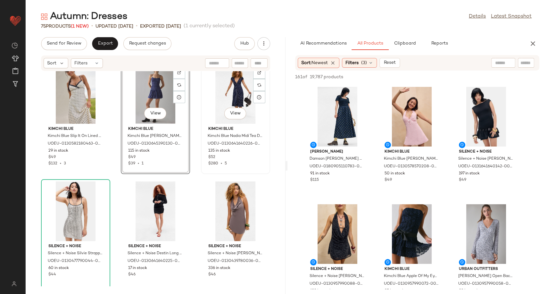
scroll to position [2716, 0]
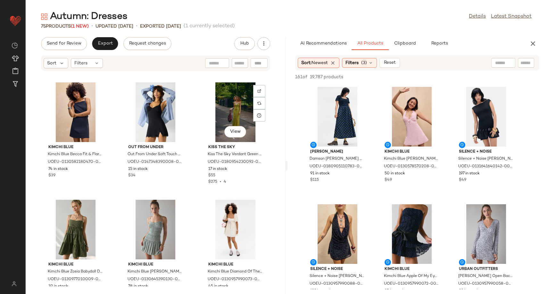
scroll to position [2390, 0]
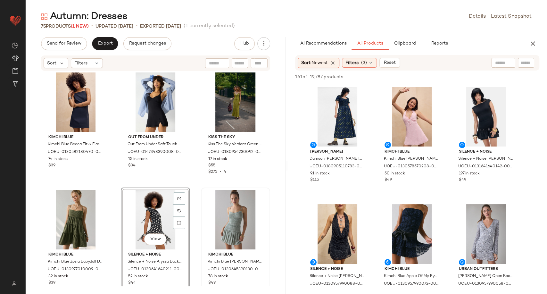
scroll to position [2351, 0]
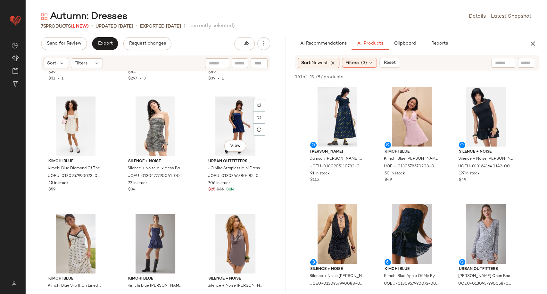
scroll to position [2566, 0]
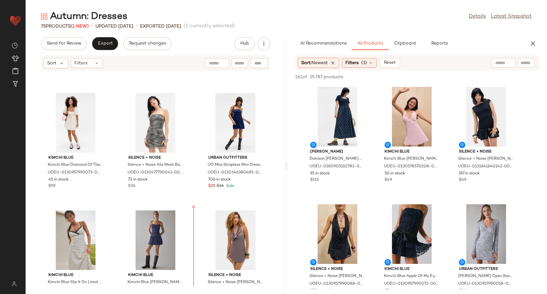
scroll to position [2564, 0]
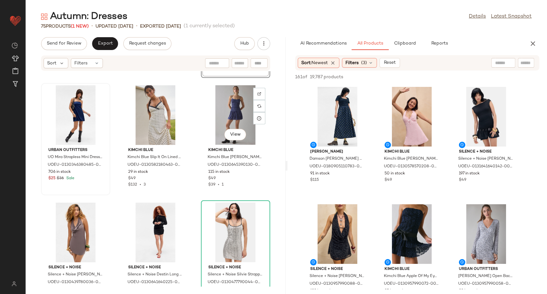
scroll to position [2716, 0]
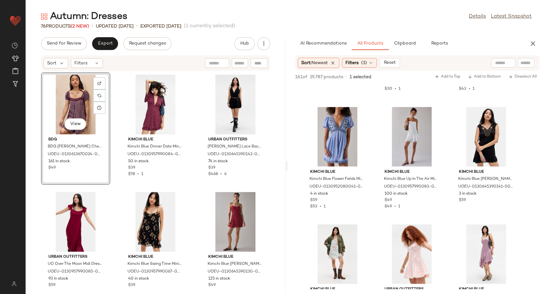
scroll to position [798, 0]
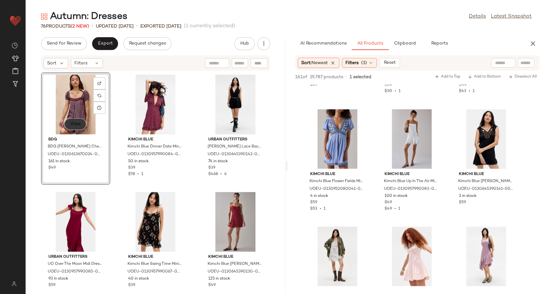
click at [79, 124] on span "View" at bounding box center [75, 123] width 11 height 5
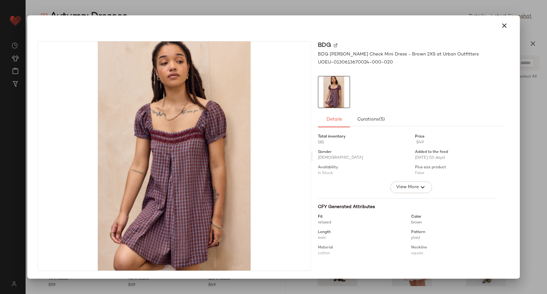
scroll to position [135, 0]
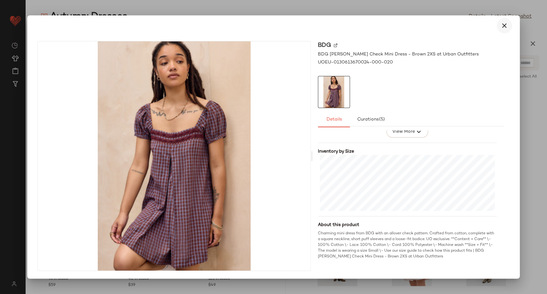
click at [507, 28] on icon "button" at bounding box center [504, 26] width 8 height 8
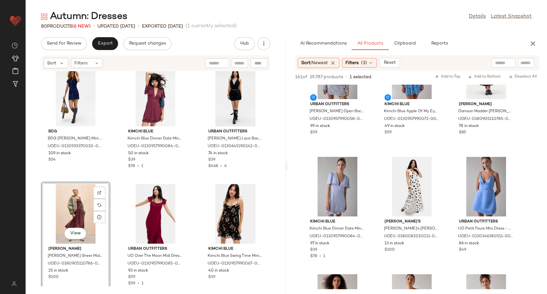
scroll to position [130, 0]
click at [70, 234] on span "View" at bounding box center [75, 233] width 11 height 5
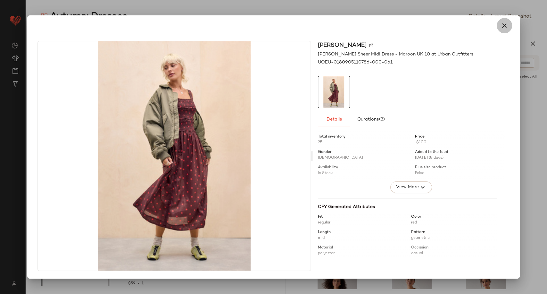
click at [504, 26] on icon "button" at bounding box center [504, 26] width 8 height 8
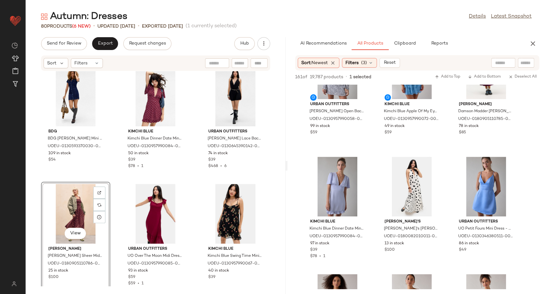
click at [75, 208] on div "View" at bounding box center [75, 214] width 65 height 60
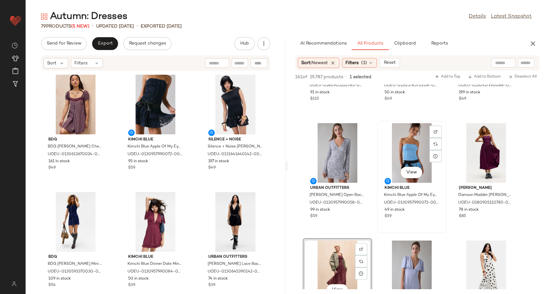
scroll to position [81, 0]
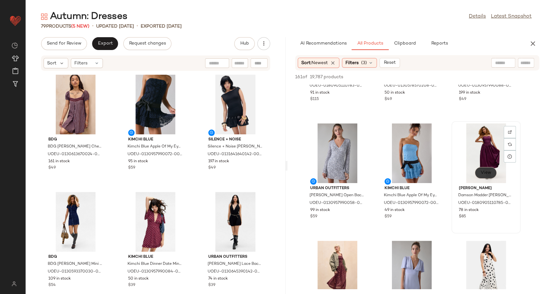
click at [490, 170] on span "View" at bounding box center [485, 172] width 11 height 5
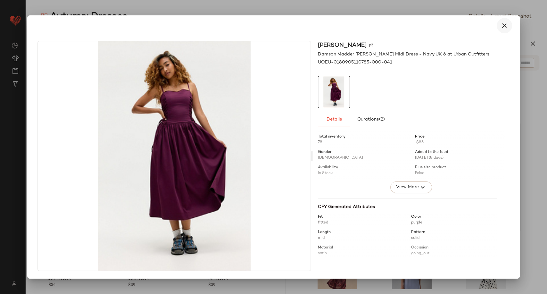
click at [500, 29] on icon "button" at bounding box center [504, 26] width 8 height 8
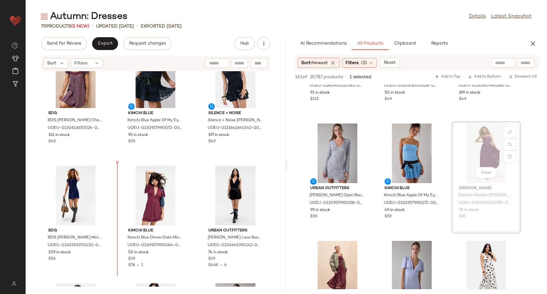
scroll to position [41, 0]
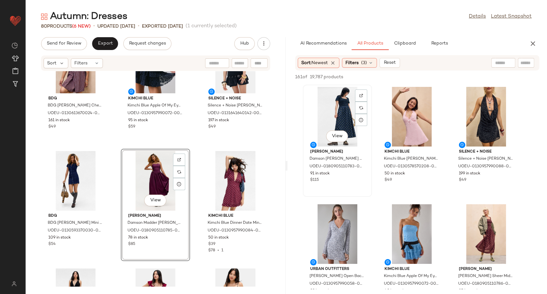
scroll to position [41, 0]
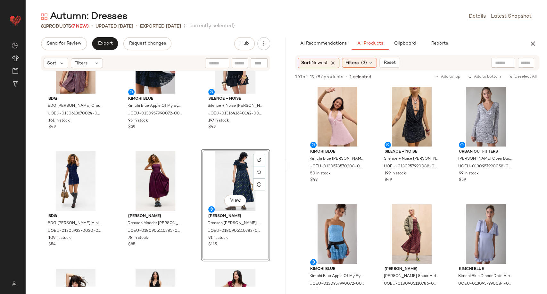
click at [192, 142] on div "BDG BDG [PERSON_NAME] Check Mini Dress - Brown 2XS at Urban Outfitters UOEU-013…" at bounding box center [156, 178] width 260 height 215
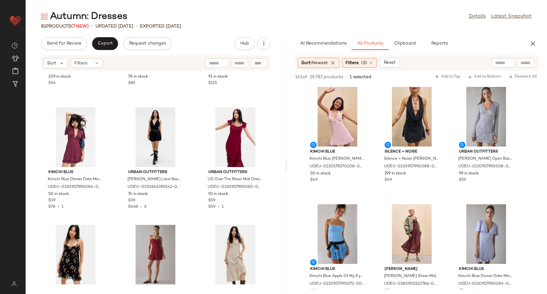
scroll to position [0, 0]
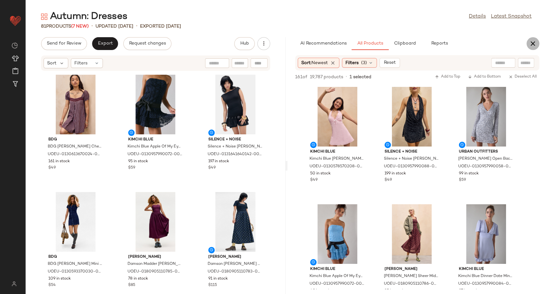
click at [532, 46] on icon "button" at bounding box center [533, 44] width 8 height 8
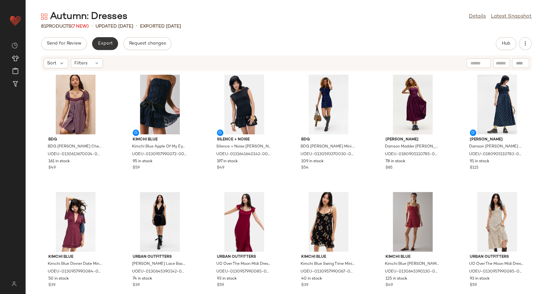
click at [105, 42] on span "Export" at bounding box center [104, 43] width 15 height 5
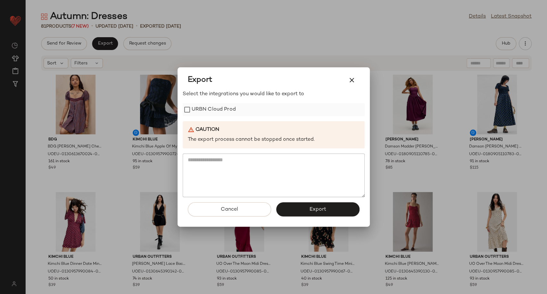
click at [208, 111] on label "URBN Cloud Prod" at bounding box center [213, 109] width 44 height 13
click at [301, 206] on button "Export" at bounding box center [317, 209] width 83 height 14
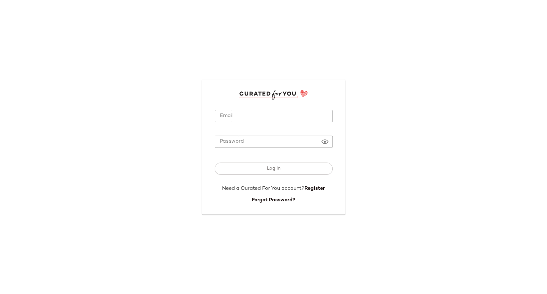
type input "**********"
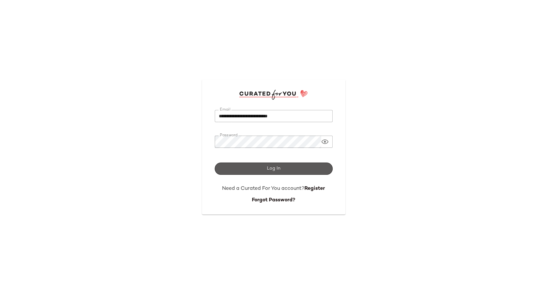
click at [246, 168] on button "Log In" at bounding box center [274, 168] width 118 height 12
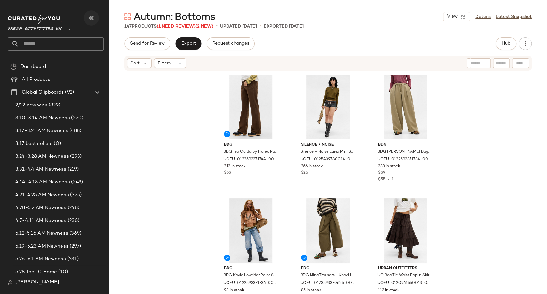
click at [91, 20] on icon "button" at bounding box center [91, 18] width 8 height 8
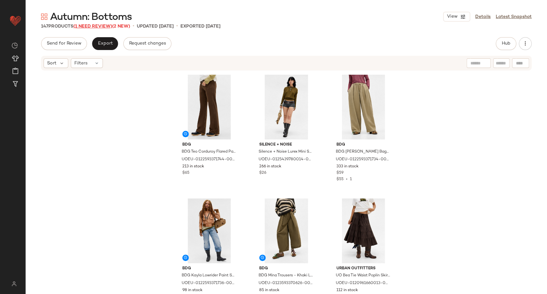
click at [102, 26] on span "(1 Need Review)" at bounding box center [92, 26] width 39 height 5
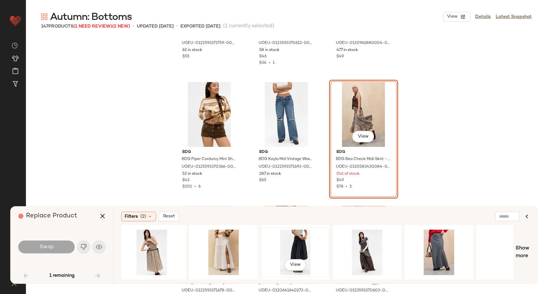
scroll to position [0, 104]
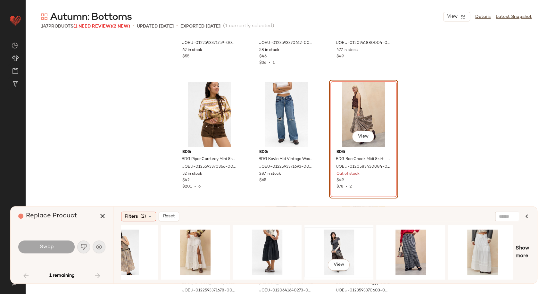
click at [345, 232] on div "View" at bounding box center [338, 251] width 64 height 45
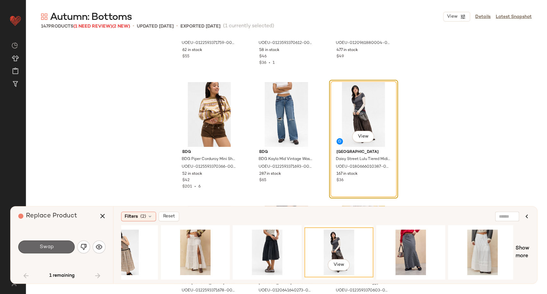
click at [56, 243] on button "Swap" at bounding box center [46, 246] width 56 height 13
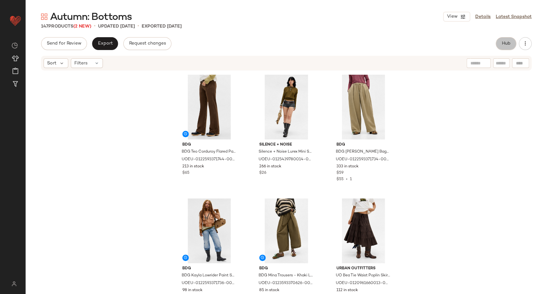
click at [503, 48] on button "Hub" at bounding box center [505, 43] width 20 height 13
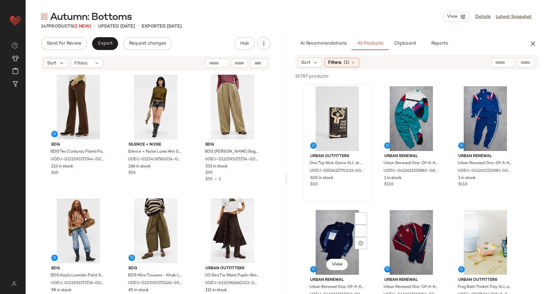
scroll to position [135, 0]
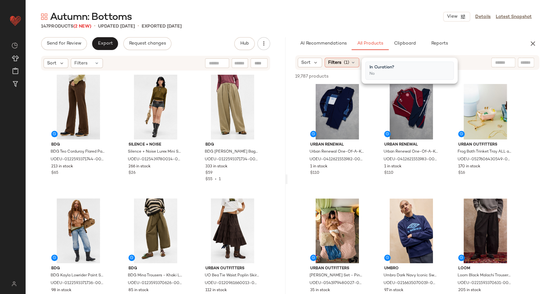
click at [353, 63] on icon at bounding box center [352, 62] width 5 height 5
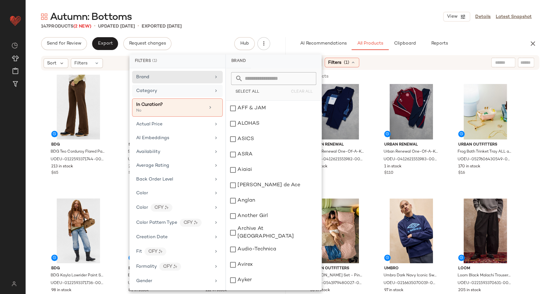
click at [188, 89] on div "Category" at bounding box center [173, 90] width 75 height 7
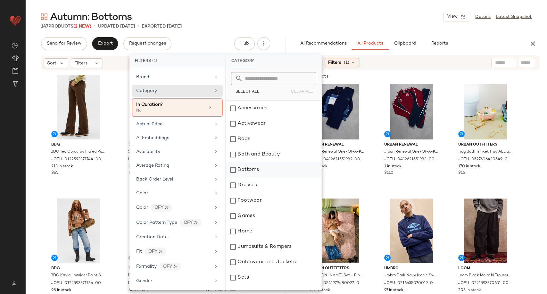
click at [266, 174] on div "Bottoms" at bounding box center [273, 169] width 95 height 15
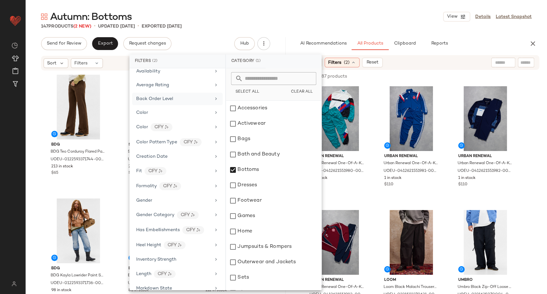
scroll to position [0, 0]
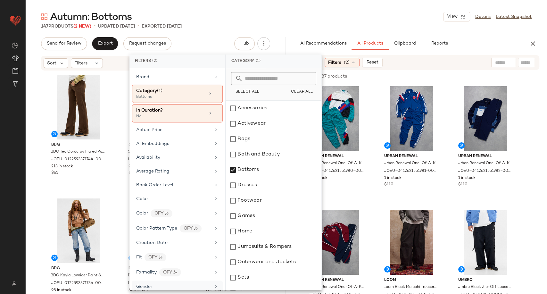
click at [197, 283] on div "Gender" at bounding box center [173, 286] width 75 height 7
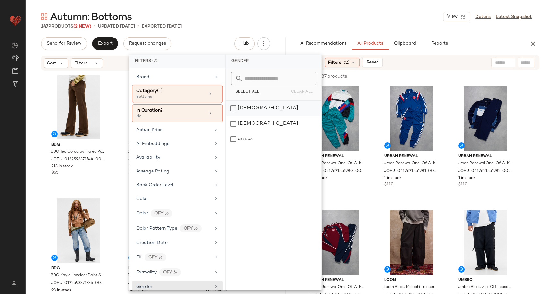
click at [234, 109] on div "[DEMOGRAPHIC_DATA]" at bounding box center [273, 108] width 95 height 15
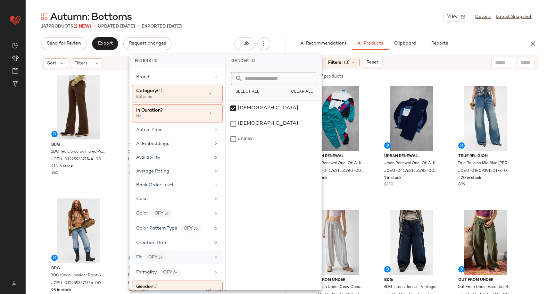
click at [175, 259] on div "Fit CFY" at bounding box center [173, 257] width 75 height 8
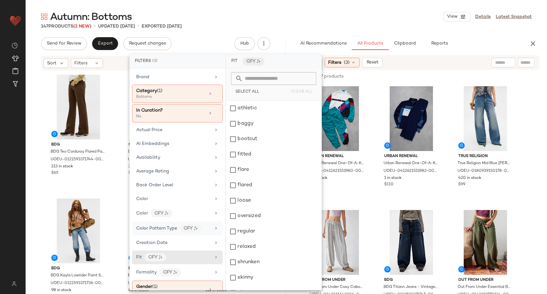
click at [205, 232] on div "Color Pattern Type CFY" at bounding box center [177, 228] width 91 height 14
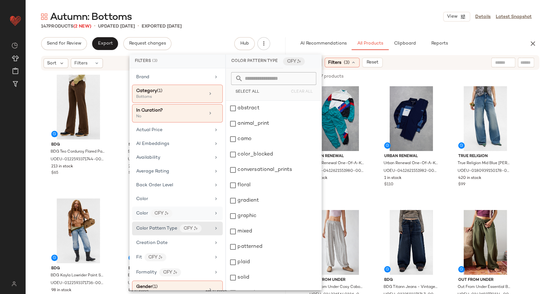
click at [203, 209] on div "Color CFY" at bounding box center [173, 213] width 75 height 8
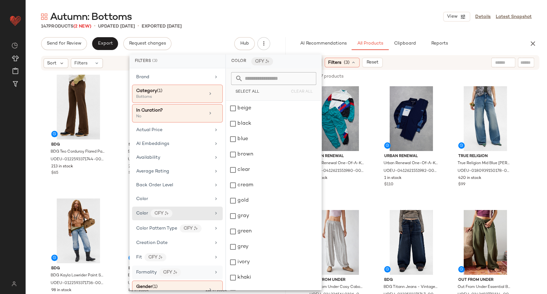
click at [194, 269] on div "Formality CFY" at bounding box center [173, 272] width 75 height 8
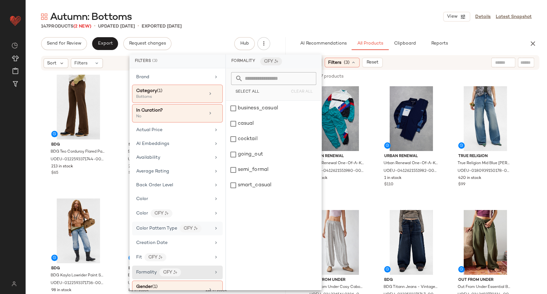
click at [214, 232] on div "Color Pattern Type CFY" at bounding box center [177, 228] width 91 height 14
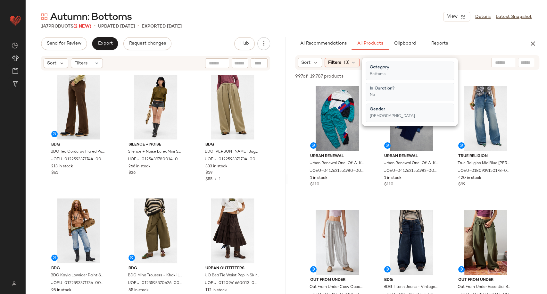
click at [191, 180] on div "BDG BDG Teo Corduroy Flared Pants - Brown 28W 30L at Urban Outfitters UOEU-0122…" at bounding box center [155, 192] width 223 height 240
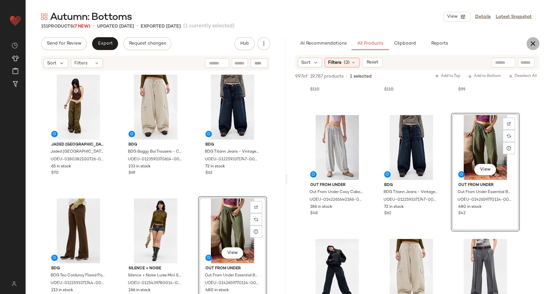
click at [532, 49] on button "button" at bounding box center [532, 43] width 13 height 13
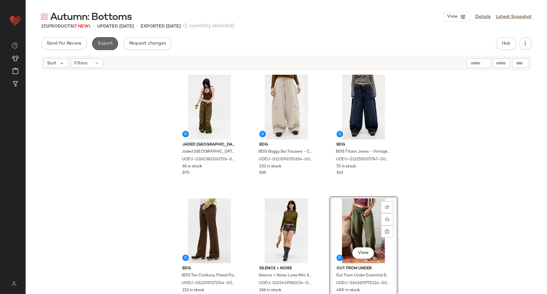
click at [102, 44] on span "Export" at bounding box center [104, 43] width 15 height 5
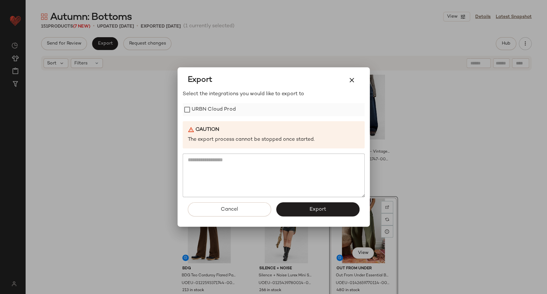
click at [204, 106] on label "URBN Cloud Prod" at bounding box center [213, 109] width 44 height 13
click at [302, 204] on button "Export" at bounding box center [317, 209] width 83 height 14
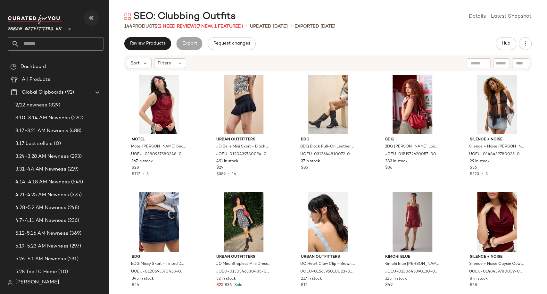
click at [93, 19] on icon "button" at bounding box center [91, 18] width 8 height 8
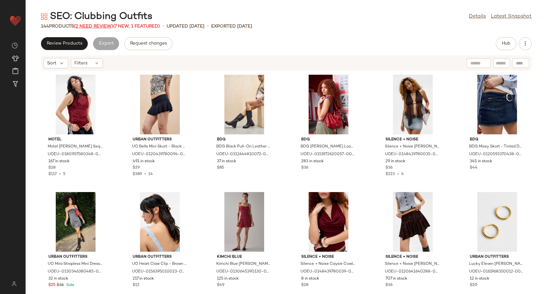
click at [92, 26] on span "(2 Need Review)" at bounding box center [93, 26] width 39 height 5
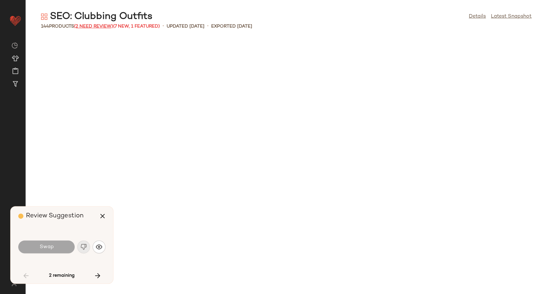
scroll to position [586, 0]
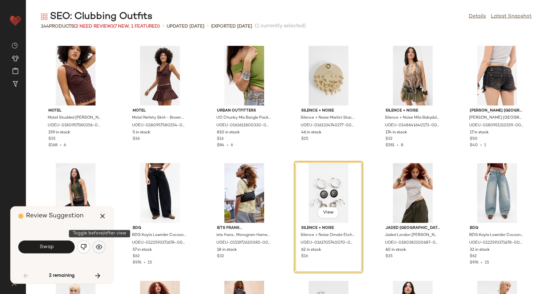
click at [97, 245] on img "button" at bounding box center [99, 246] width 6 height 6
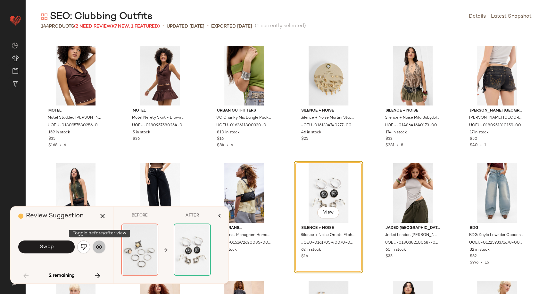
click at [97, 245] on img "button" at bounding box center [99, 246] width 6 height 6
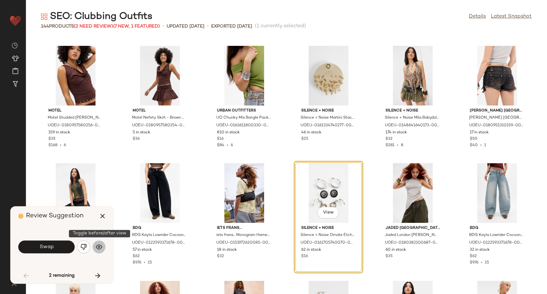
click at [97, 245] on img "button" at bounding box center [99, 246] width 6 height 6
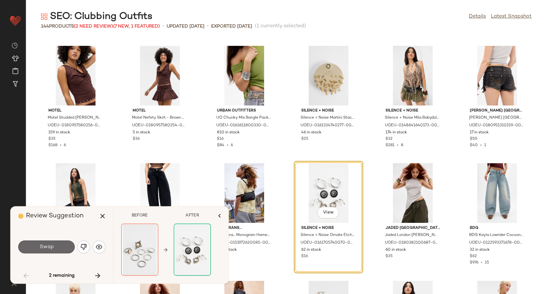
click at [66, 247] on button "Swap" at bounding box center [46, 246] width 56 height 13
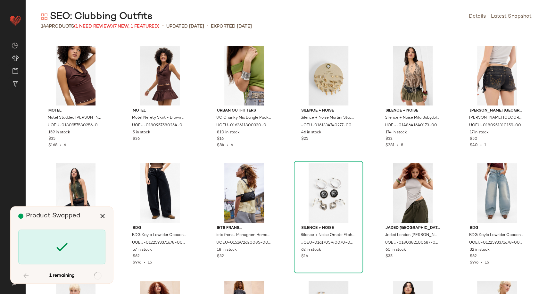
scroll to position [1758, 0]
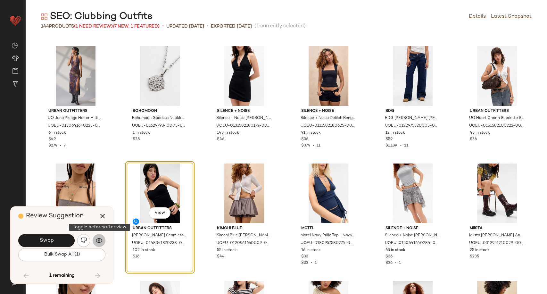
click at [101, 239] on img "button" at bounding box center [99, 240] width 6 height 6
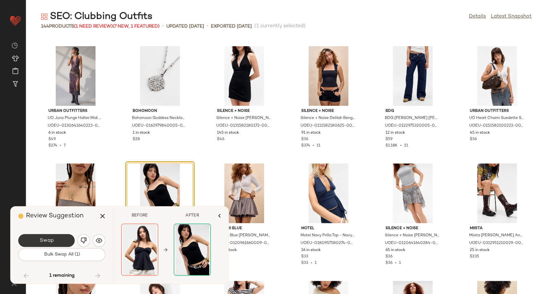
click at [63, 240] on button "Swap" at bounding box center [46, 240] width 56 height 13
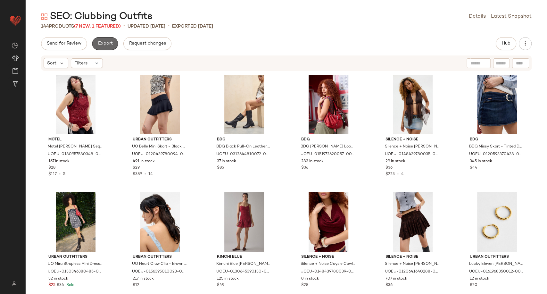
click at [102, 42] on span "Export" at bounding box center [104, 43] width 15 height 5
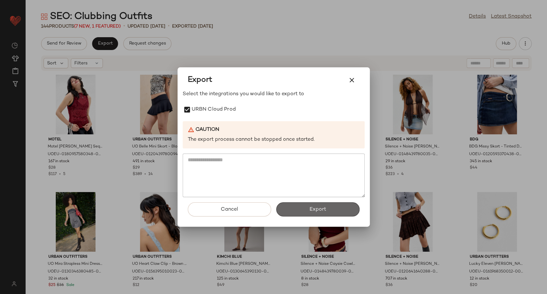
click at [322, 209] on span "Export" at bounding box center [317, 209] width 17 height 6
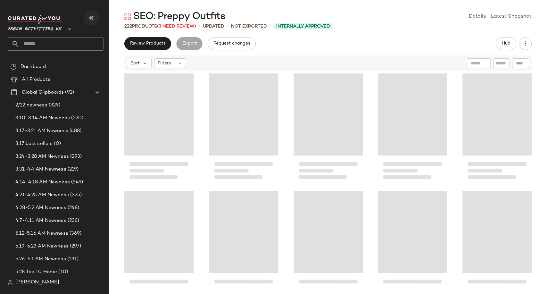
click at [92, 15] on icon "button" at bounding box center [91, 18] width 8 height 8
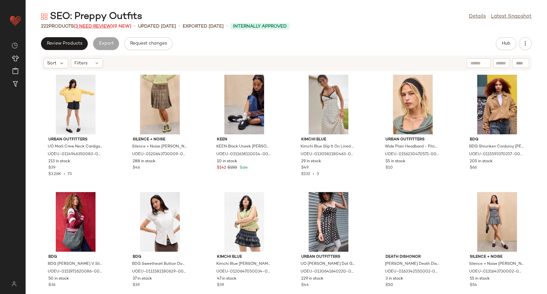
click at [98, 25] on span "(3 Need Review)" at bounding box center [93, 26] width 39 height 5
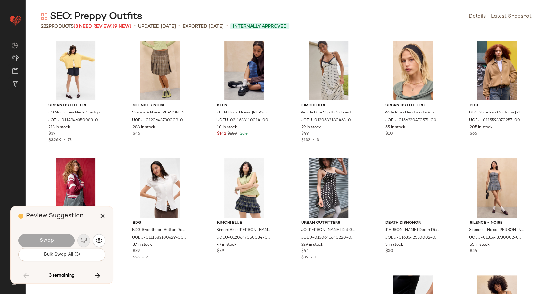
scroll to position [2344, 0]
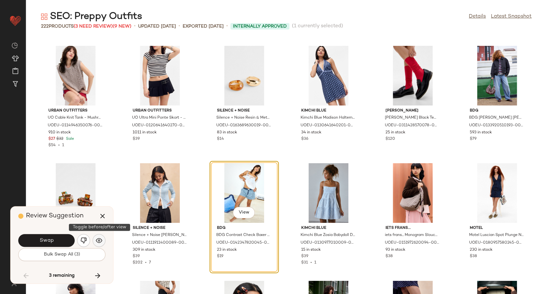
click at [99, 241] on img "button" at bounding box center [99, 240] width 6 height 6
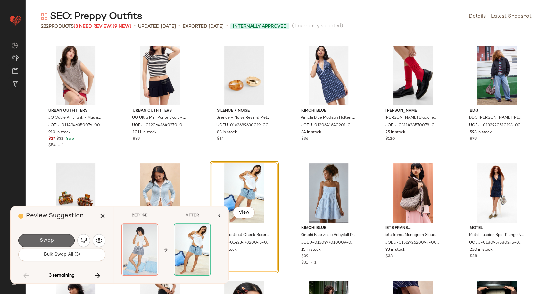
click at [53, 239] on span "Swap" at bounding box center [46, 240] width 14 height 6
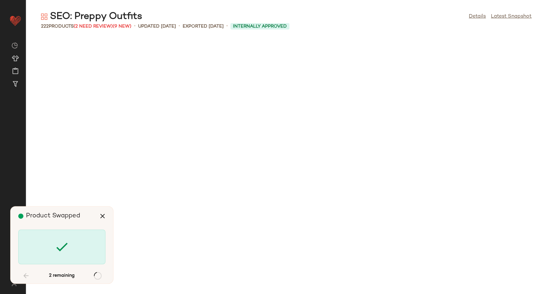
scroll to position [3047, 0]
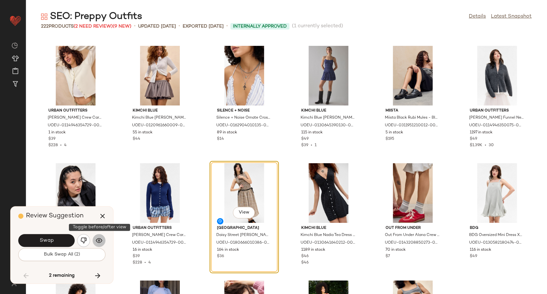
click at [99, 240] on img "button" at bounding box center [99, 240] width 6 height 6
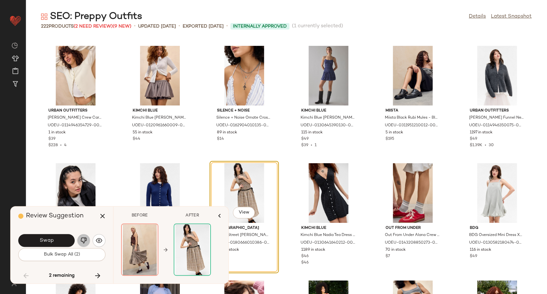
click at [81, 241] on img "button" at bounding box center [83, 240] width 6 height 6
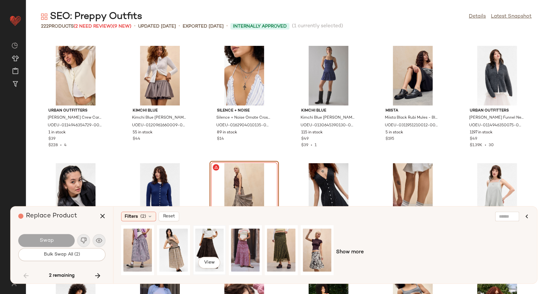
click at [206, 246] on div "View" at bounding box center [209, 249] width 28 height 45
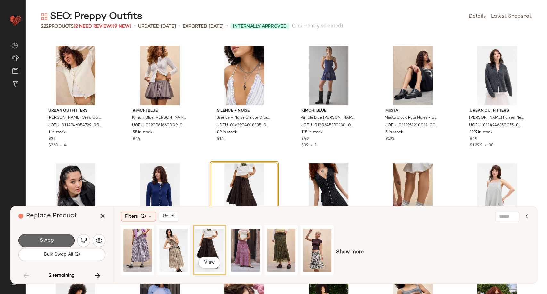
click at [63, 236] on button "Swap" at bounding box center [46, 240] width 56 height 13
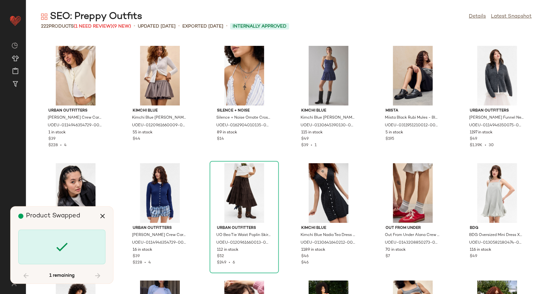
scroll to position [3867, 0]
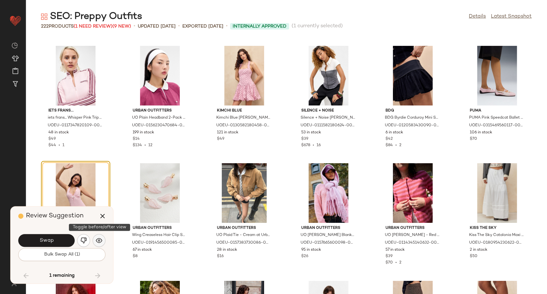
click at [100, 242] on img "button" at bounding box center [99, 240] width 6 height 6
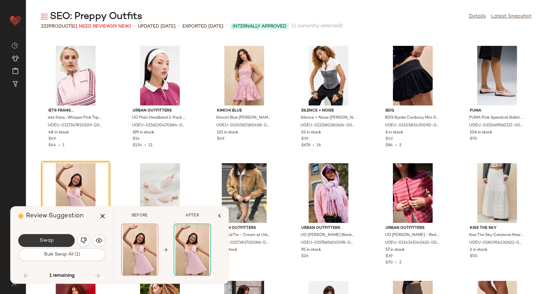
click at [58, 244] on button "Swap" at bounding box center [46, 240] width 56 height 13
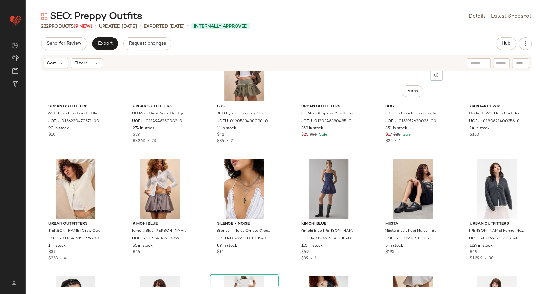
scroll to position [2877, 0]
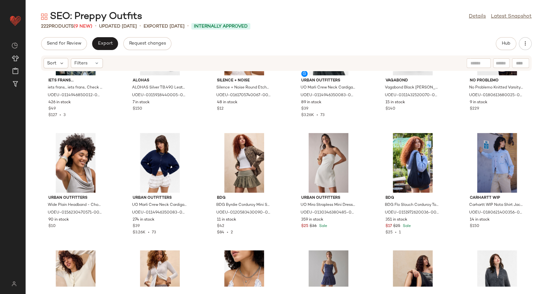
drag, startPoint x: 543, startPoint y: 222, endPoint x: 542, endPoint y: 113, distance: 108.9
click at [542, 113] on div "iets frans... iets frans... iets frans.. Check Zip-Through Track Top - Blue M a…" at bounding box center [286, 178] width 521 height 215
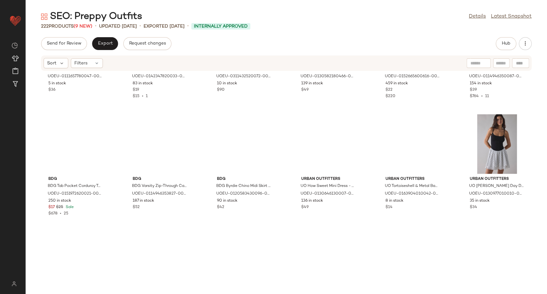
scroll to position [0, 0]
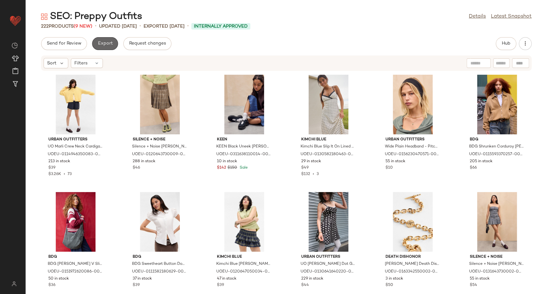
click at [112, 44] on button "Export" at bounding box center [105, 43] width 26 height 13
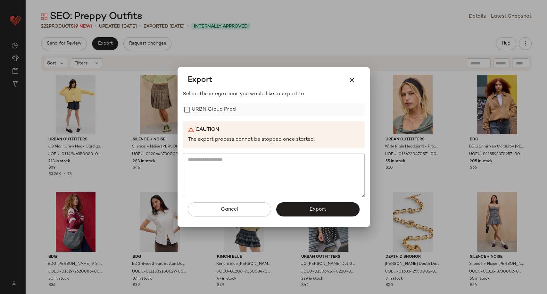
click at [208, 112] on label "URBN Cloud Prod" at bounding box center [213, 109] width 44 height 13
click at [307, 207] on button "Export" at bounding box center [317, 209] width 83 height 14
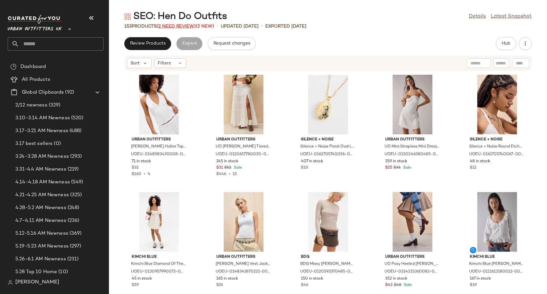
click at [178, 26] on span "(2 Need Review)" at bounding box center [176, 26] width 39 height 5
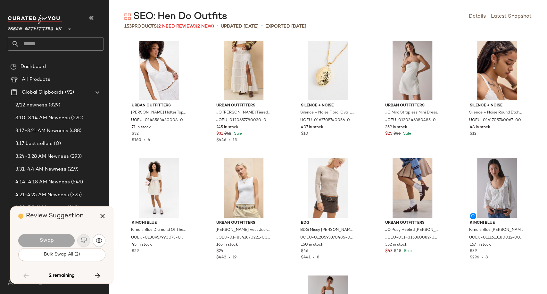
scroll to position [1875, 0]
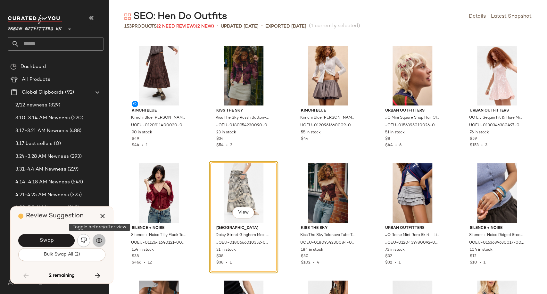
click at [98, 242] on img "button" at bounding box center [99, 240] width 6 height 6
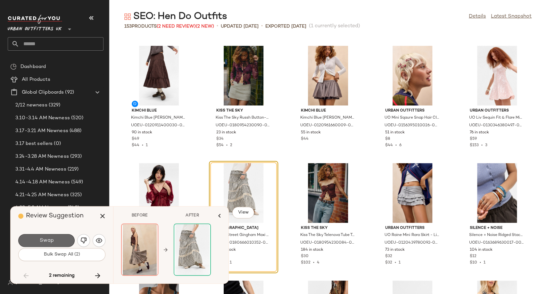
click at [53, 240] on button "Swap" at bounding box center [46, 240] width 56 height 13
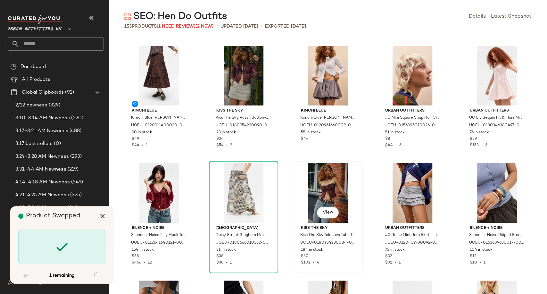
scroll to position [3164, 0]
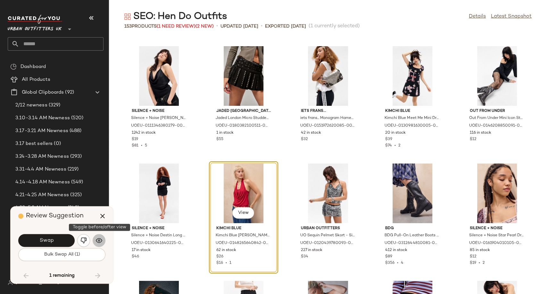
click at [101, 240] on img "button" at bounding box center [99, 240] width 6 height 6
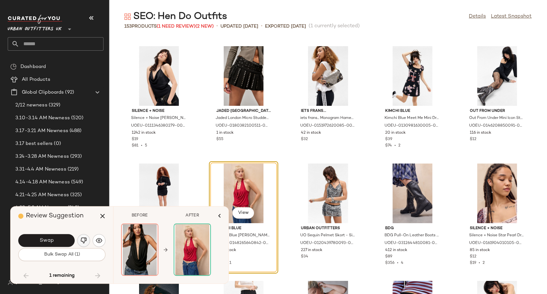
click at [81, 241] on img "button" at bounding box center [83, 240] width 6 height 6
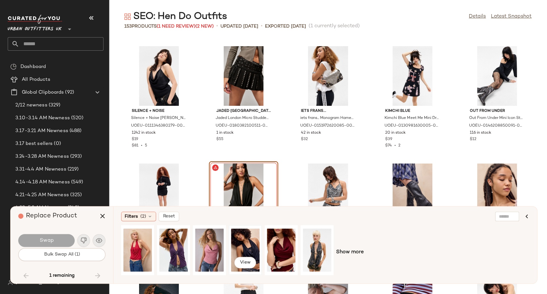
click at [250, 248] on div "View" at bounding box center [245, 249] width 28 height 45
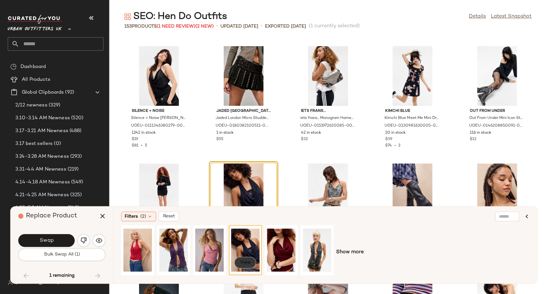
click at [249, 261] on span "View" at bounding box center [245, 262] width 11 height 5
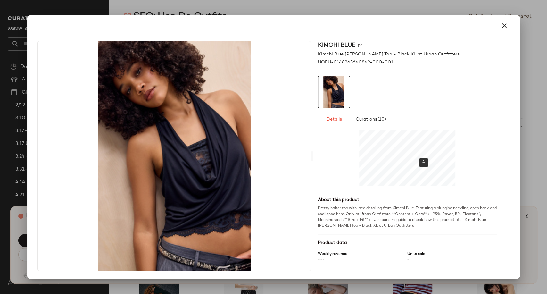
scroll to position [0, 0]
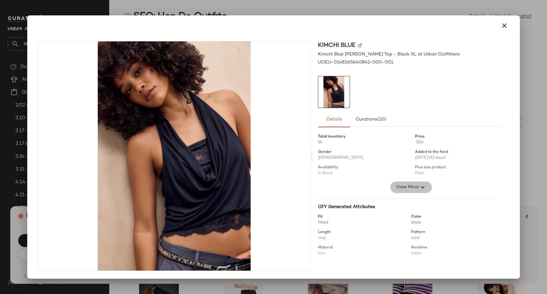
click at [395, 191] on span "View More" at bounding box center [406, 187] width 23 height 8
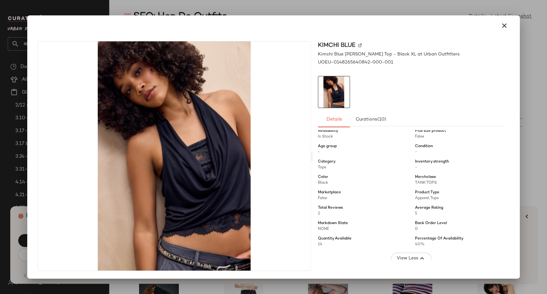
scroll to position [37, 0]
click at [503, 28] on icon "button" at bounding box center [504, 26] width 8 height 8
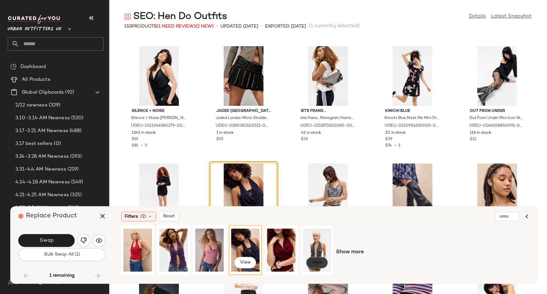
click at [313, 261] on span "View" at bounding box center [316, 262] width 11 height 5
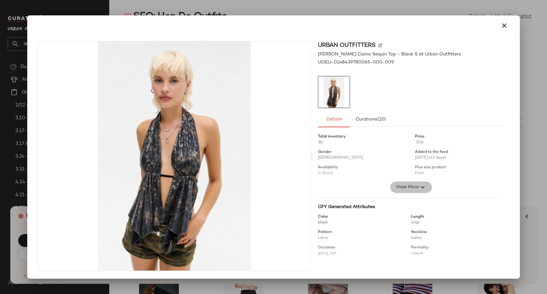
click at [414, 189] on span "View More" at bounding box center [406, 187] width 23 height 8
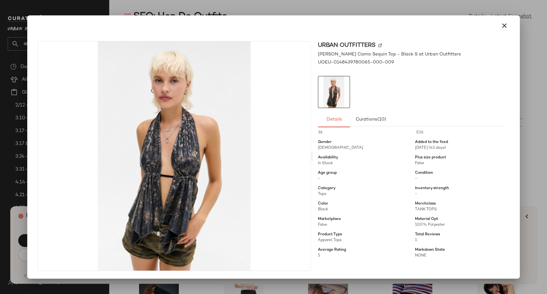
scroll to position [0, 0]
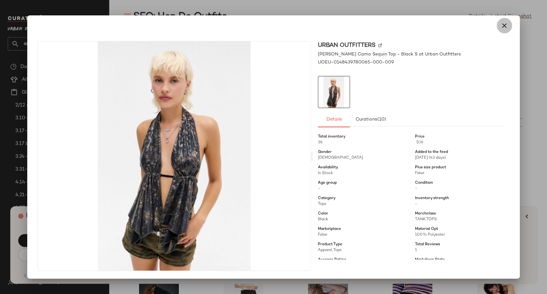
click at [505, 24] on icon "button" at bounding box center [504, 26] width 8 height 8
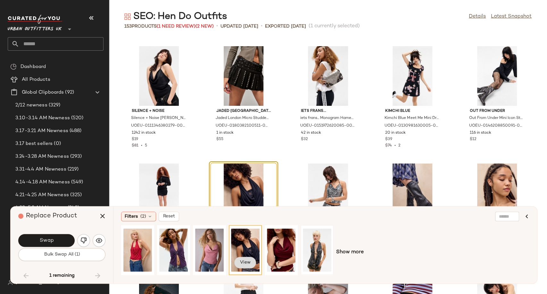
click at [250, 262] on button "View" at bounding box center [245, 262] width 22 height 12
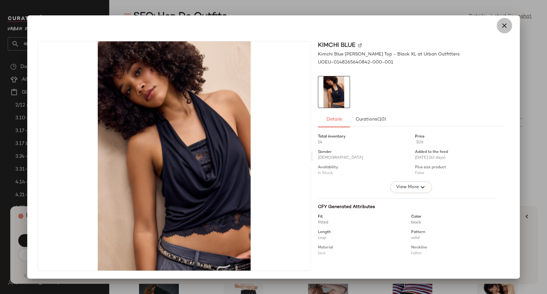
click at [504, 26] on icon "button" at bounding box center [504, 26] width 8 height 8
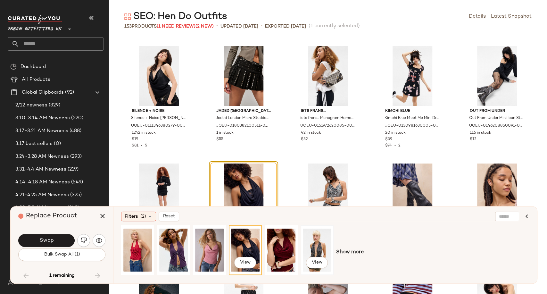
click at [317, 235] on div "View" at bounding box center [317, 249] width 28 height 45
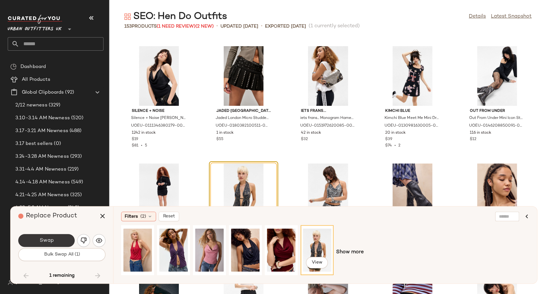
click at [50, 238] on span "Swap" at bounding box center [46, 240] width 14 height 6
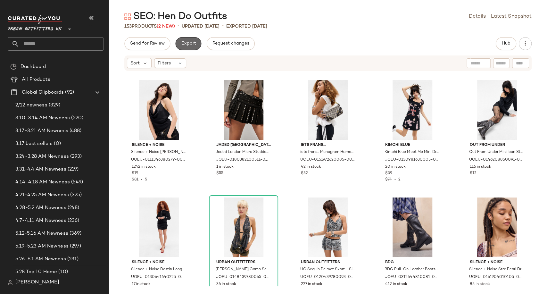
click at [190, 41] on span "Export" at bounding box center [188, 43] width 15 height 5
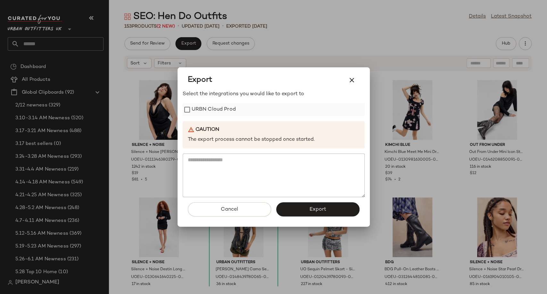
click at [228, 114] on label "URBN Cloud Prod" at bounding box center [213, 109] width 44 height 13
click at [303, 210] on button "Export" at bounding box center [317, 209] width 83 height 14
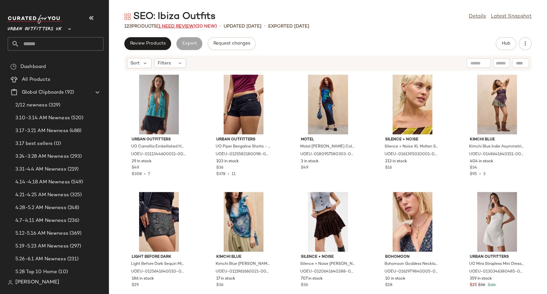
click at [169, 26] on span "(1 Need Review)" at bounding box center [176, 26] width 39 height 5
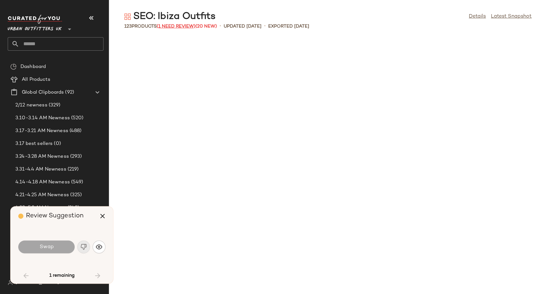
scroll to position [703, 0]
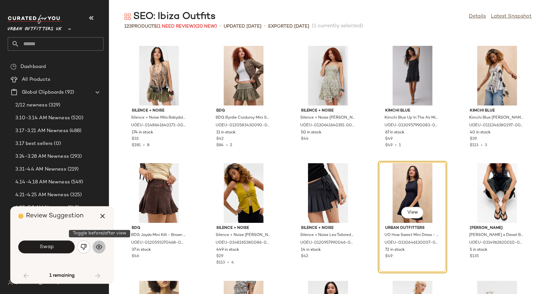
click at [100, 246] on img "button" at bounding box center [99, 246] width 6 height 6
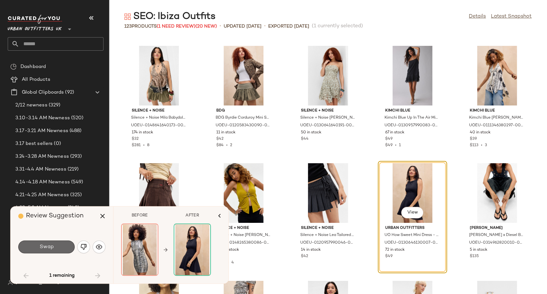
click at [50, 248] on span "Swap" at bounding box center [46, 247] width 14 height 6
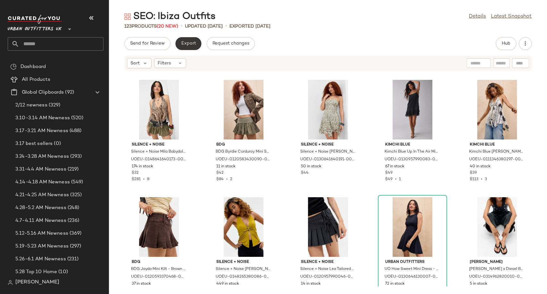
click at [192, 41] on span "Export" at bounding box center [188, 43] width 15 height 5
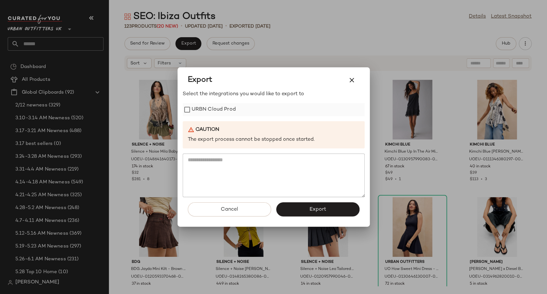
click at [231, 107] on label "URBN Cloud Prod" at bounding box center [213, 109] width 44 height 13
click at [310, 210] on span "Export" at bounding box center [317, 209] width 17 height 6
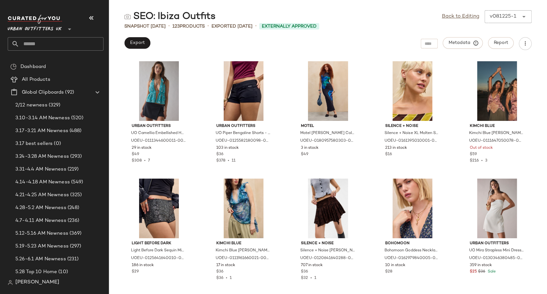
click at [453, 20] on link "Back to Editing" at bounding box center [460, 17] width 37 height 8
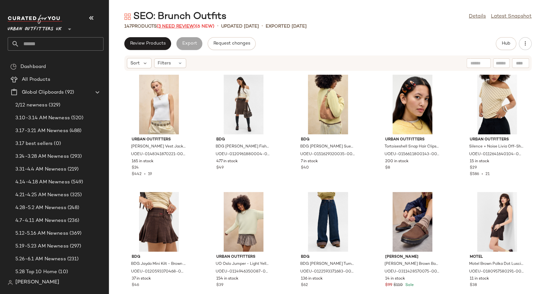
click at [179, 27] on span "(3 Need Review)" at bounding box center [176, 26] width 39 height 5
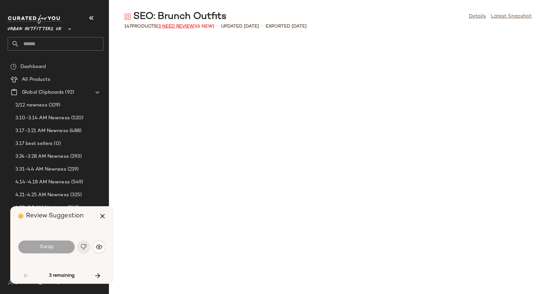
scroll to position [1524, 0]
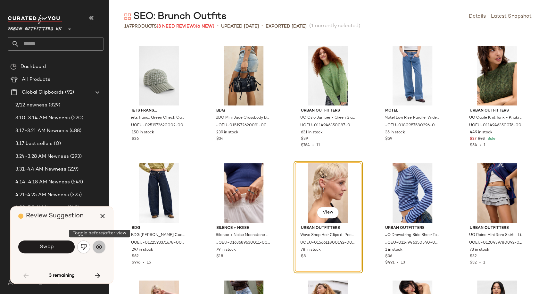
click at [105, 247] on button "button" at bounding box center [99, 246] width 13 height 13
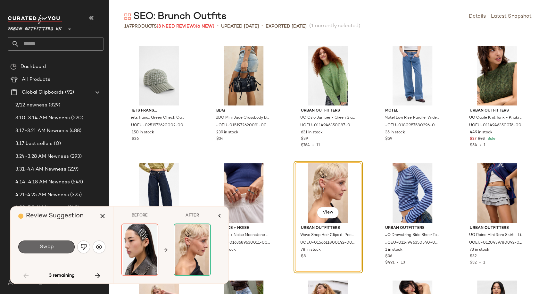
click at [69, 248] on button "Swap" at bounding box center [46, 246] width 56 height 13
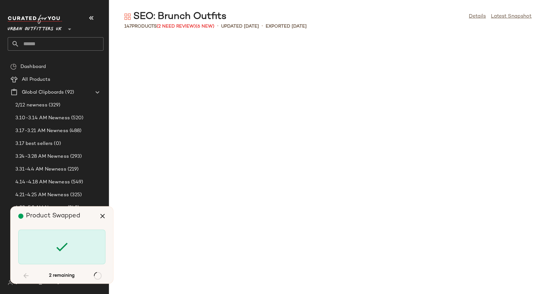
scroll to position [2226, 0]
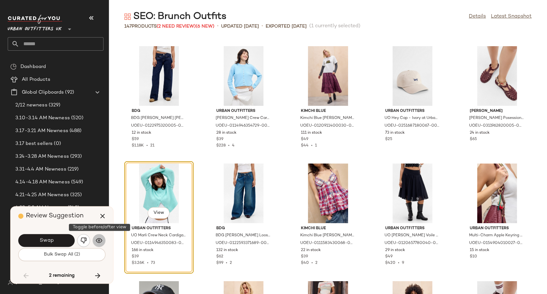
click at [100, 242] on img "button" at bounding box center [99, 240] width 6 height 6
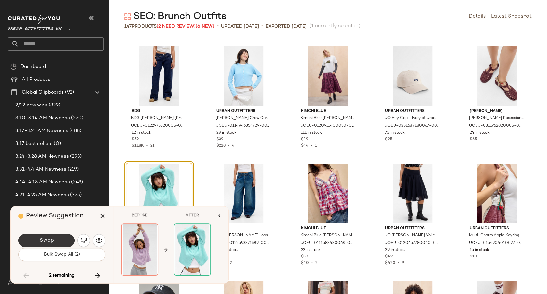
click at [59, 242] on button "Swap" at bounding box center [46, 240] width 56 height 13
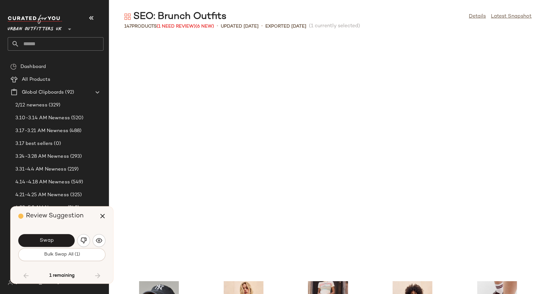
scroll to position [2461, 0]
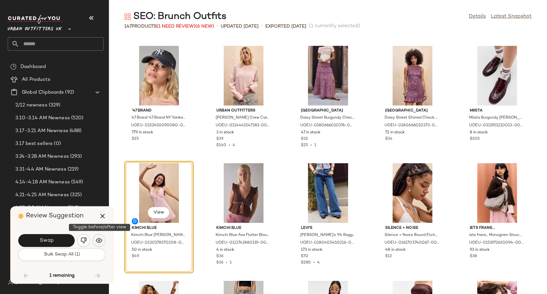
click at [100, 240] on img "button" at bounding box center [99, 240] width 6 height 6
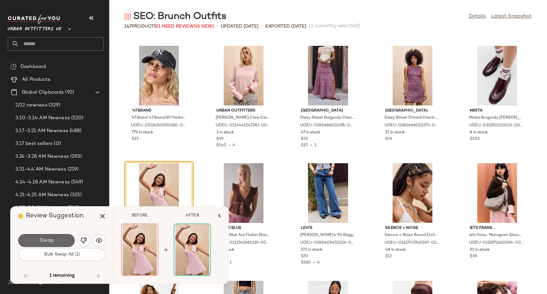
click at [54, 240] on button "Swap" at bounding box center [46, 240] width 56 height 13
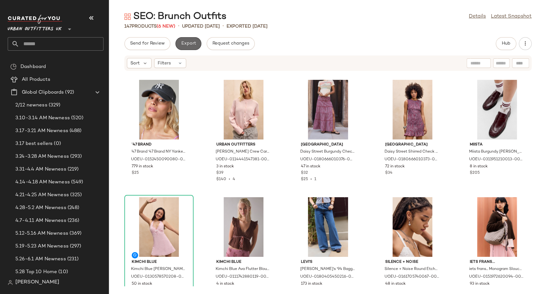
click at [191, 44] on span "Export" at bounding box center [188, 43] width 15 height 5
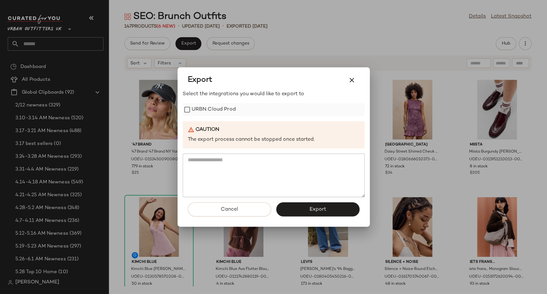
click at [220, 106] on label "URBN Cloud Prod" at bounding box center [213, 109] width 44 height 13
click at [305, 207] on button "Export" at bounding box center [317, 209] width 83 height 14
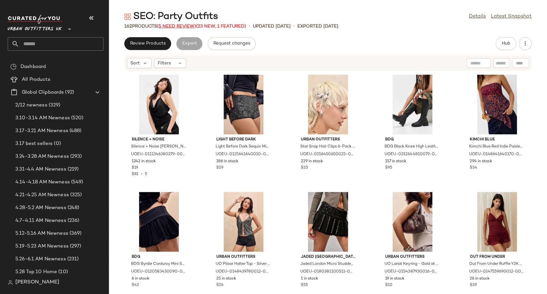
click at [177, 28] on span "(5 Need Review)" at bounding box center [176, 26] width 39 height 5
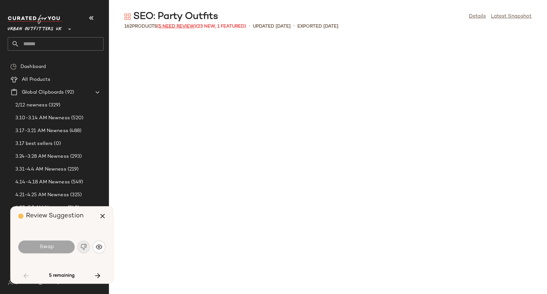
scroll to position [703, 0]
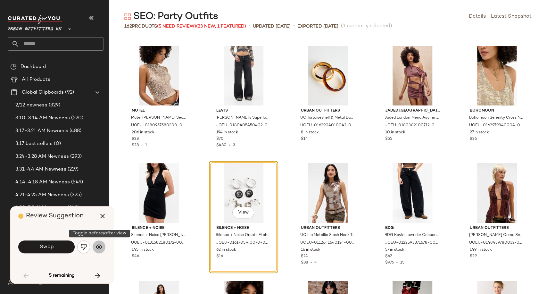
click at [99, 248] on img "button" at bounding box center [99, 246] width 6 height 6
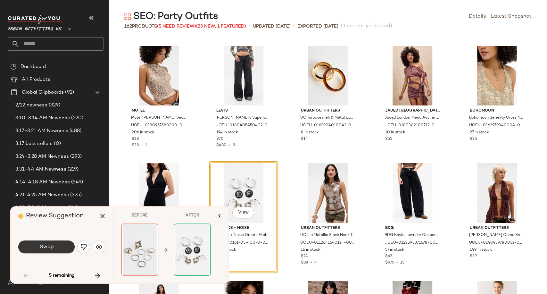
click at [63, 248] on button "Swap" at bounding box center [46, 246] width 56 height 13
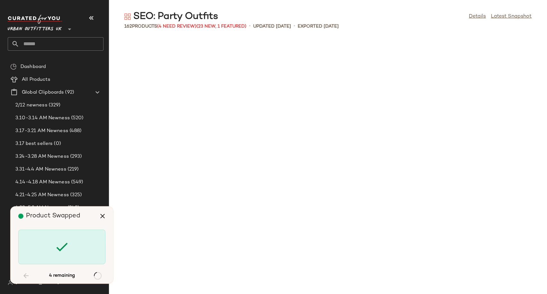
scroll to position [1172, 0]
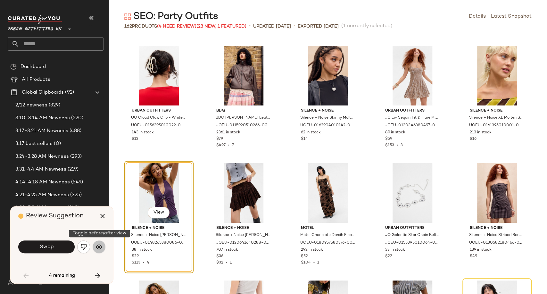
click at [100, 244] on img "button" at bounding box center [99, 246] width 6 height 6
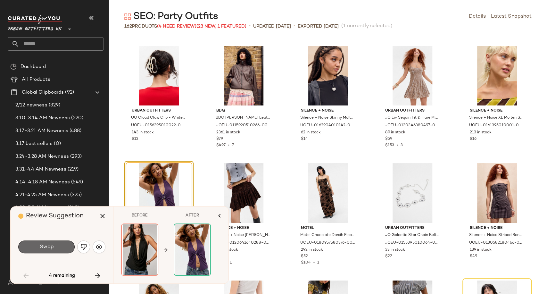
click at [62, 253] on button "Swap" at bounding box center [46, 246] width 56 height 13
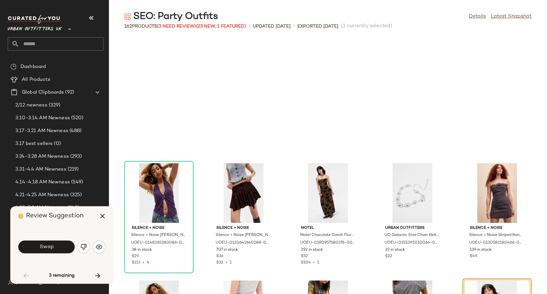
scroll to position [1289, 0]
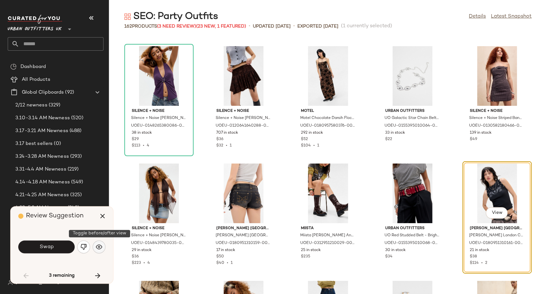
click at [100, 247] on img "button" at bounding box center [99, 246] width 6 height 6
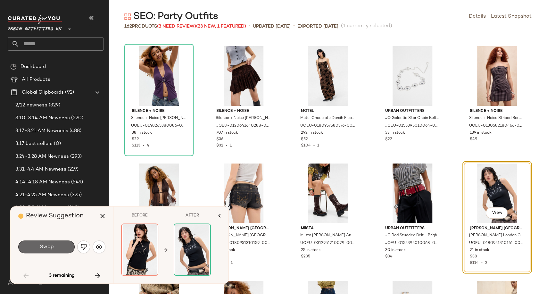
click at [55, 249] on button "Swap" at bounding box center [46, 246] width 56 height 13
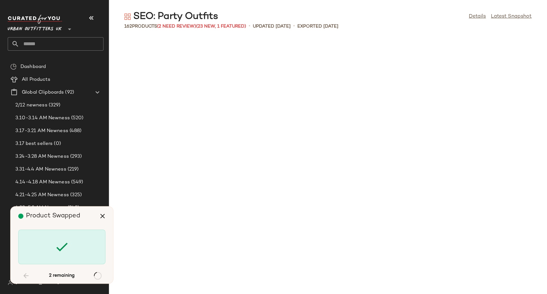
scroll to position [3281, 0]
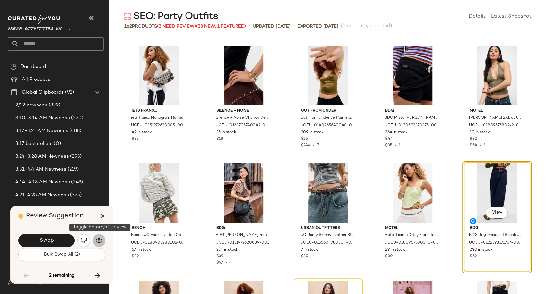
click at [100, 242] on img "button" at bounding box center [99, 240] width 6 height 6
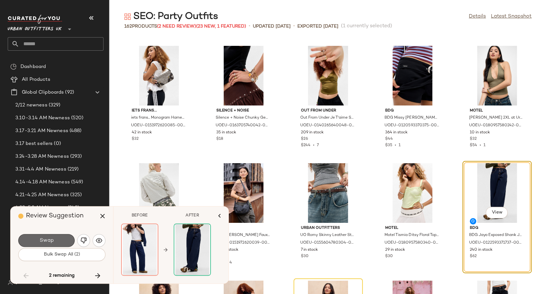
click at [49, 241] on span "Swap" at bounding box center [46, 240] width 14 height 6
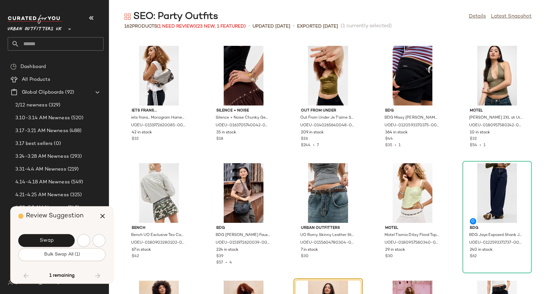
scroll to position [3399, 0]
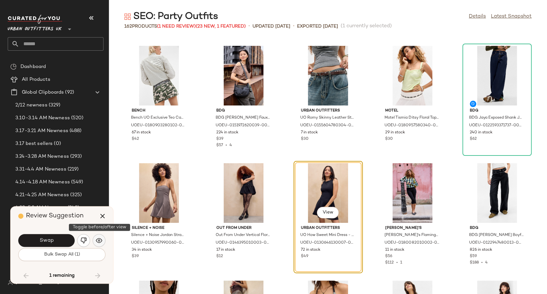
click at [101, 239] on img "button" at bounding box center [99, 240] width 6 height 6
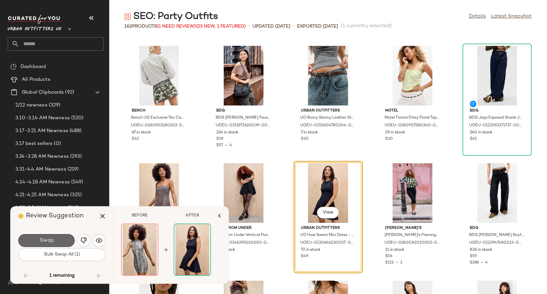
click at [69, 237] on button "Swap" at bounding box center [46, 240] width 56 height 13
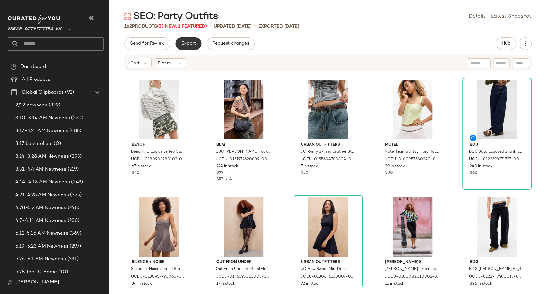
click at [190, 39] on button "Export" at bounding box center [188, 43] width 26 height 13
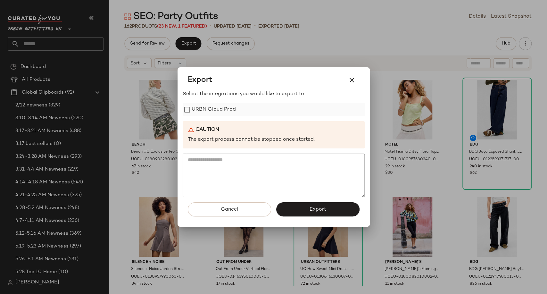
click at [226, 106] on label "URBN Cloud Prod" at bounding box center [213, 109] width 44 height 13
click at [286, 210] on button "Export" at bounding box center [317, 209] width 83 height 14
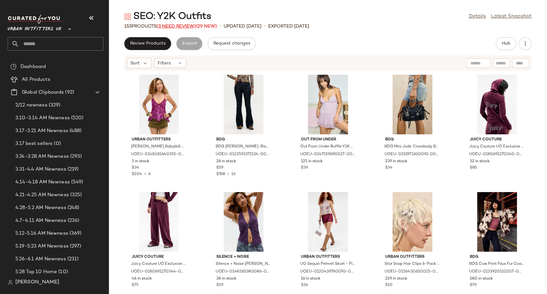
click at [175, 24] on span "(3 Need Review)" at bounding box center [176, 26] width 39 height 5
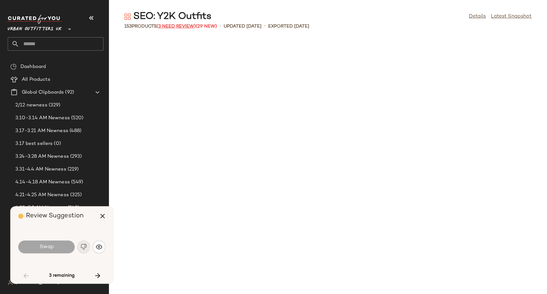
scroll to position [820, 0]
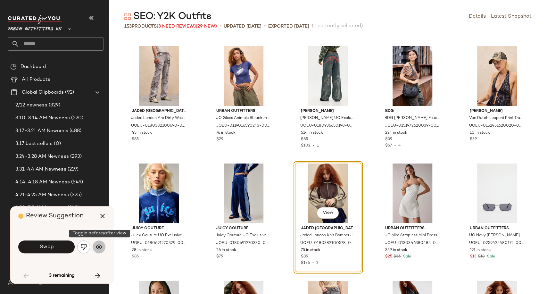
click at [99, 248] on img "button" at bounding box center [99, 246] width 6 height 6
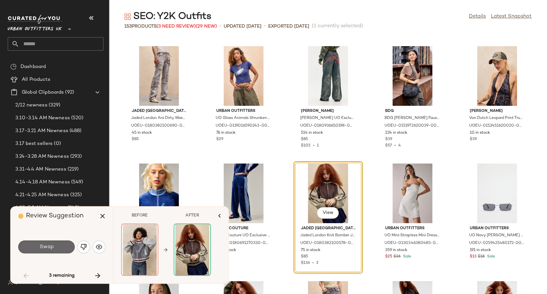
click at [49, 246] on span "Swap" at bounding box center [46, 247] width 14 height 6
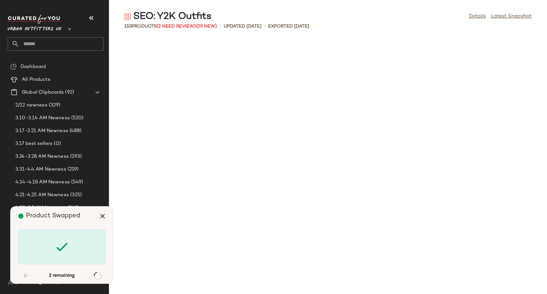
scroll to position [3047, 0]
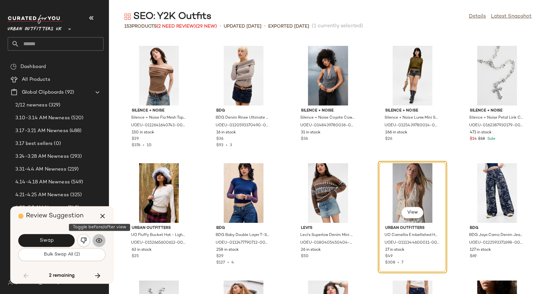
click at [101, 239] on img "button" at bounding box center [99, 240] width 6 height 6
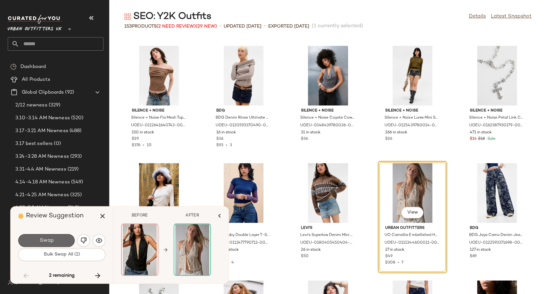
click at [59, 237] on button "Swap" at bounding box center [46, 240] width 56 height 13
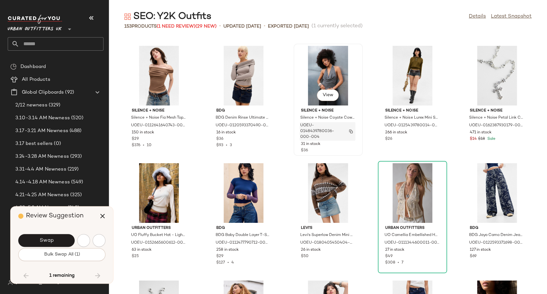
scroll to position [3377, 0]
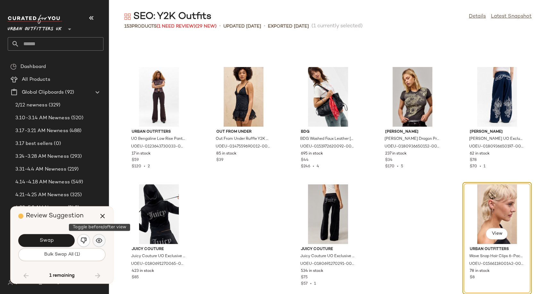
click at [98, 240] on img "button" at bounding box center [99, 240] width 6 height 6
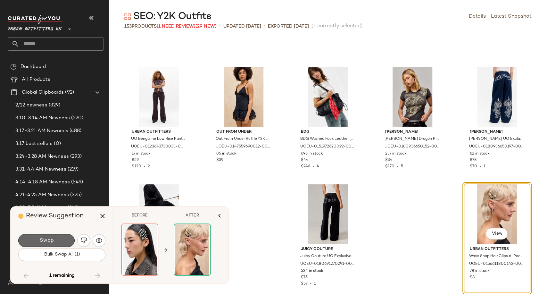
click at [64, 239] on button "Swap" at bounding box center [46, 240] width 56 height 13
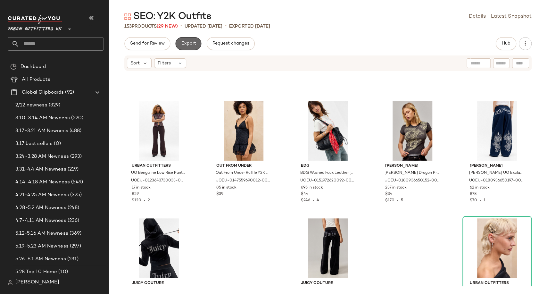
click at [193, 41] on span "Export" at bounding box center [188, 43] width 15 height 5
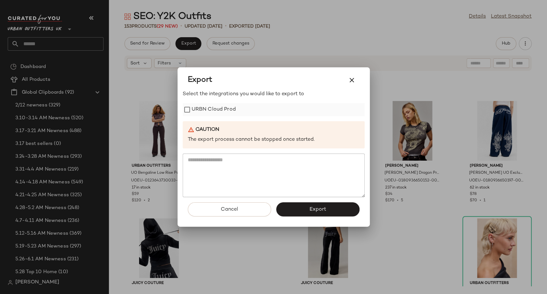
click at [229, 105] on label "URBN Cloud Prod" at bounding box center [213, 109] width 44 height 13
click at [308, 216] on button "Export" at bounding box center [317, 209] width 83 height 14
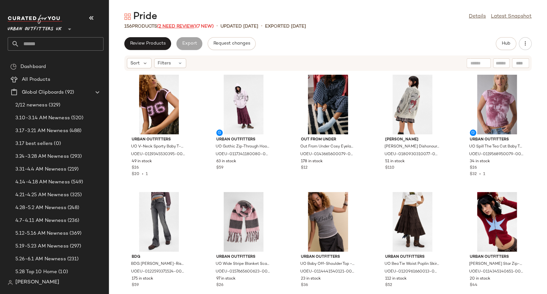
click at [173, 26] on span "(2 Need Review)" at bounding box center [176, 26] width 39 height 5
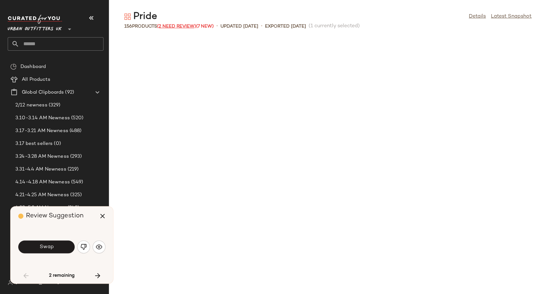
scroll to position [356, 0]
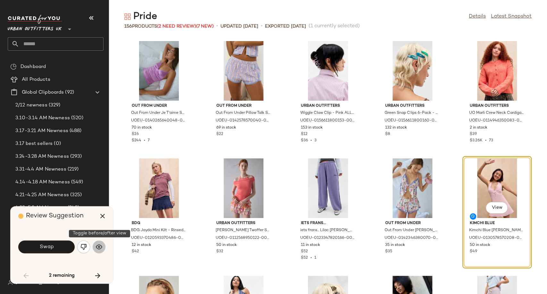
click at [100, 248] on img "button" at bounding box center [99, 246] width 6 height 6
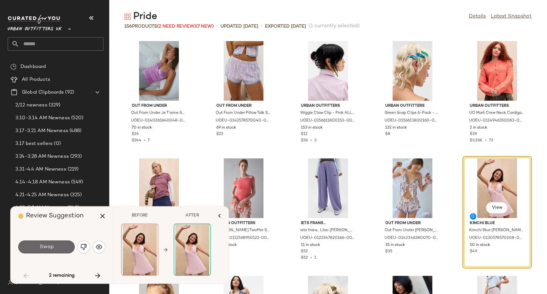
click at [66, 249] on button "Swap" at bounding box center [46, 246] width 56 height 13
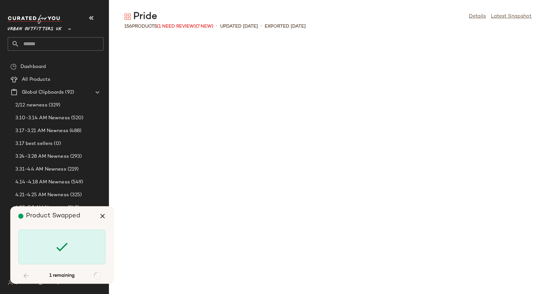
scroll to position [1641, 0]
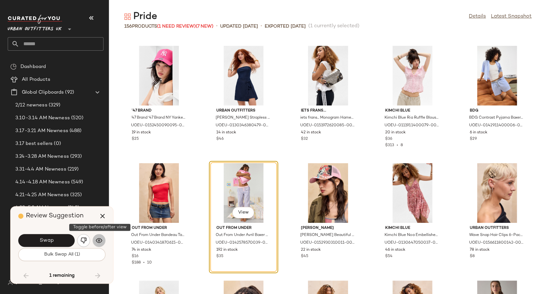
click at [100, 241] on img "button" at bounding box center [99, 240] width 6 height 6
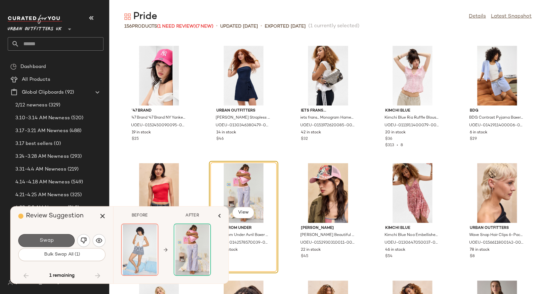
click at [57, 244] on button "Swap" at bounding box center [46, 240] width 56 height 13
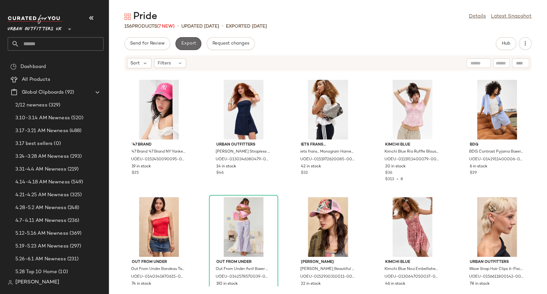
click at [183, 44] on span "Export" at bounding box center [188, 43] width 15 height 5
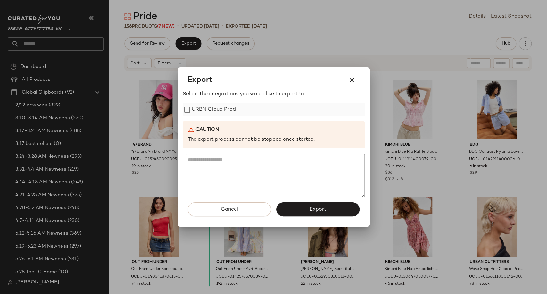
click at [215, 111] on label "URBN Cloud Prod" at bounding box center [213, 109] width 44 height 13
click at [300, 209] on button "Export" at bounding box center [317, 209] width 83 height 14
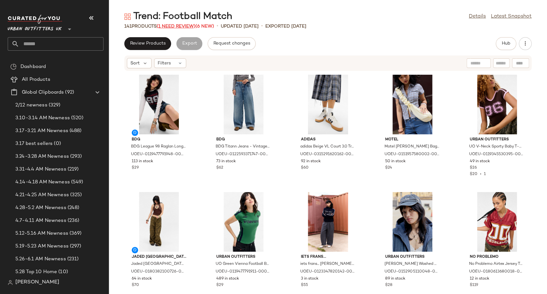
click at [180, 24] on span "(1 Need Review)" at bounding box center [176, 26] width 39 height 5
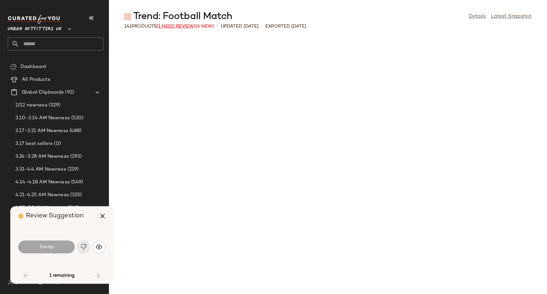
scroll to position [1172, 0]
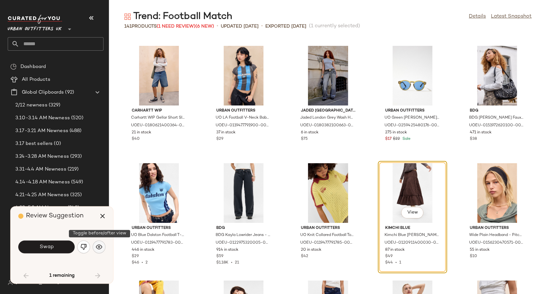
click at [97, 252] on button "button" at bounding box center [99, 246] width 13 height 13
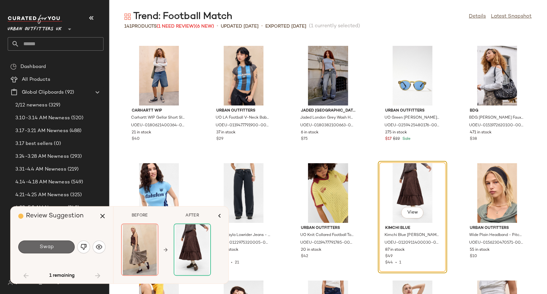
click at [53, 247] on span "Swap" at bounding box center [46, 247] width 14 height 6
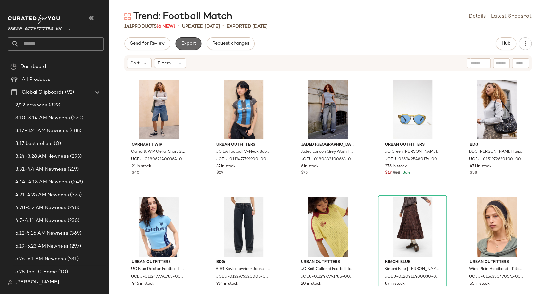
click at [191, 46] on button "Export" at bounding box center [188, 43] width 26 height 13
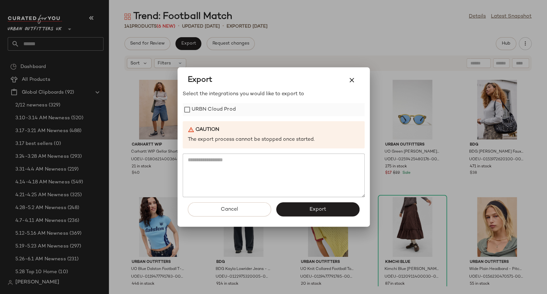
click at [236, 112] on div "URBN Cloud Prod" at bounding box center [274, 109] width 182 height 13
click at [229, 109] on label "URBN Cloud Prod" at bounding box center [213, 109] width 44 height 13
click at [294, 207] on button "Export" at bounding box center [317, 209] width 83 height 14
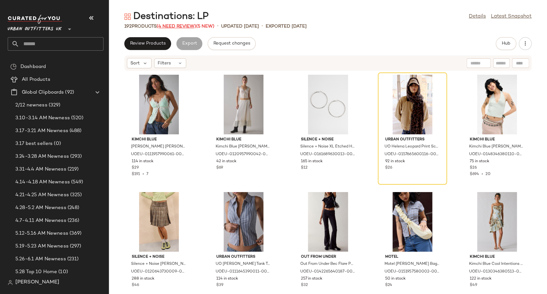
click at [182, 26] on span "(4 Need Review)" at bounding box center [176, 26] width 39 height 5
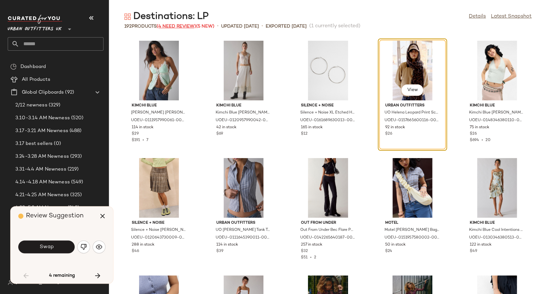
click at [182, 26] on span "(4 Need Review)" at bounding box center [176, 26] width 39 height 5
click at [102, 248] on img "button" at bounding box center [99, 246] width 6 height 6
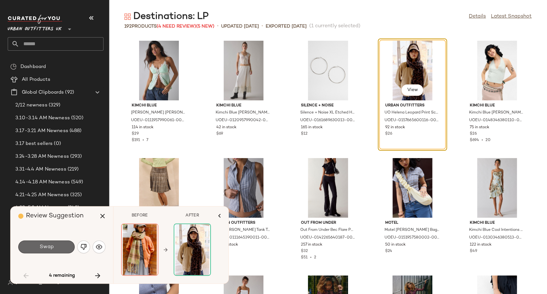
click at [64, 248] on button "Swap" at bounding box center [46, 246] width 56 height 13
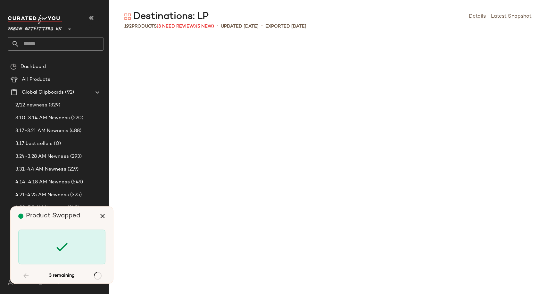
scroll to position [474, 0]
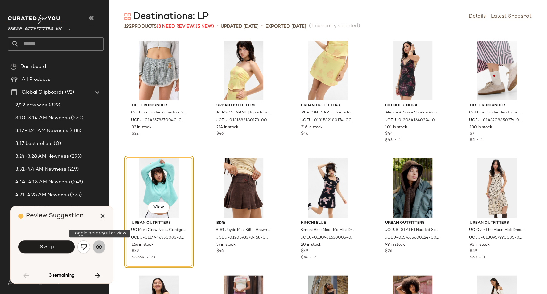
click at [101, 250] on button "button" at bounding box center [99, 246] width 13 height 13
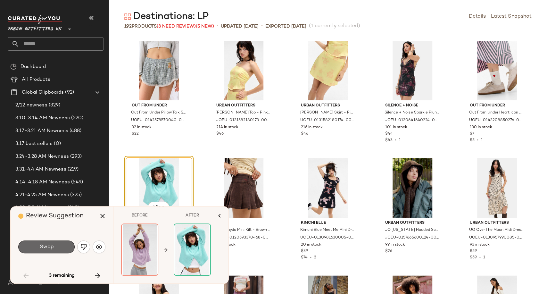
click at [58, 248] on button "Swap" at bounding box center [46, 246] width 56 height 13
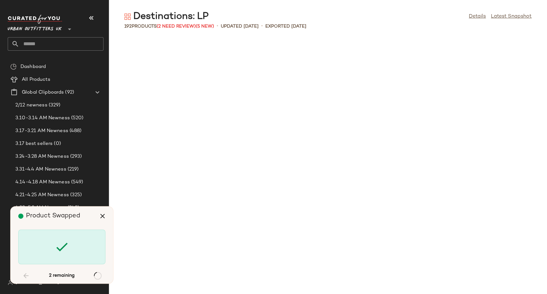
scroll to position [1992, 0]
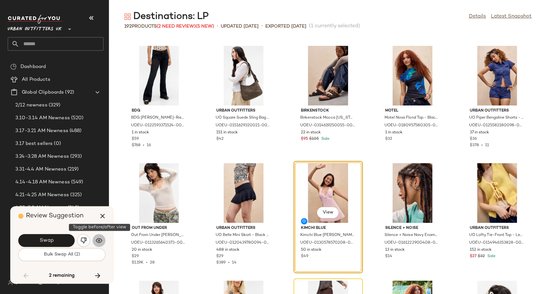
click at [101, 241] on img "button" at bounding box center [99, 240] width 6 height 6
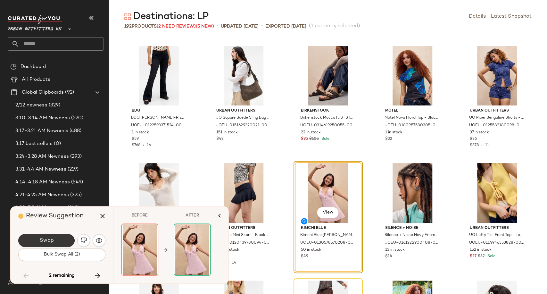
click at [54, 239] on button "Swap" at bounding box center [46, 240] width 56 height 13
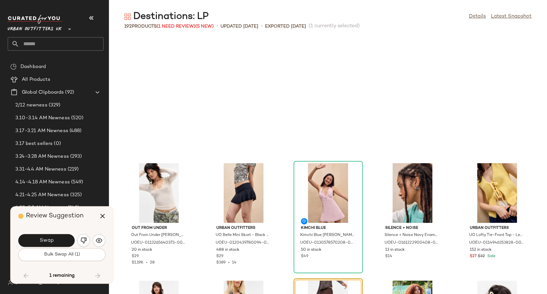
scroll to position [2109, 0]
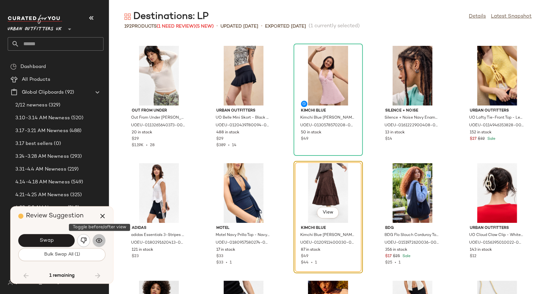
click at [101, 243] on img "button" at bounding box center [99, 240] width 6 height 6
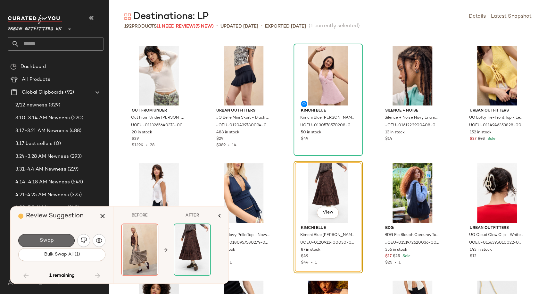
click at [54, 244] on button "Swap" at bounding box center [46, 240] width 56 height 13
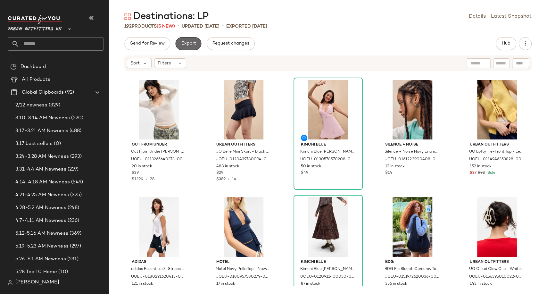
click at [186, 44] on span "Export" at bounding box center [188, 43] width 15 height 5
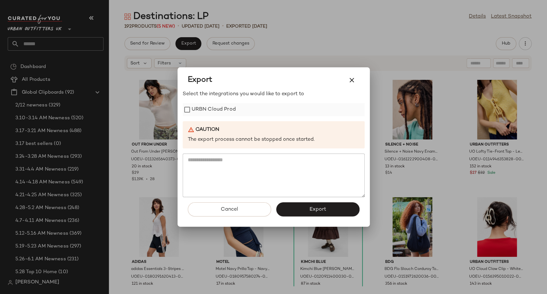
click at [204, 106] on label "URBN Cloud Prod" at bounding box center [213, 109] width 44 height 13
click at [290, 209] on button "Export" at bounding box center [317, 209] width 83 height 14
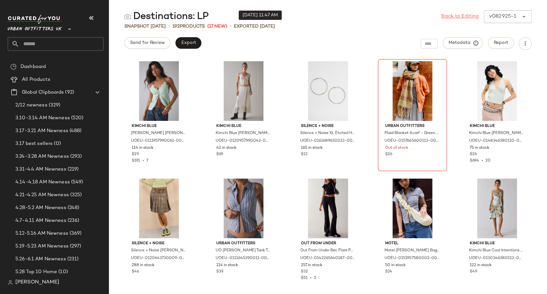
click at [453, 13] on link "Back to Editing" at bounding box center [459, 17] width 37 height 8
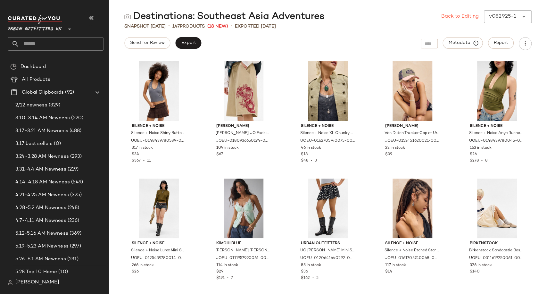
click at [451, 19] on link "Back to Editing" at bounding box center [459, 17] width 37 height 8
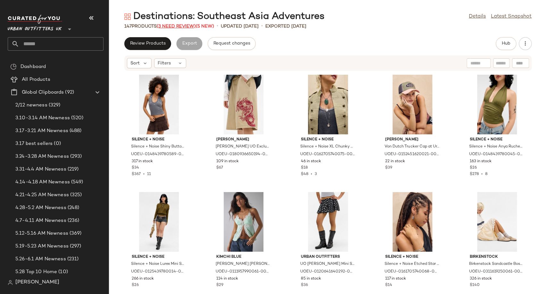
click at [174, 26] on span "(3 Need Review)" at bounding box center [176, 26] width 39 height 5
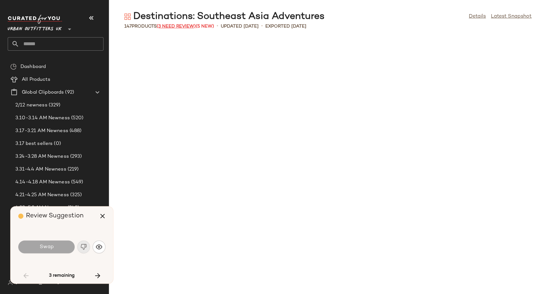
scroll to position [938, 0]
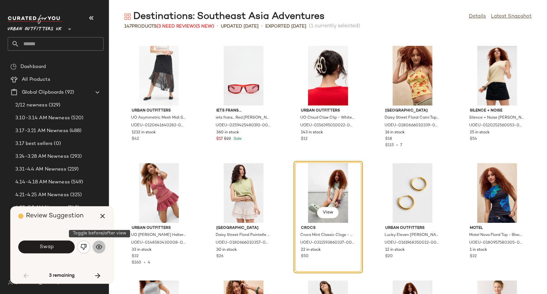
click at [98, 248] on img "button" at bounding box center [99, 246] width 6 height 6
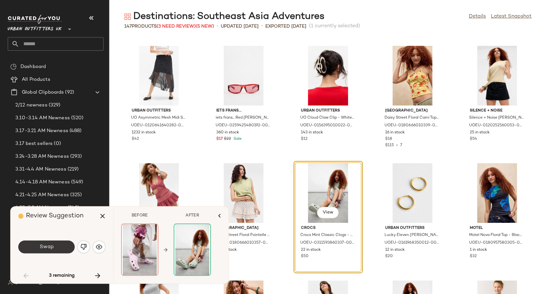
click at [56, 249] on button "Swap" at bounding box center [46, 246] width 56 height 13
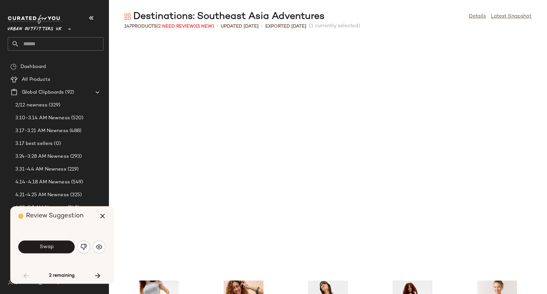
scroll to position [1172, 0]
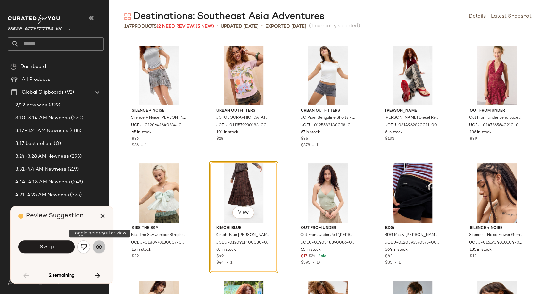
click at [99, 247] on img "button" at bounding box center [99, 246] width 6 height 6
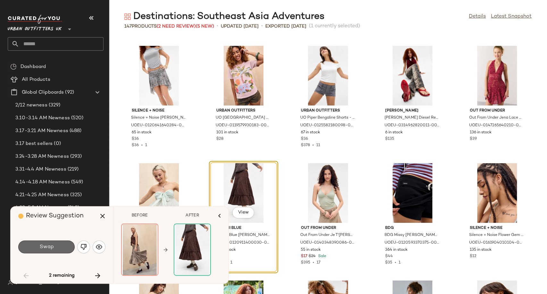
click at [57, 245] on button "Swap" at bounding box center [46, 246] width 56 height 13
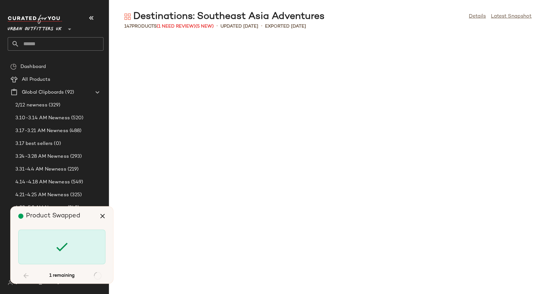
scroll to position [1992, 0]
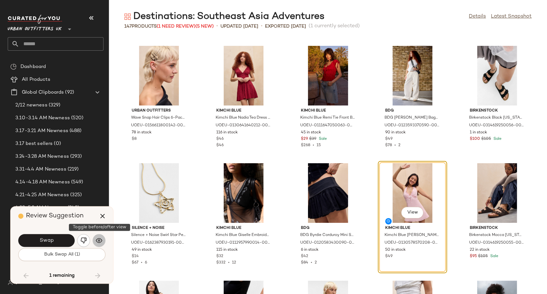
click at [97, 244] on button "button" at bounding box center [99, 240] width 13 height 13
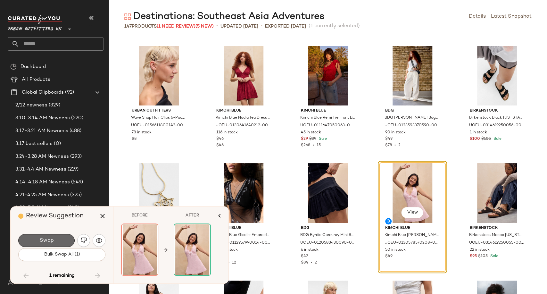
click at [56, 240] on button "Swap" at bounding box center [46, 240] width 56 height 13
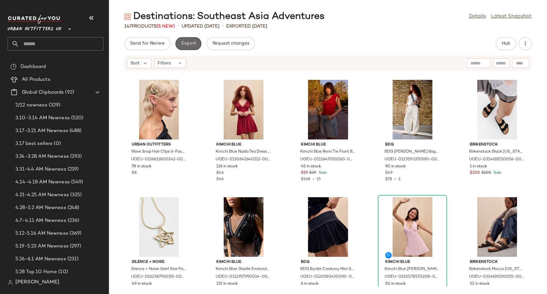
click at [194, 42] on span "Export" at bounding box center [188, 43] width 15 height 5
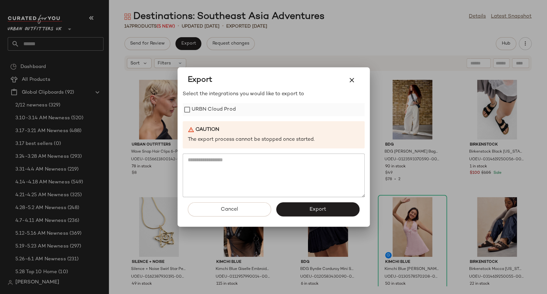
click at [208, 111] on label "URBN Cloud Prod" at bounding box center [213, 109] width 44 height 13
click at [301, 210] on button "Export" at bounding box center [317, 209] width 83 height 14
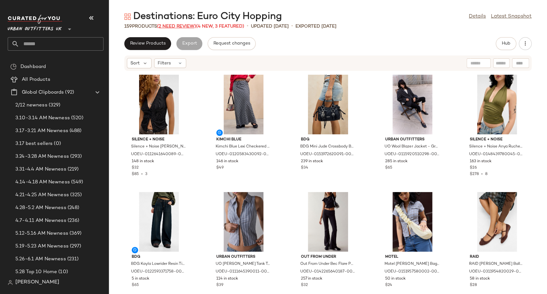
click at [181, 24] on span "(2 Need Review)" at bounding box center [176, 26] width 39 height 5
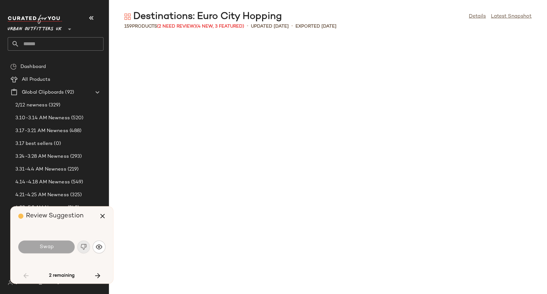
scroll to position [474, 0]
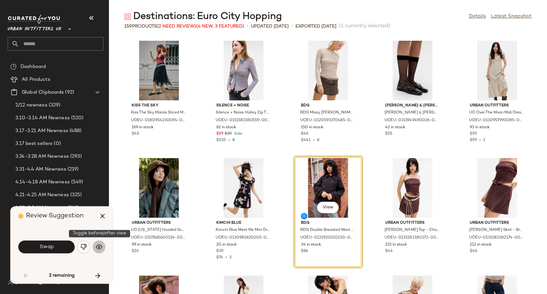
click at [99, 249] on img "button" at bounding box center [99, 246] width 6 height 6
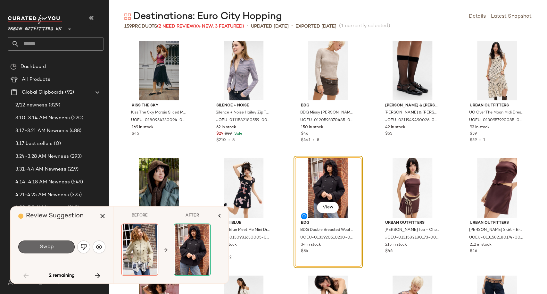
click at [46, 246] on span "Swap" at bounding box center [46, 247] width 14 height 6
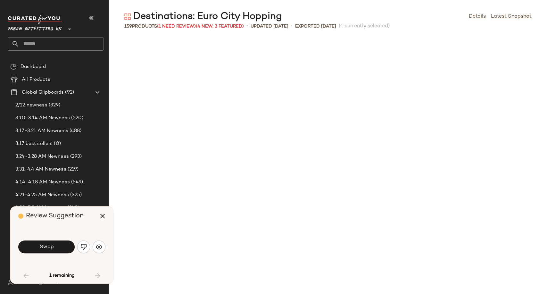
scroll to position [820, 0]
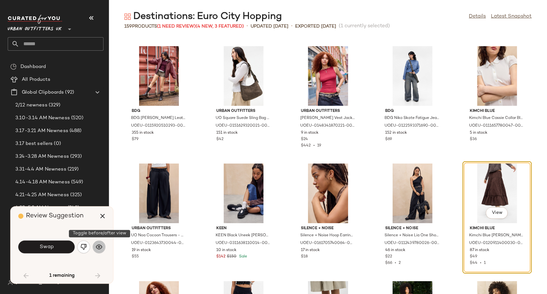
click at [100, 247] on img "button" at bounding box center [99, 246] width 6 height 6
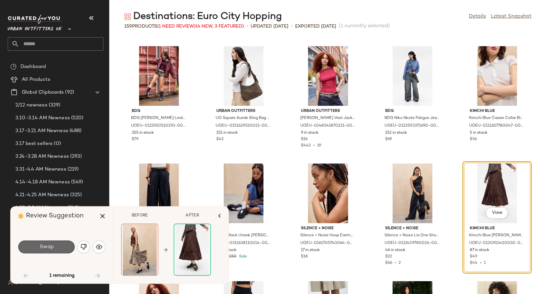
click at [54, 247] on button "Swap" at bounding box center [46, 246] width 56 height 13
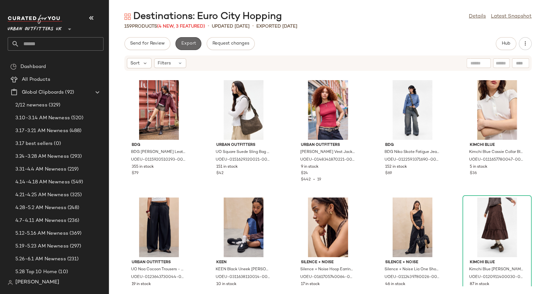
click at [188, 42] on span "Export" at bounding box center [188, 43] width 15 height 5
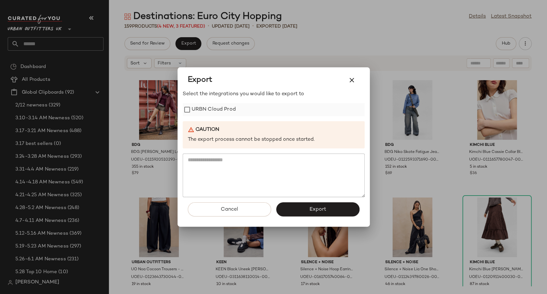
click at [226, 108] on label "URBN Cloud Prod" at bounding box center [213, 109] width 44 height 13
click at [300, 213] on button "Export" at bounding box center [317, 209] width 83 height 14
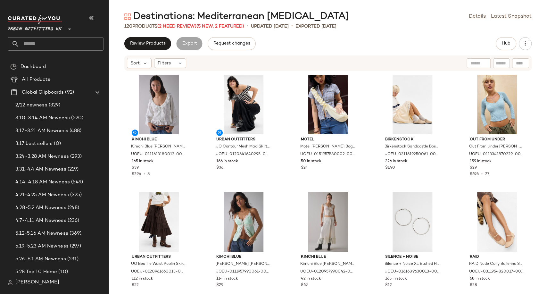
click at [187, 25] on span "(2 Need Review)" at bounding box center [176, 26] width 39 height 5
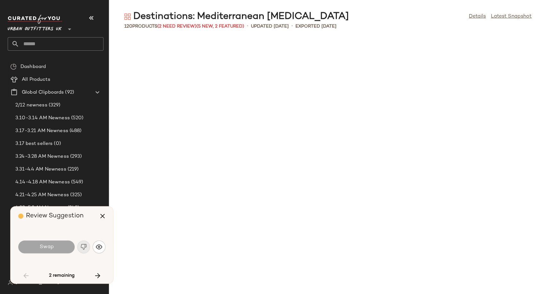
scroll to position [474, 0]
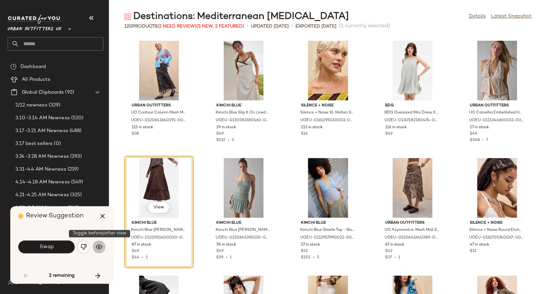
click at [100, 246] on img "button" at bounding box center [99, 246] width 6 height 6
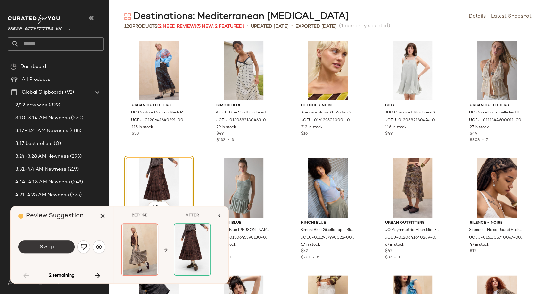
click at [58, 247] on button "Swap" at bounding box center [46, 246] width 56 height 13
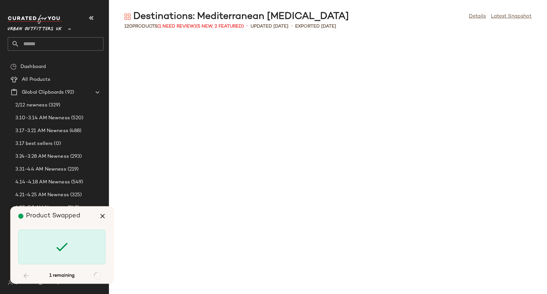
scroll to position [1055, 0]
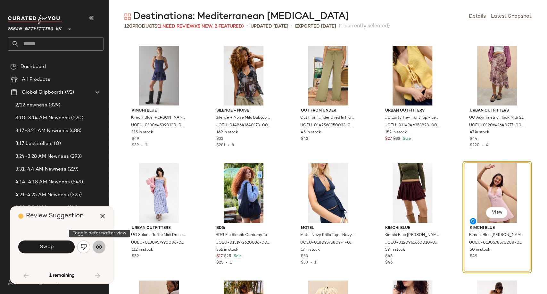
click at [103, 250] on button "button" at bounding box center [99, 246] width 13 height 13
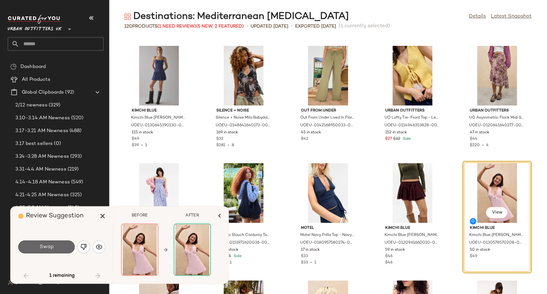
click at [60, 247] on button "Swap" at bounding box center [46, 246] width 56 height 13
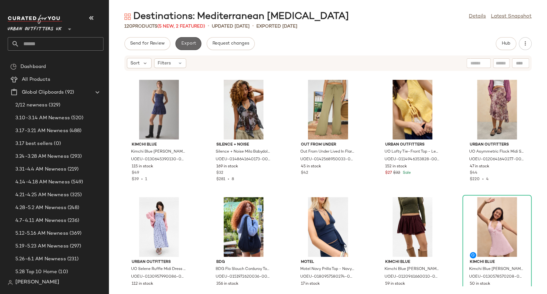
click at [188, 42] on span "Export" at bounding box center [188, 43] width 15 height 5
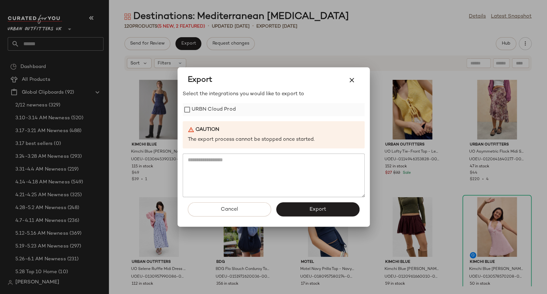
click at [210, 114] on label "URBN Cloud Prod" at bounding box center [213, 109] width 44 height 13
click at [298, 213] on button "Export" at bounding box center [317, 209] width 83 height 14
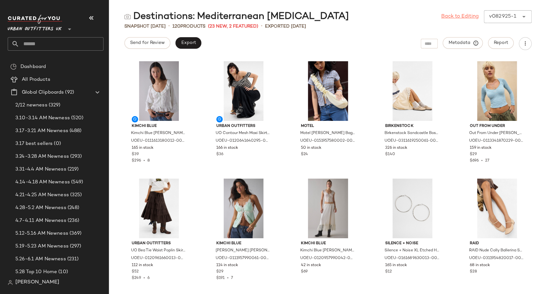
click at [449, 16] on link "Back to Editing" at bounding box center [459, 17] width 37 height 8
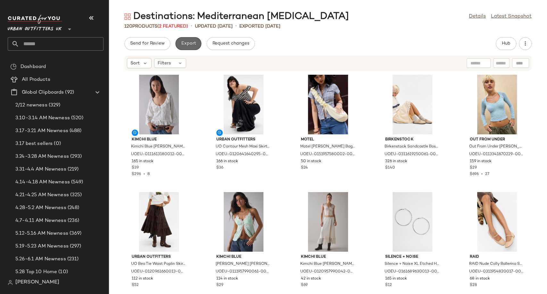
click at [179, 44] on button "Export" at bounding box center [188, 43] width 26 height 13
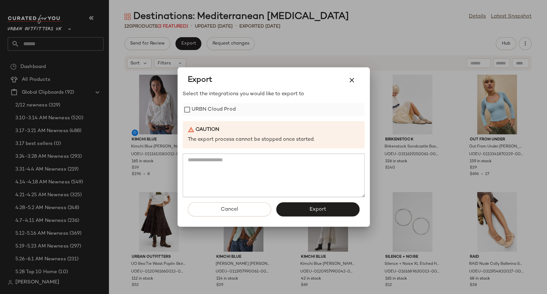
click at [215, 113] on label "URBN Cloud Prod" at bounding box center [213, 109] width 44 height 13
click at [289, 213] on button "Export" at bounding box center [317, 209] width 83 height 14
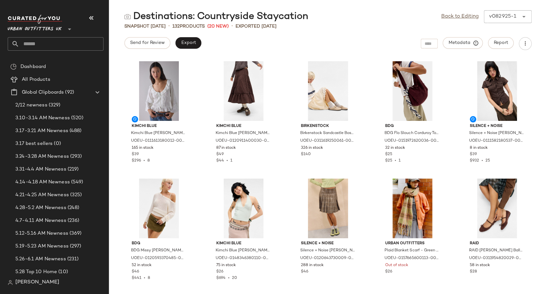
click at [462, 21] on div "Back to Editing v082925-1 ******" at bounding box center [486, 16] width 90 height 13
click at [457, 17] on link "Back to Editing" at bounding box center [459, 17] width 37 height 8
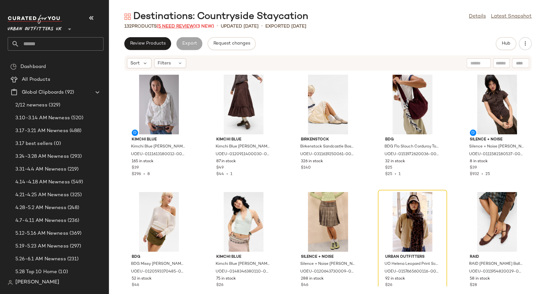
click at [175, 24] on span "(5 Need Review)" at bounding box center [176, 26] width 39 height 5
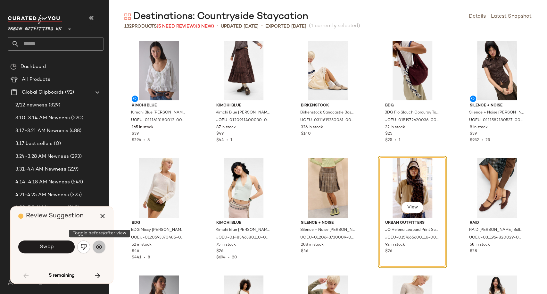
click at [98, 248] on img "button" at bounding box center [99, 246] width 6 height 6
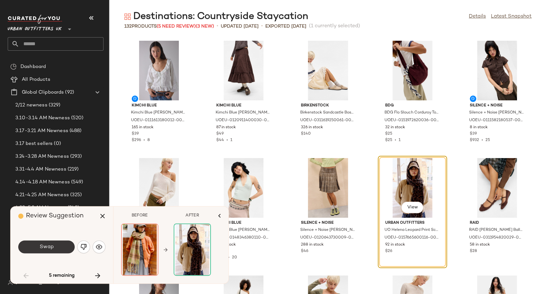
click at [68, 250] on button "Swap" at bounding box center [46, 246] width 56 height 13
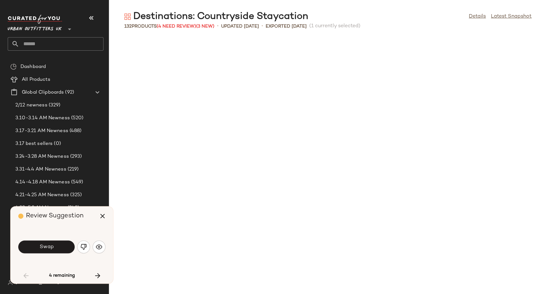
scroll to position [356, 0]
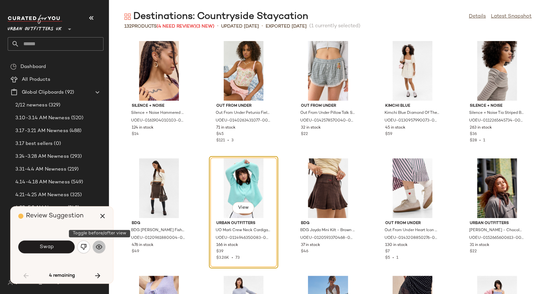
click at [99, 249] on img "button" at bounding box center [99, 246] width 6 height 6
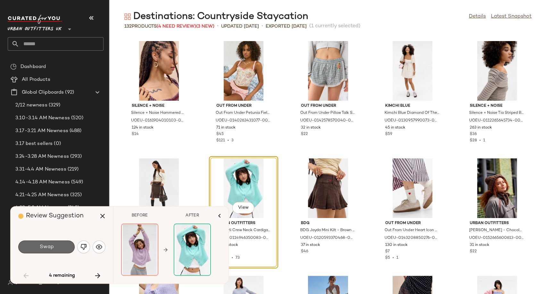
click at [53, 249] on span "Swap" at bounding box center [46, 247] width 14 height 6
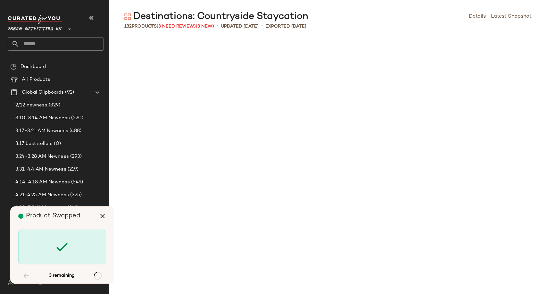
scroll to position [1406, 0]
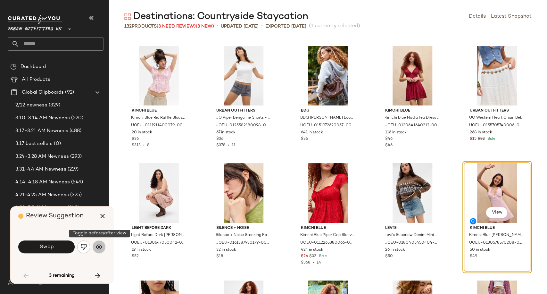
click at [96, 248] on img "button" at bounding box center [99, 246] width 6 height 6
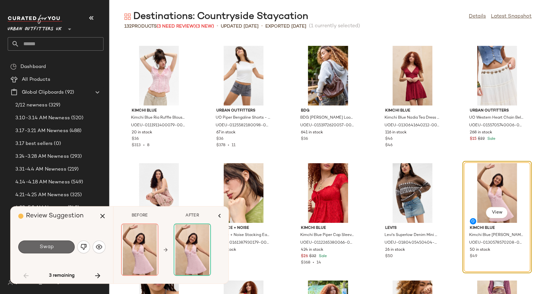
click at [64, 250] on button "Swap" at bounding box center [46, 246] width 56 height 13
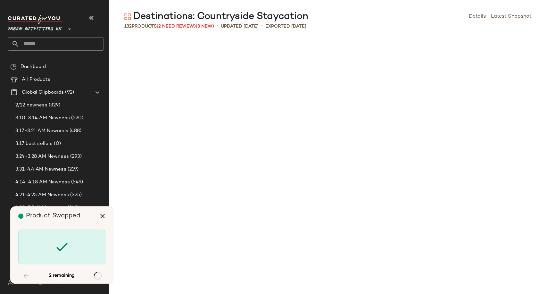
scroll to position [2461, 0]
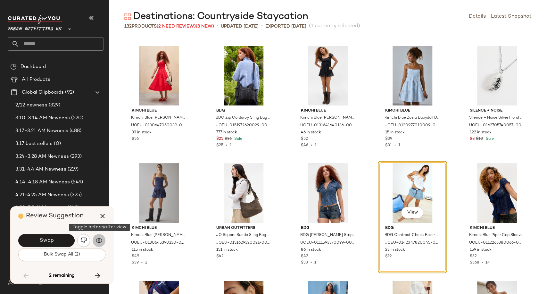
click at [96, 243] on img "button" at bounding box center [99, 240] width 6 height 6
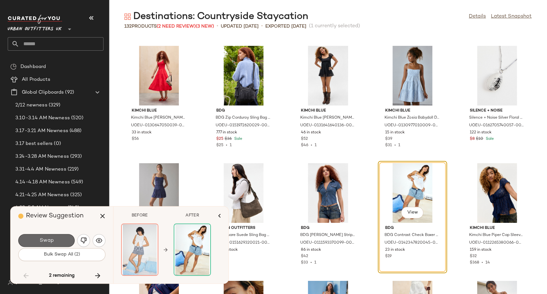
click at [57, 237] on button "Swap" at bounding box center [46, 240] width 56 height 13
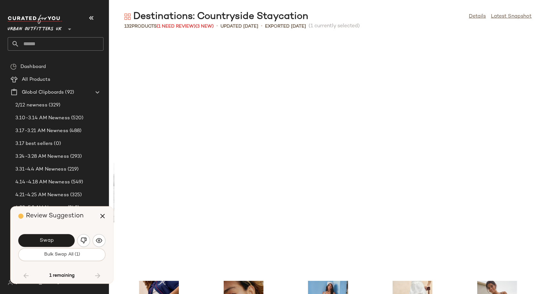
scroll to position [2695, 0]
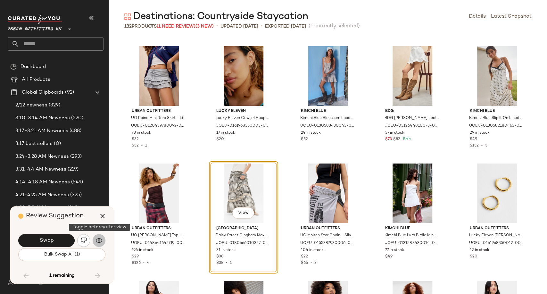
click at [99, 244] on button "button" at bounding box center [99, 240] width 13 height 13
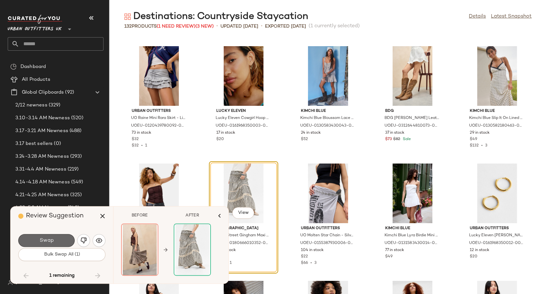
click at [56, 239] on button "Swap" at bounding box center [46, 240] width 56 height 13
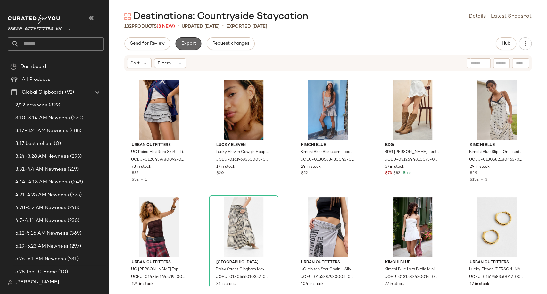
click at [186, 45] on span "Export" at bounding box center [188, 43] width 15 height 5
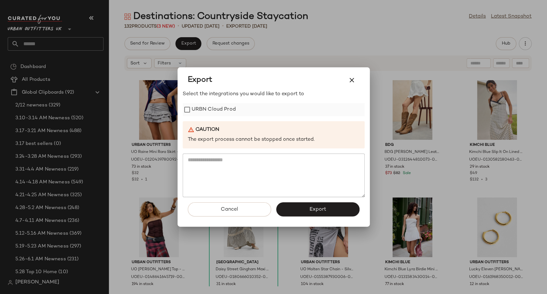
click at [213, 113] on label "URBN Cloud Prod" at bounding box center [213, 109] width 44 height 13
click at [288, 201] on div "Cancel Export" at bounding box center [274, 211] width 182 height 29
click at [292, 208] on button "Export" at bounding box center [317, 209] width 83 height 14
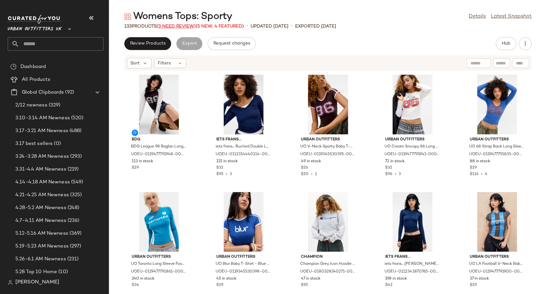
click at [178, 25] on span "(3 Need Review)" at bounding box center [176, 26] width 39 height 5
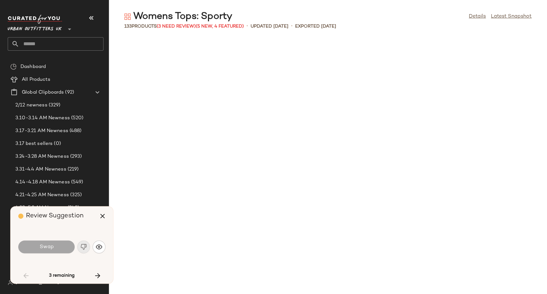
scroll to position [474, 0]
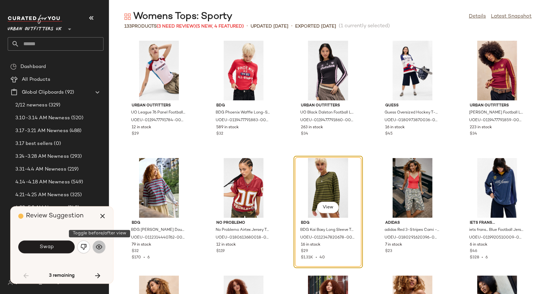
click at [99, 249] on img "button" at bounding box center [99, 246] width 6 height 6
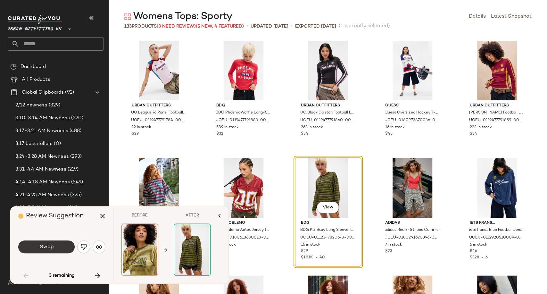
click at [64, 249] on button "Swap" at bounding box center [46, 246] width 56 height 13
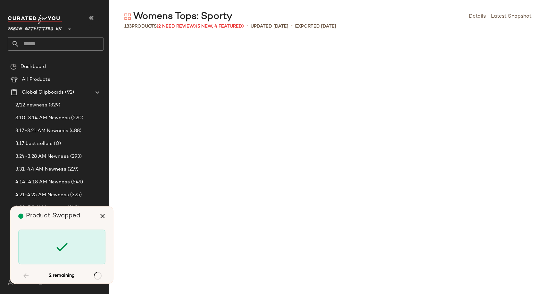
scroll to position [2461, 0]
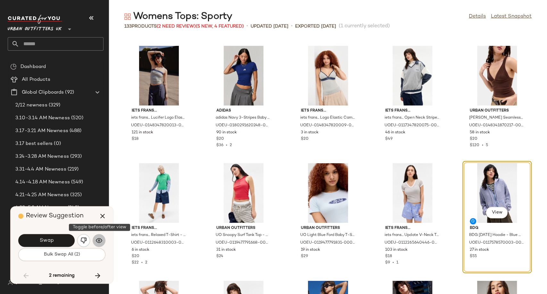
click at [99, 239] on img "button" at bounding box center [99, 240] width 6 height 6
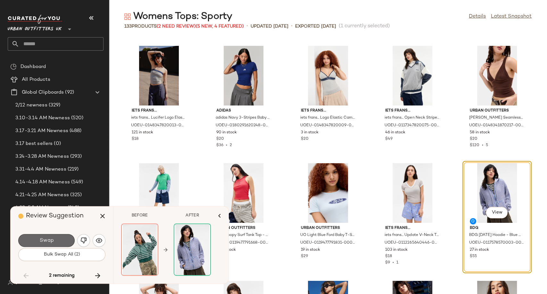
click at [42, 240] on span "Swap" at bounding box center [46, 240] width 14 height 6
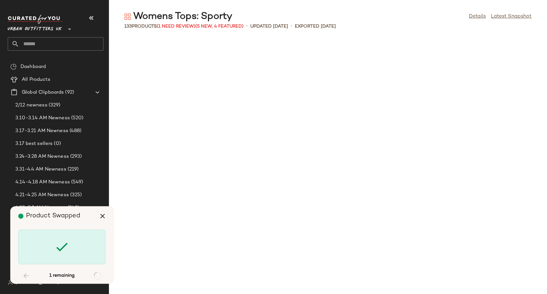
scroll to position [2909, 0]
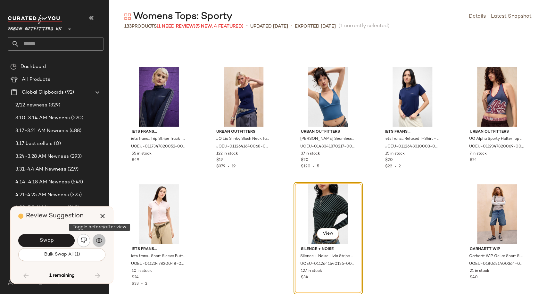
click at [101, 242] on img "button" at bounding box center [99, 240] width 6 height 6
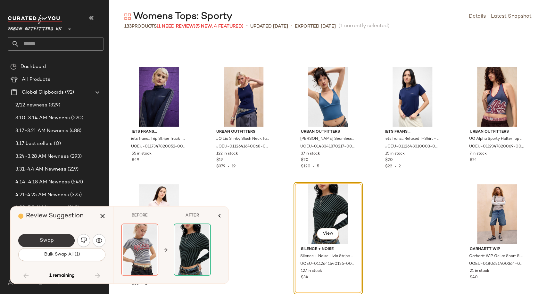
click at [46, 244] on button "Swap" at bounding box center [46, 240] width 56 height 13
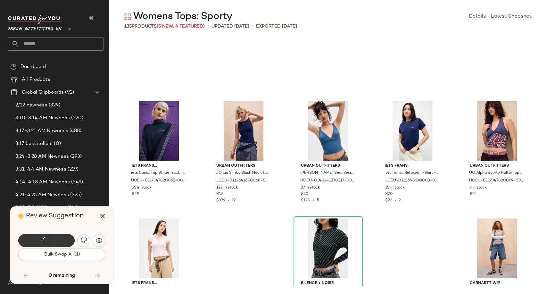
scroll to position [2914, 0]
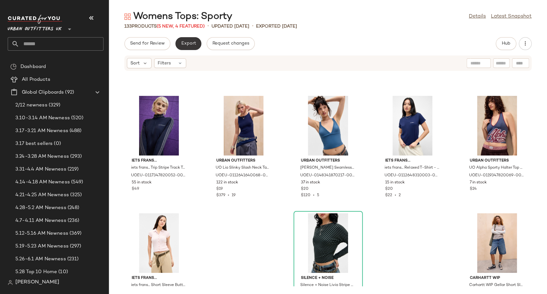
click at [183, 44] on span "Export" at bounding box center [188, 43] width 15 height 5
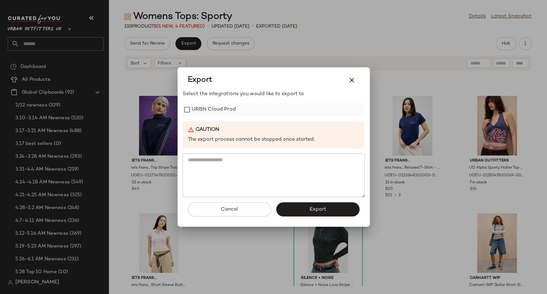
click at [214, 112] on label "URBN Cloud Prod" at bounding box center [213, 109] width 44 height 13
click at [299, 212] on button "Export" at bounding box center [317, 209] width 83 height 14
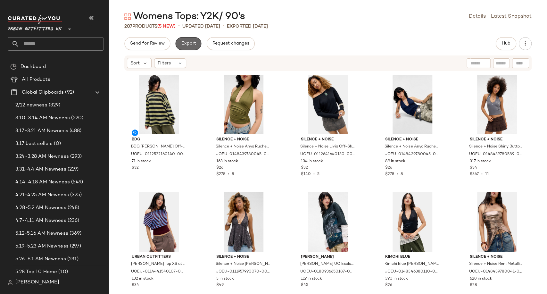
click at [193, 47] on button "Export" at bounding box center [188, 43] width 26 height 13
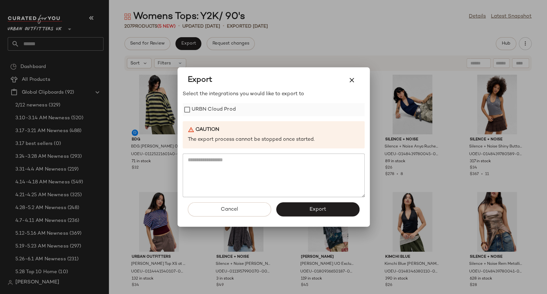
click at [216, 109] on label "URBN Cloud Prod" at bounding box center [213, 109] width 44 height 13
click at [295, 212] on button "Export" at bounding box center [317, 209] width 83 height 14
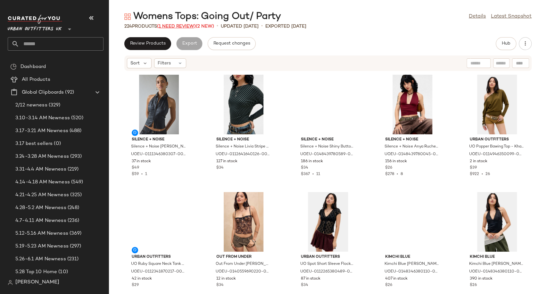
click at [188, 25] on span "(1 Need Review)" at bounding box center [176, 26] width 39 height 5
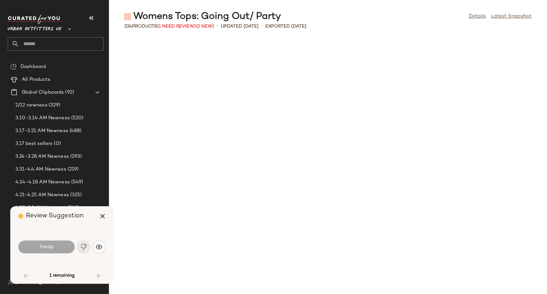
scroll to position [703, 0]
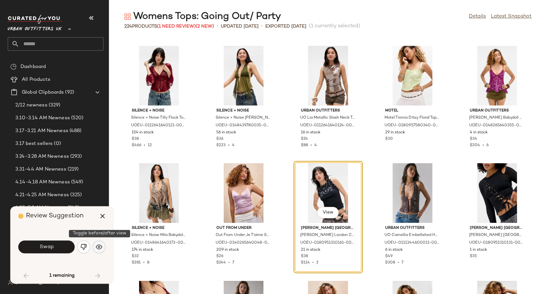
click at [98, 242] on button "button" at bounding box center [99, 246] width 13 height 13
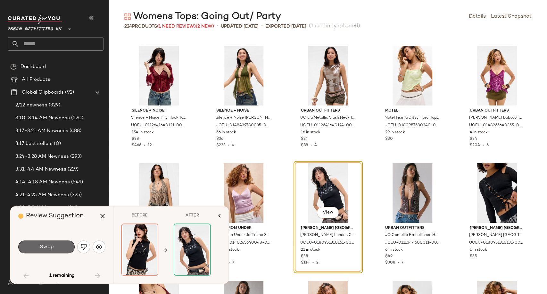
click at [62, 245] on button "Swap" at bounding box center [46, 246] width 56 height 13
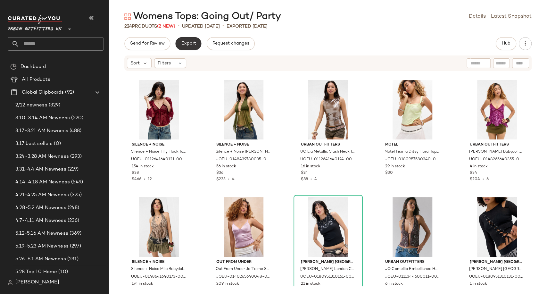
click at [186, 41] on span "Export" at bounding box center [188, 43] width 15 height 5
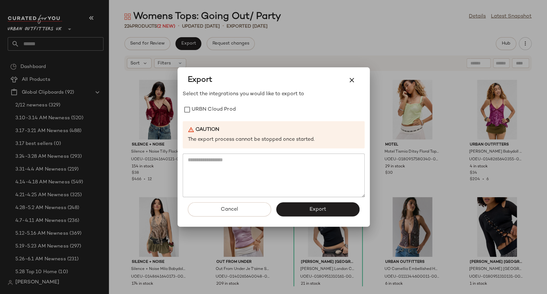
click at [219, 102] on div "Select the integrations you would like to export to URBN Cloud Prod Caution The…" at bounding box center [274, 143] width 182 height 107
click at [219, 106] on label "URBN Cloud Prod" at bounding box center [213, 109] width 44 height 13
click at [315, 212] on span "Export" at bounding box center [317, 209] width 17 height 6
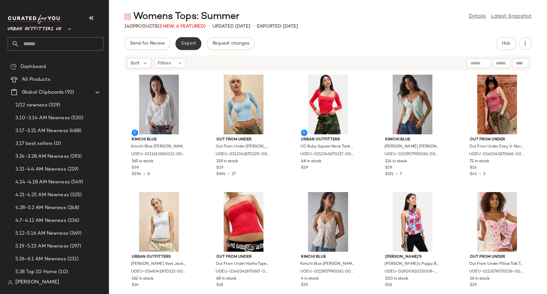
click at [190, 44] on span "Export" at bounding box center [188, 43] width 15 height 5
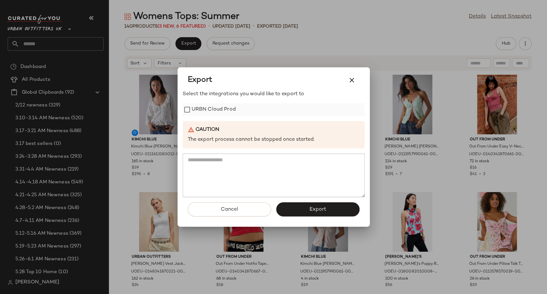
click at [220, 108] on label "URBN Cloud Prod" at bounding box center [213, 109] width 44 height 13
click at [287, 213] on button "Export" at bounding box center [317, 209] width 83 height 14
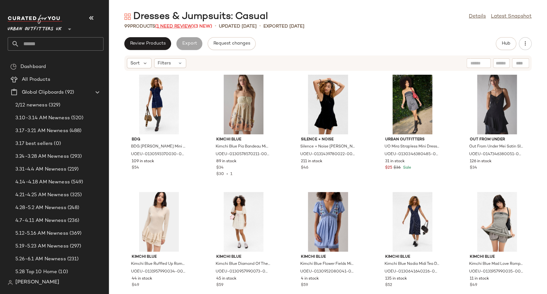
click at [171, 27] on span "(1 Need Review)" at bounding box center [174, 26] width 39 height 5
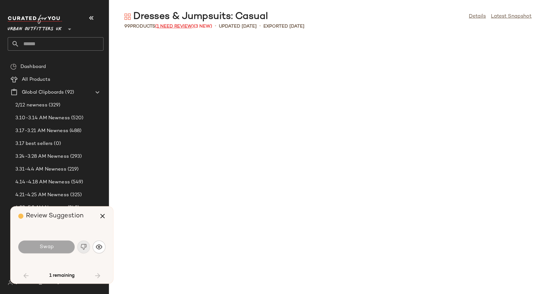
scroll to position [820, 0]
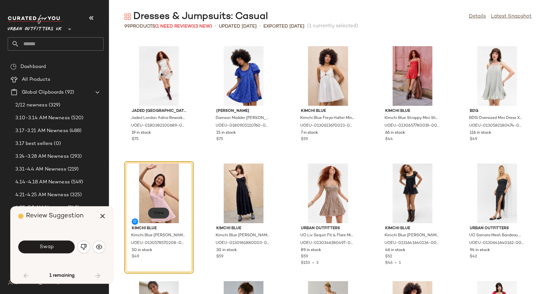
click at [159, 212] on span "View" at bounding box center [158, 212] width 11 height 5
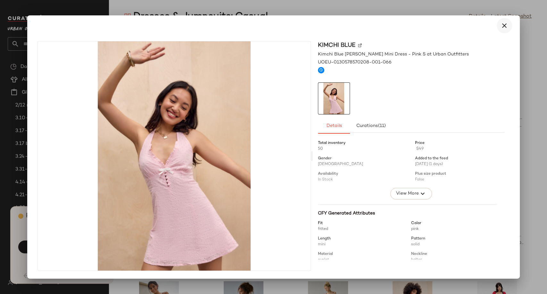
click at [507, 21] on button "button" at bounding box center [503, 25] width 15 height 15
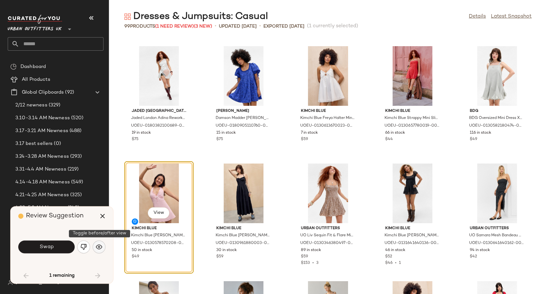
click at [97, 247] on img "button" at bounding box center [99, 246] width 6 height 6
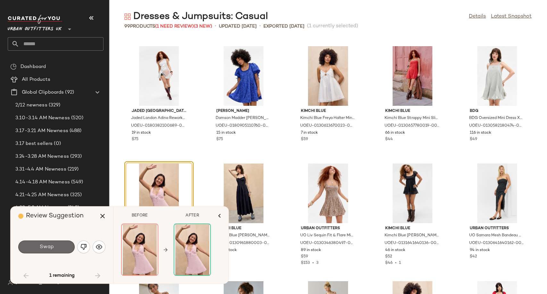
click at [61, 246] on button "Swap" at bounding box center [46, 246] width 56 height 13
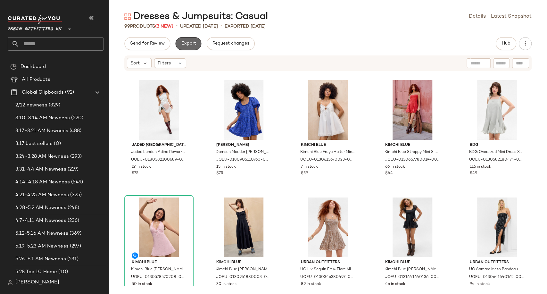
click at [187, 43] on span "Export" at bounding box center [188, 43] width 15 height 5
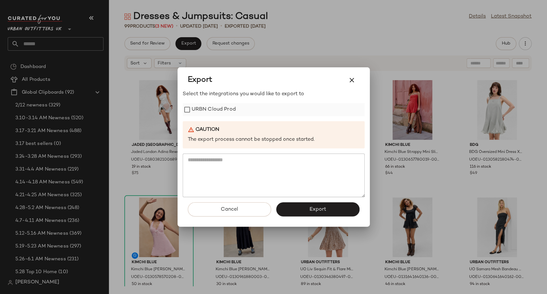
click at [210, 104] on label "URBN Cloud Prod" at bounding box center [213, 109] width 44 height 13
click at [297, 204] on button "Export" at bounding box center [317, 209] width 83 height 14
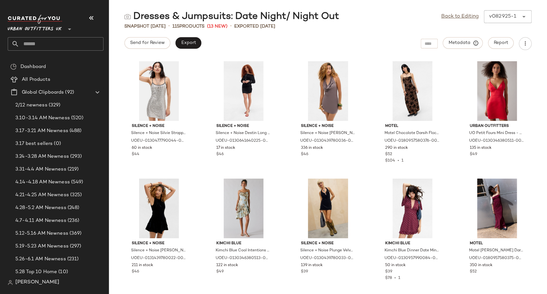
click at [453, 20] on div "Back to Editing v082925-1 ******" at bounding box center [486, 16] width 90 height 13
click at [449, 17] on link "Back to Editing" at bounding box center [459, 17] width 37 height 8
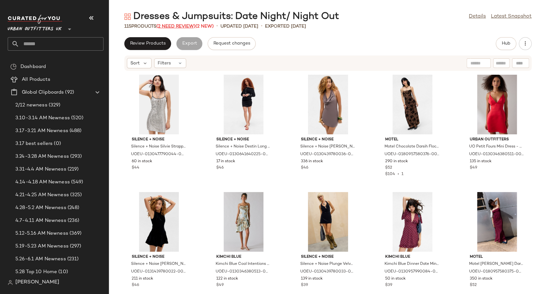
click at [171, 27] on span "(2 Need Review)" at bounding box center [175, 26] width 39 height 5
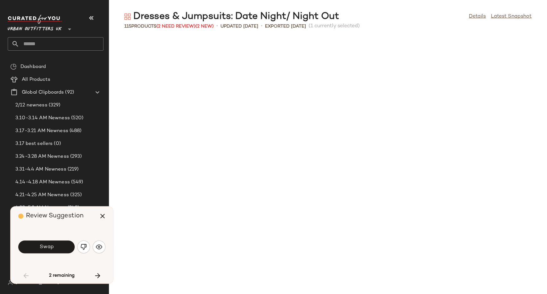
scroll to position [356, 0]
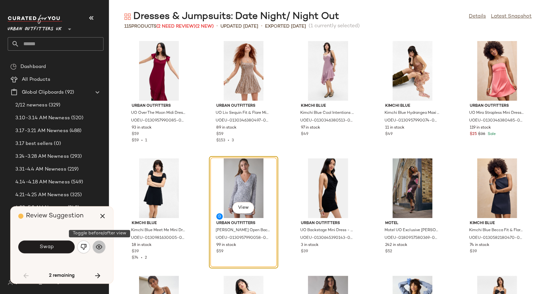
click at [101, 246] on img "button" at bounding box center [99, 246] width 6 height 6
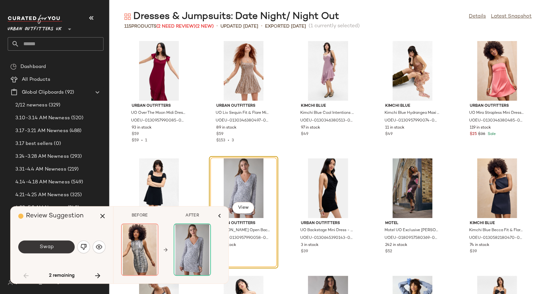
click at [49, 246] on span "Swap" at bounding box center [46, 247] width 14 height 6
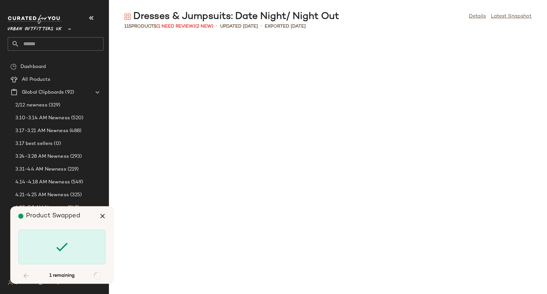
scroll to position [1055, 0]
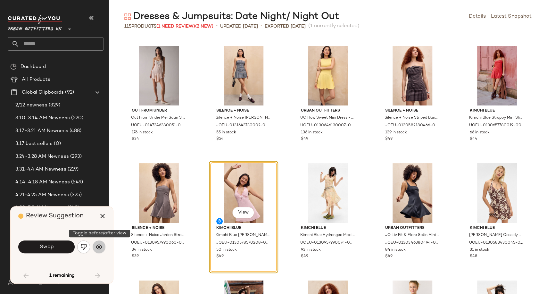
click at [97, 245] on img "button" at bounding box center [99, 246] width 6 height 6
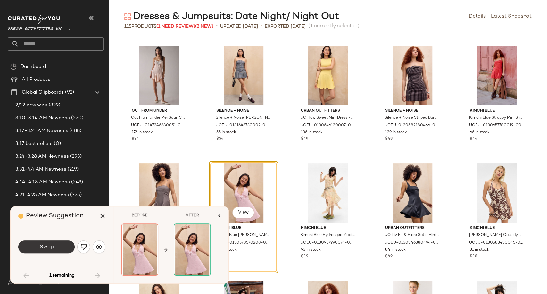
click at [49, 247] on span "Swap" at bounding box center [46, 247] width 14 height 6
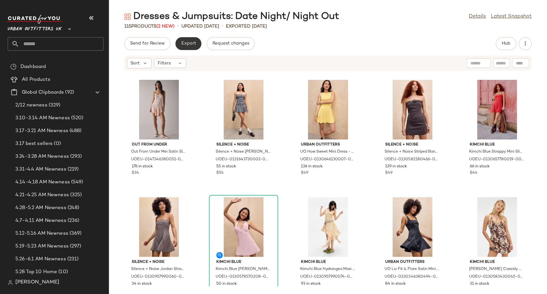
click at [187, 43] on span "Export" at bounding box center [188, 43] width 15 height 5
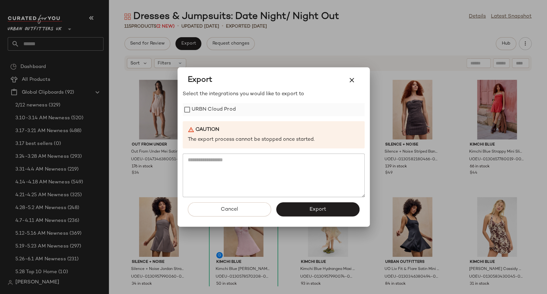
click at [224, 112] on label "URBN Cloud Prod" at bounding box center [213, 109] width 44 height 13
click at [301, 214] on button "Export" at bounding box center [317, 209] width 83 height 14
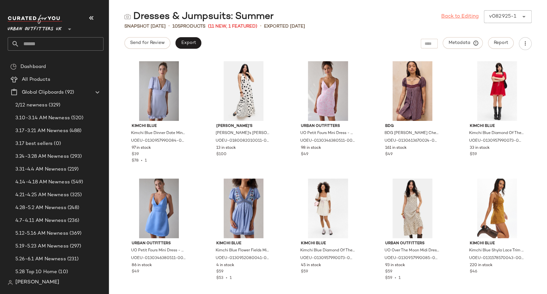
click at [447, 18] on link "Back to Editing" at bounding box center [459, 17] width 37 height 8
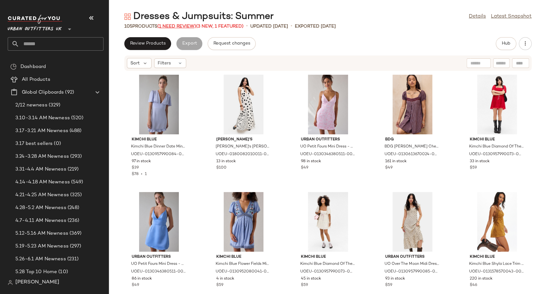
click at [180, 27] on span "(1 Need Review)" at bounding box center [176, 26] width 39 height 5
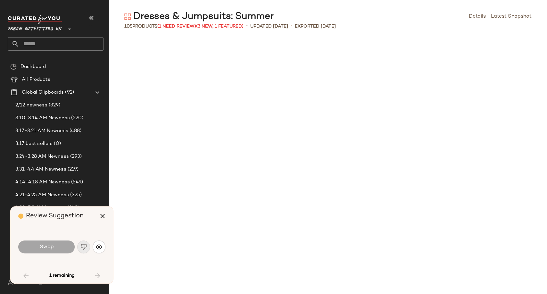
scroll to position [703, 0]
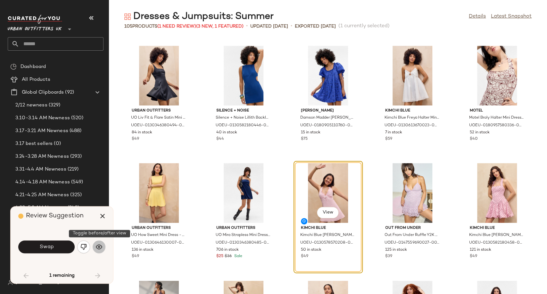
click at [96, 245] on img "button" at bounding box center [99, 246] width 6 height 6
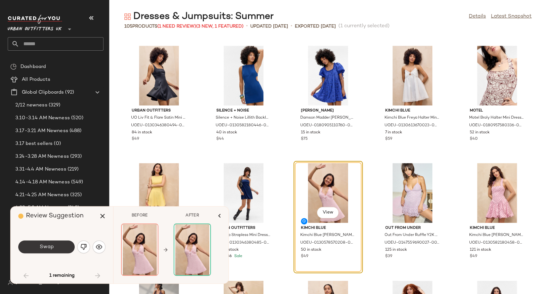
click at [56, 248] on button "Swap" at bounding box center [46, 246] width 56 height 13
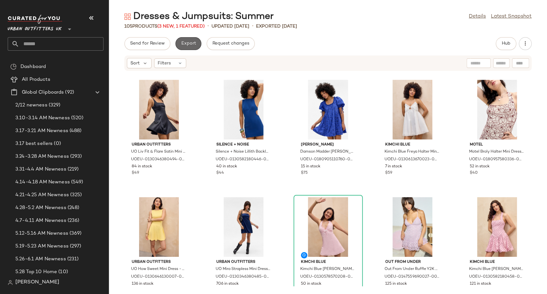
click at [186, 42] on span "Export" at bounding box center [188, 43] width 15 height 5
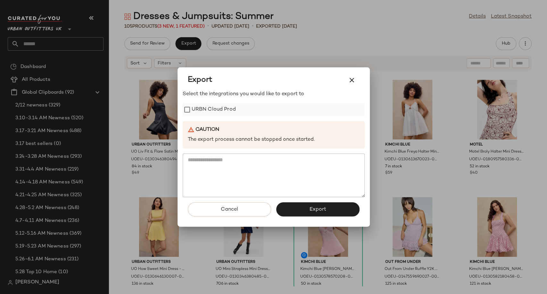
click at [213, 109] on label "URBN Cloud Prod" at bounding box center [213, 109] width 44 height 13
click at [308, 210] on button "Export" at bounding box center [317, 209] width 83 height 14
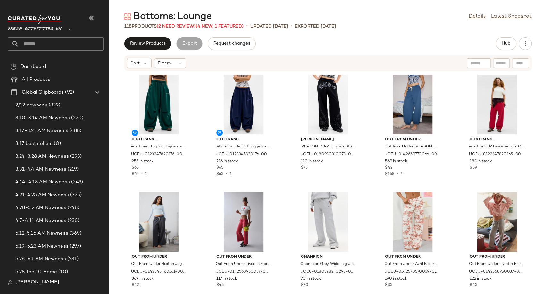
click at [187, 24] on span "(2 Need Review)" at bounding box center [176, 26] width 39 height 5
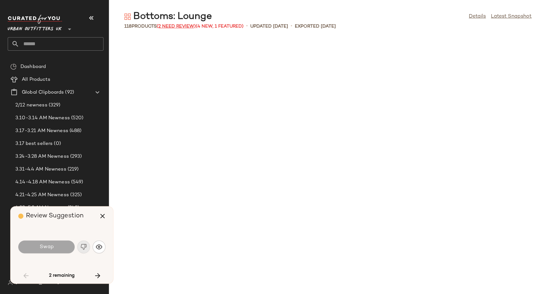
scroll to position [1406, 0]
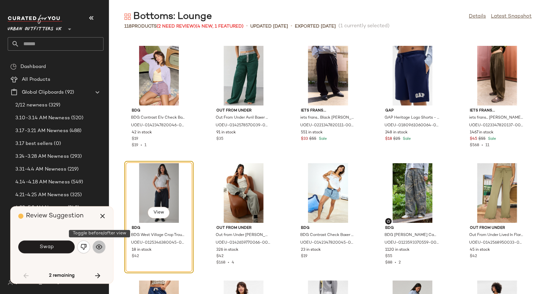
click at [102, 247] on img "button" at bounding box center [99, 246] width 6 height 6
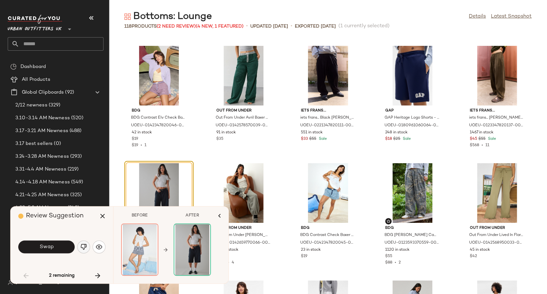
click at [83, 248] on img "button" at bounding box center [83, 246] width 6 height 6
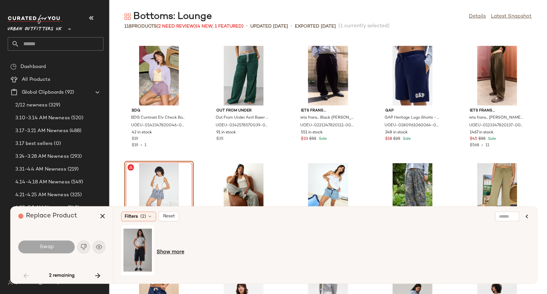
click at [168, 249] on span "Show more" at bounding box center [171, 252] width 28 height 8
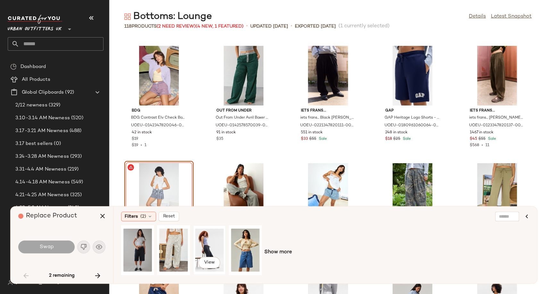
click at [215, 244] on div "View" at bounding box center [209, 249] width 28 height 45
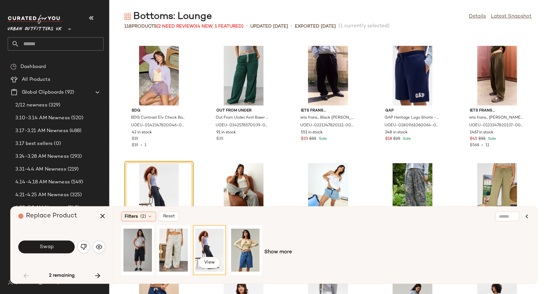
scroll to position [1481, 0]
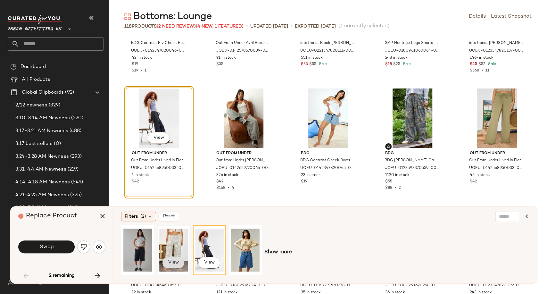
click at [171, 260] on span "View" at bounding box center [173, 262] width 11 height 5
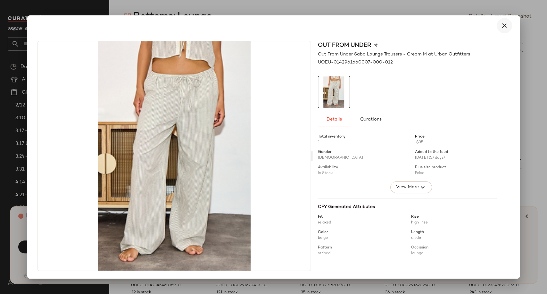
click at [503, 27] on icon "button" at bounding box center [504, 26] width 8 height 8
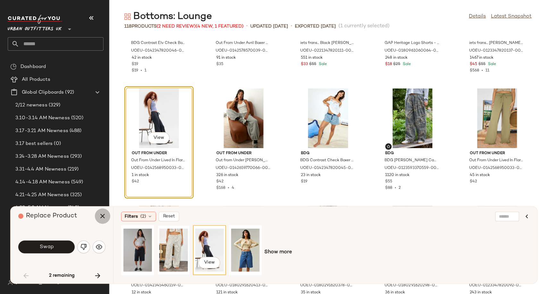
click at [101, 218] on icon "button" at bounding box center [103, 216] width 8 height 8
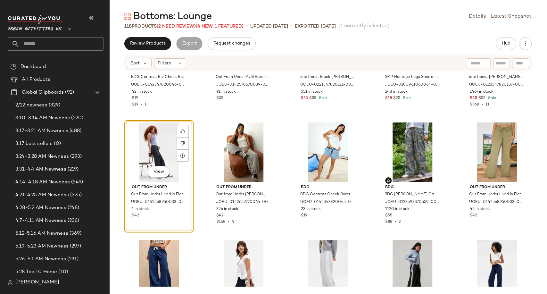
click at [199, 146] on div "BDG BDG Contrast Elv Check Boxer Shorts L at Urban Outfitters UOEU-014234782004…" at bounding box center [328, 178] width 438 height 215
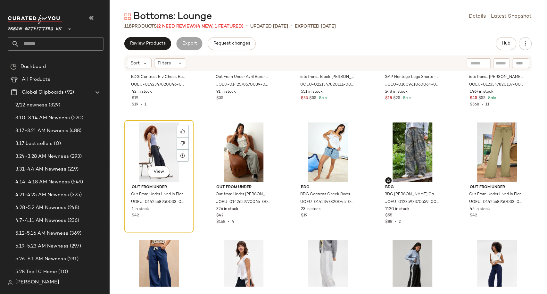
click at [152, 141] on div "View" at bounding box center [158, 152] width 65 height 60
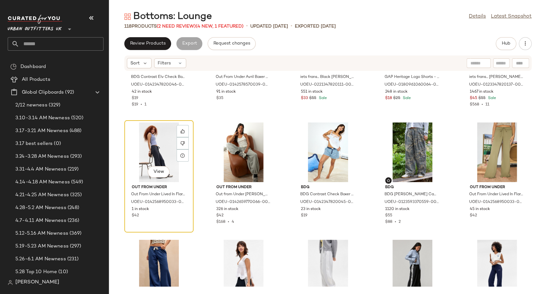
click at [152, 141] on div "View" at bounding box center [158, 152] width 65 height 60
click at [168, 28] on span "(2 Need Review)" at bounding box center [176, 26] width 39 height 5
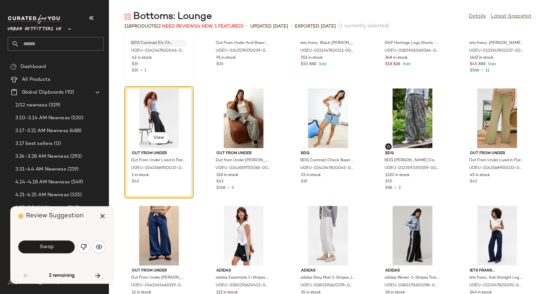
scroll to position [1406, 0]
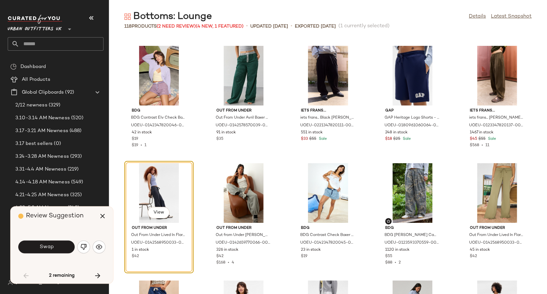
click at [156, 183] on div "View" at bounding box center [158, 193] width 65 height 60
click at [101, 219] on icon "button" at bounding box center [103, 216] width 8 height 8
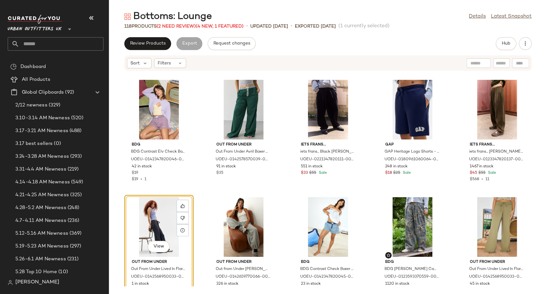
click at [161, 214] on div "View" at bounding box center [158, 227] width 65 height 60
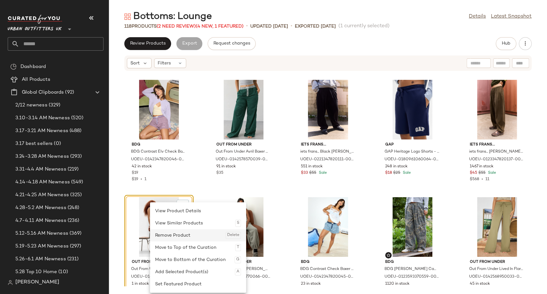
click at [171, 239] on div "Remove Product Delete" at bounding box center [198, 235] width 86 height 12
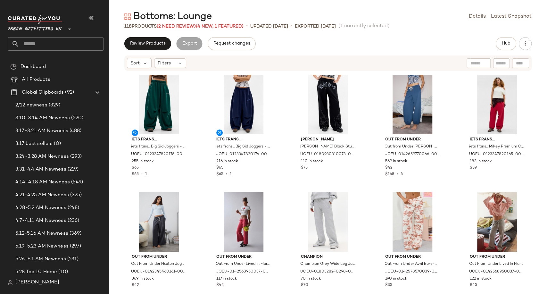
click at [176, 26] on span "(2 Need Review)" at bounding box center [176, 26] width 39 height 5
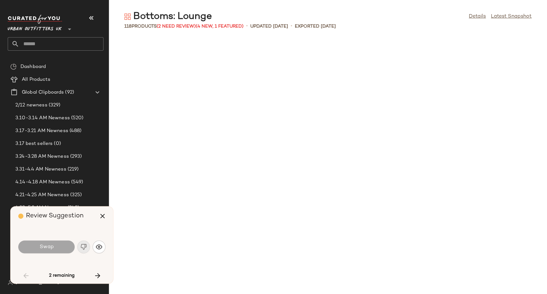
scroll to position [1406, 0]
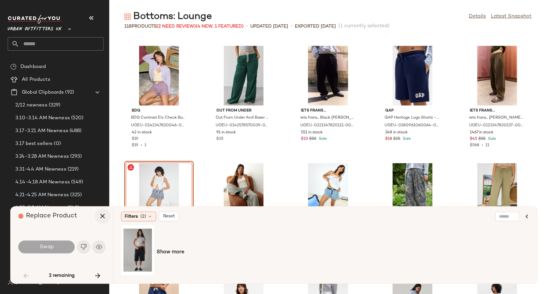
click at [102, 218] on icon "button" at bounding box center [103, 216] width 8 height 8
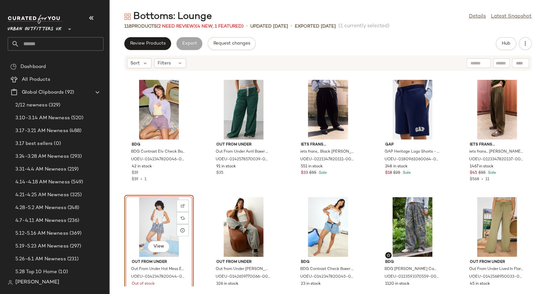
click at [163, 213] on div "View" at bounding box center [158, 227] width 65 height 60
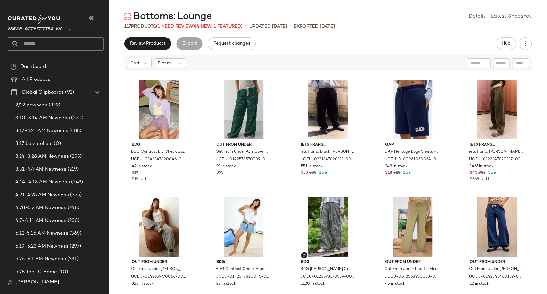
click at [177, 24] on span "(1 Need Review)" at bounding box center [175, 26] width 39 height 5
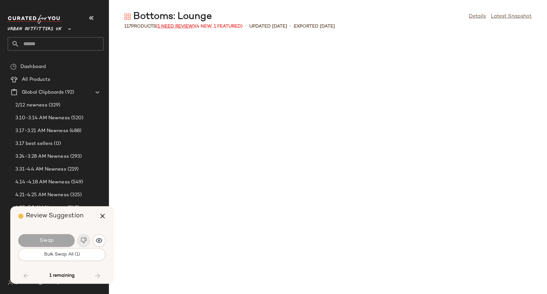
scroll to position [2109, 0]
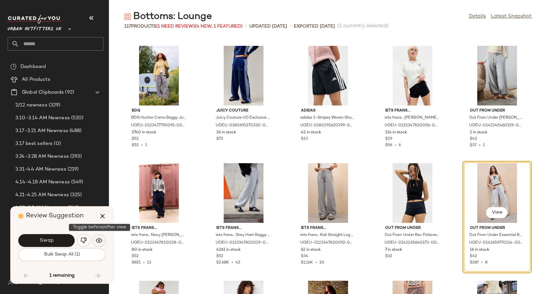
click at [99, 240] on img "button" at bounding box center [99, 240] width 6 height 6
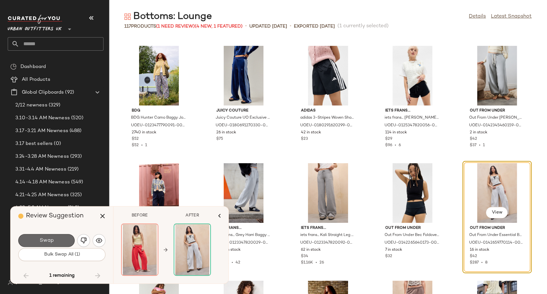
click at [54, 243] on button "Swap" at bounding box center [46, 240] width 56 height 13
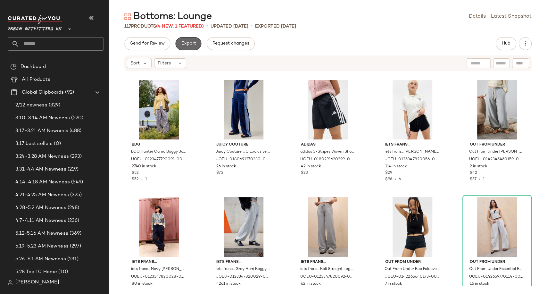
click at [184, 46] on button "Export" at bounding box center [188, 43] width 26 height 13
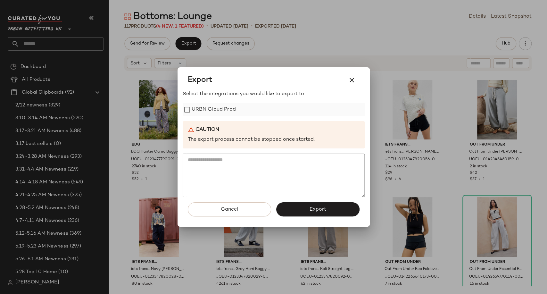
click at [238, 111] on div "URBN Cloud Prod" at bounding box center [274, 109] width 182 height 13
click at [201, 112] on label "URBN Cloud Prod" at bounding box center [213, 109] width 44 height 13
click at [301, 212] on button "Export" at bounding box center [317, 209] width 83 height 14
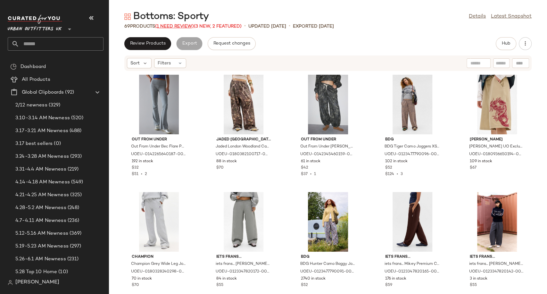
click at [177, 28] on span "(1 Need Review)" at bounding box center [174, 26] width 39 height 5
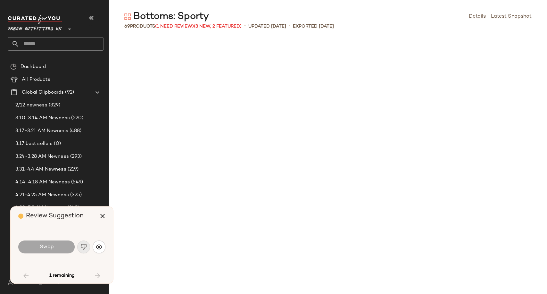
scroll to position [938, 0]
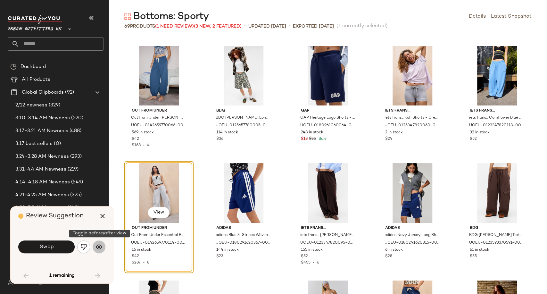
click at [98, 250] on button "button" at bounding box center [99, 246] width 13 height 13
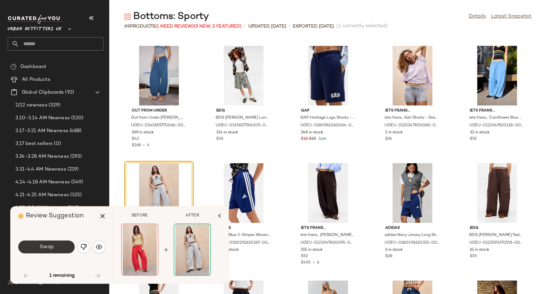
click at [60, 245] on button "Swap" at bounding box center [46, 246] width 56 height 13
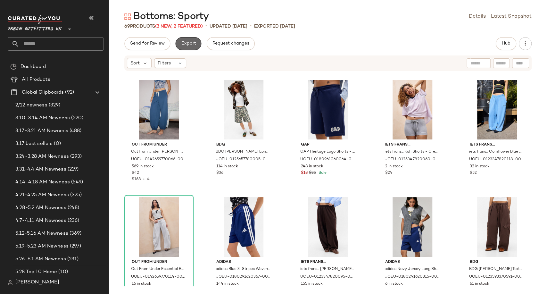
click at [187, 39] on button "Export" at bounding box center [188, 43] width 26 height 13
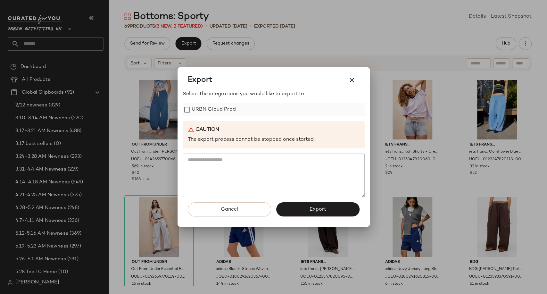
click at [223, 107] on label "URBN Cloud Prod" at bounding box center [213, 109] width 44 height 13
click at [292, 207] on button "Export" at bounding box center [317, 209] width 83 height 14
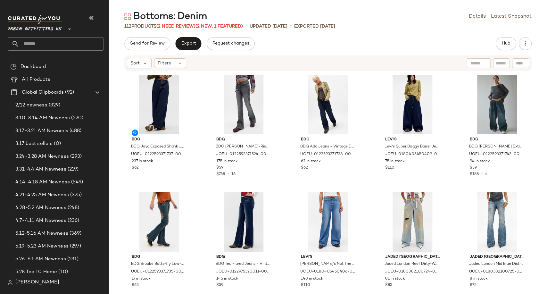
click at [185, 28] on span "(2 Need Review)" at bounding box center [175, 26] width 39 height 5
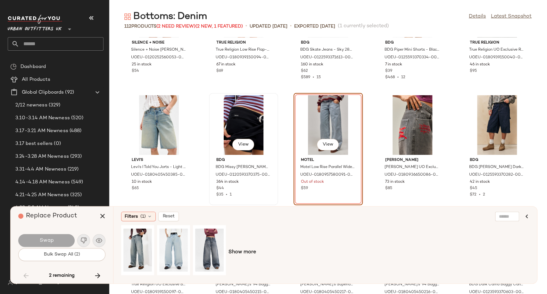
scroll to position [1828, 0]
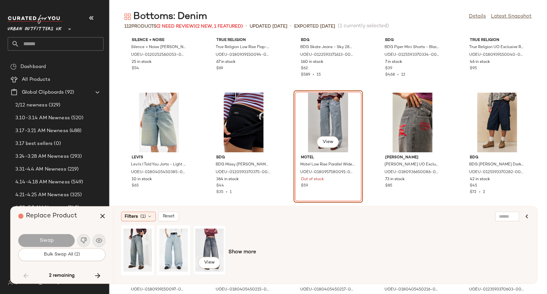
click at [202, 242] on div "View" at bounding box center [209, 249] width 28 height 45
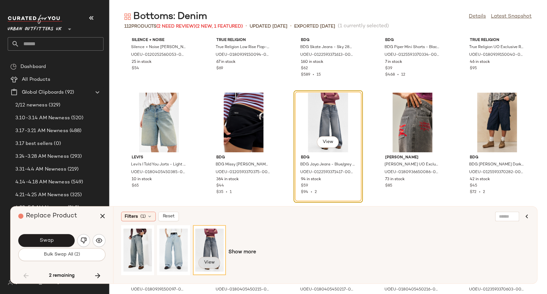
click at [207, 264] on span "View" at bounding box center [209, 262] width 11 height 5
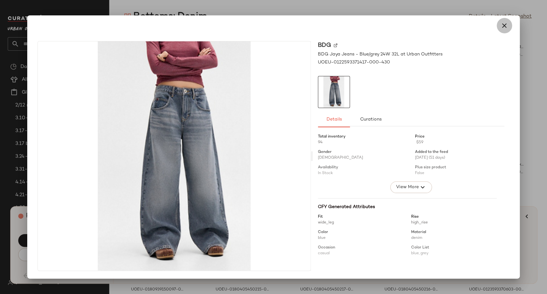
click at [504, 28] on icon "button" at bounding box center [504, 26] width 8 height 8
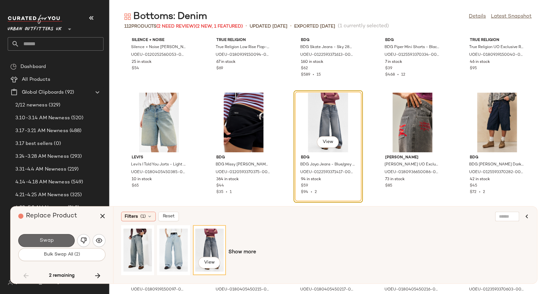
click at [46, 241] on span "Swap" at bounding box center [46, 240] width 14 height 6
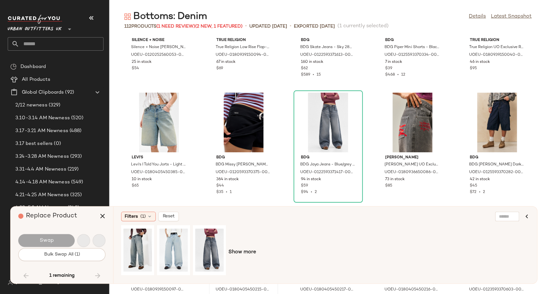
scroll to position [2109, 0]
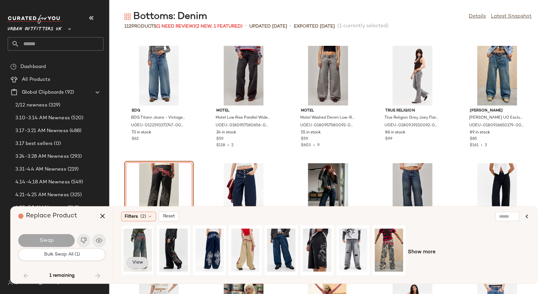
click at [139, 266] on button "View" at bounding box center [137, 262] width 22 height 12
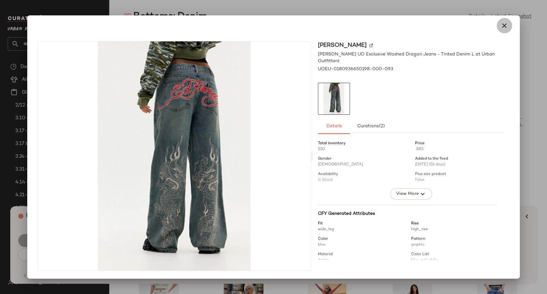
click at [507, 25] on icon "button" at bounding box center [504, 26] width 8 height 8
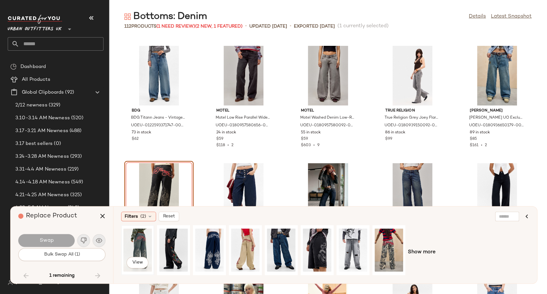
click at [143, 239] on div "View" at bounding box center [137, 249] width 28 height 45
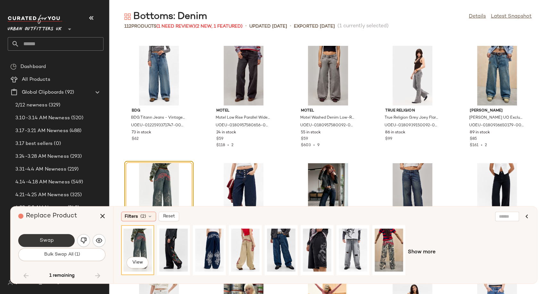
click at [53, 241] on span "Swap" at bounding box center [46, 240] width 14 height 6
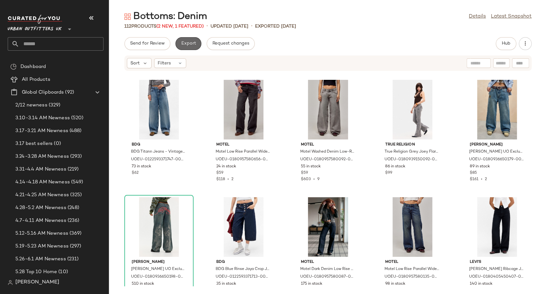
click at [187, 39] on button "Export" at bounding box center [188, 43] width 26 height 13
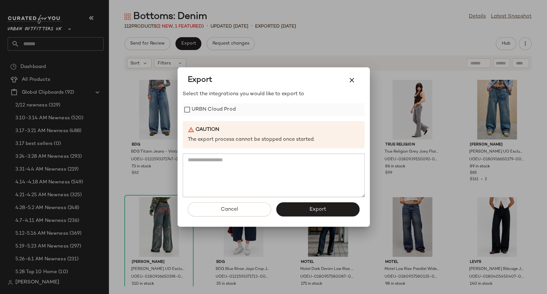
click at [216, 108] on label "URBN Cloud Prod" at bounding box center [213, 109] width 44 height 13
click at [294, 210] on button "Export" at bounding box center [317, 209] width 83 height 14
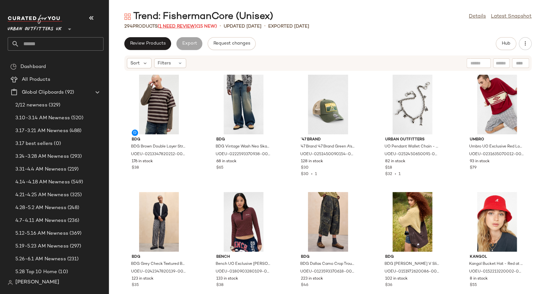
click at [192, 26] on span "(1 Need Review)" at bounding box center [177, 26] width 39 height 5
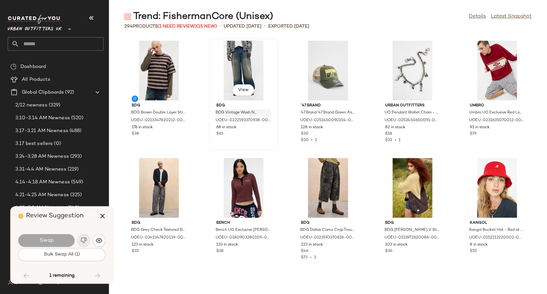
scroll to position [4453, 0]
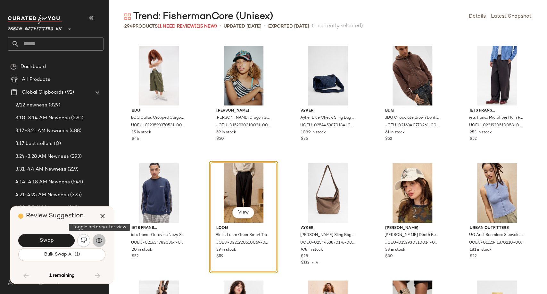
click at [97, 239] on img "button" at bounding box center [99, 240] width 6 height 6
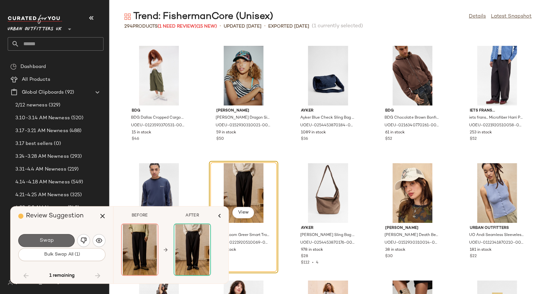
click at [41, 239] on span "Swap" at bounding box center [46, 240] width 14 height 6
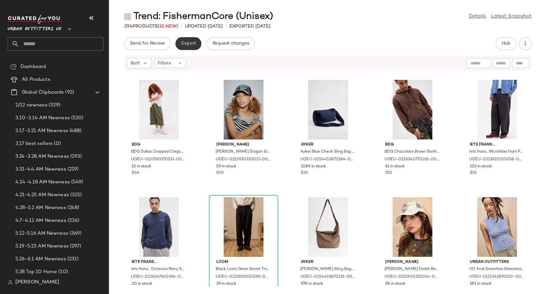
click at [188, 43] on span "Export" at bounding box center [188, 43] width 15 height 5
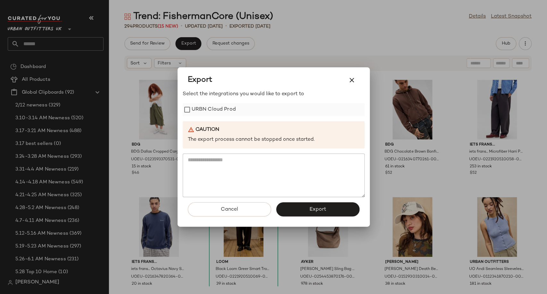
click at [220, 104] on label "URBN Cloud Prod" at bounding box center [213, 109] width 44 height 13
click at [295, 212] on button "Export" at bounding box center [317, 209] width 83 height 14
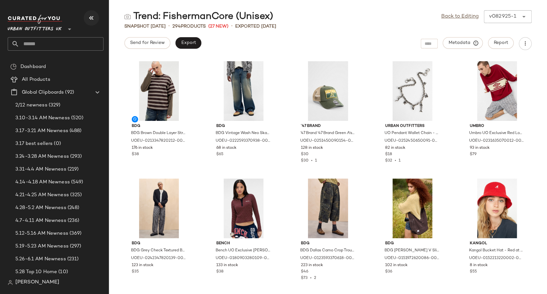
click at [93, 16] on icon "button" at bounding box center [91, 18] width 8 height 8
